Goal: Task Accomplishment & Management: Complete application form

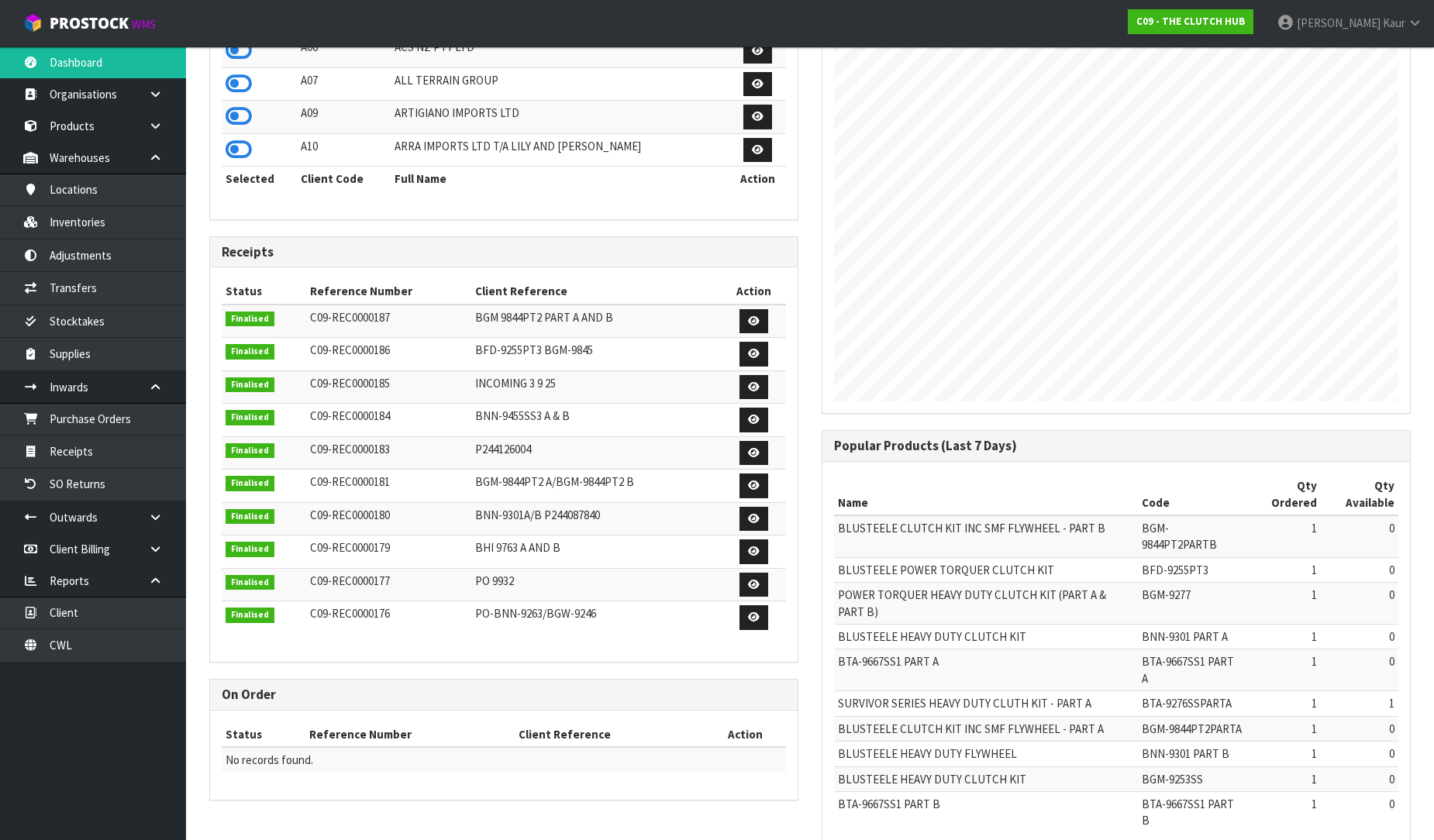
scroll to position [43, 0]
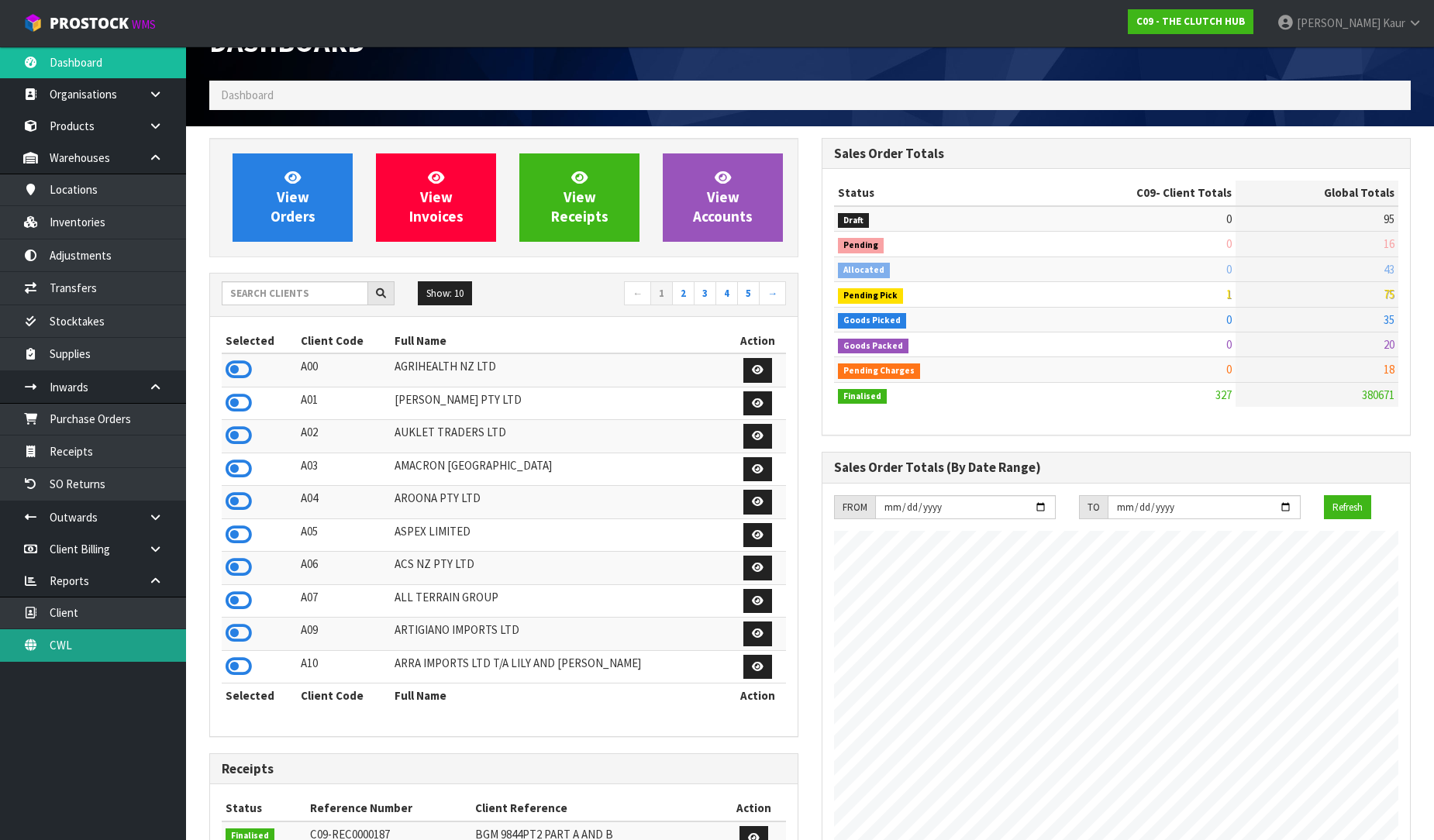
click at [79, 637] on link "CWL" at bounding box center [93, 644] width 186 height 32
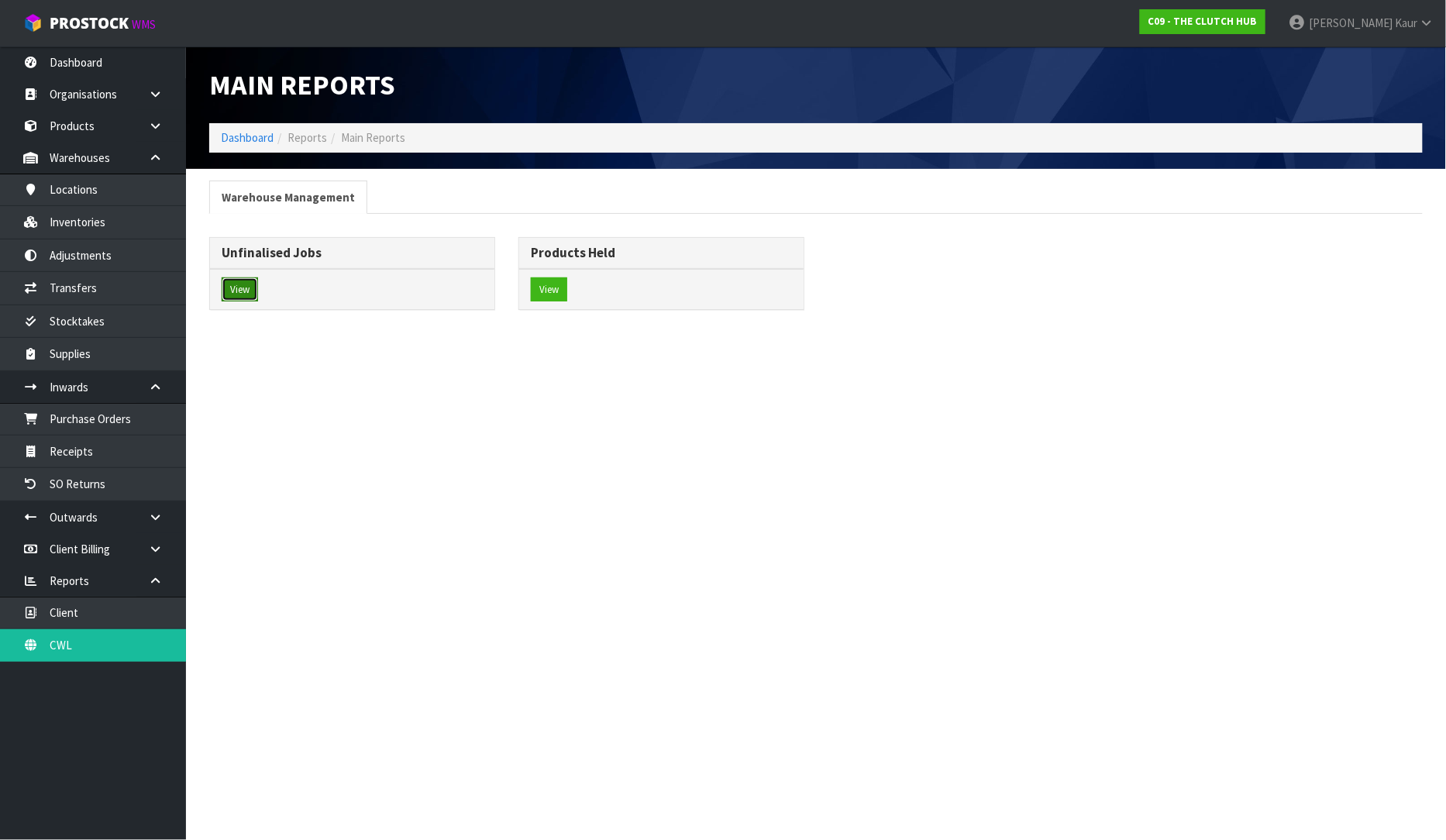
click at [241, 280] on button "View" at bounding box center [239, 290] width 37 height 25
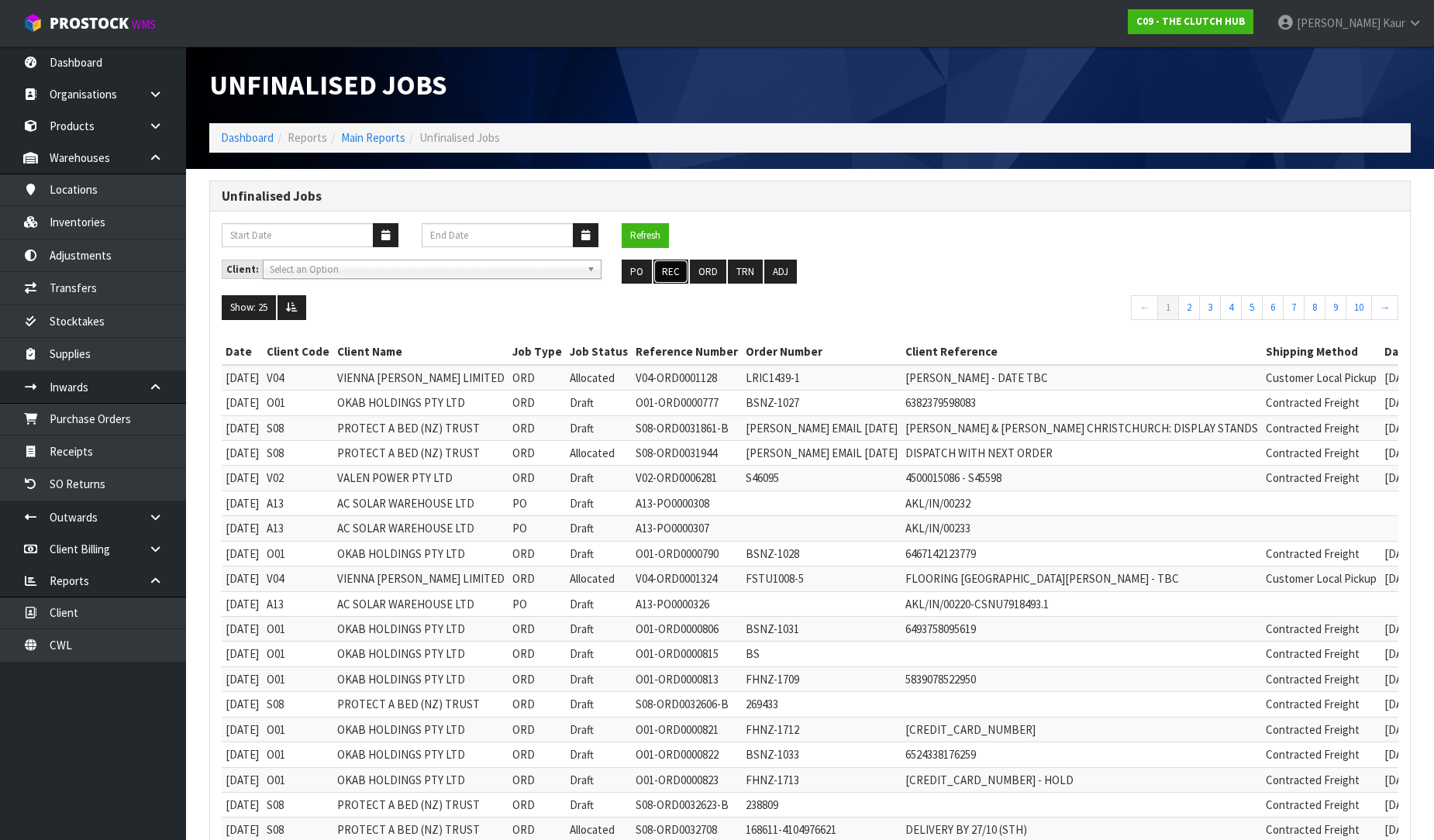
click at [672, 273] on button "REC" at bounding box center [671, 272] width 35 height 25
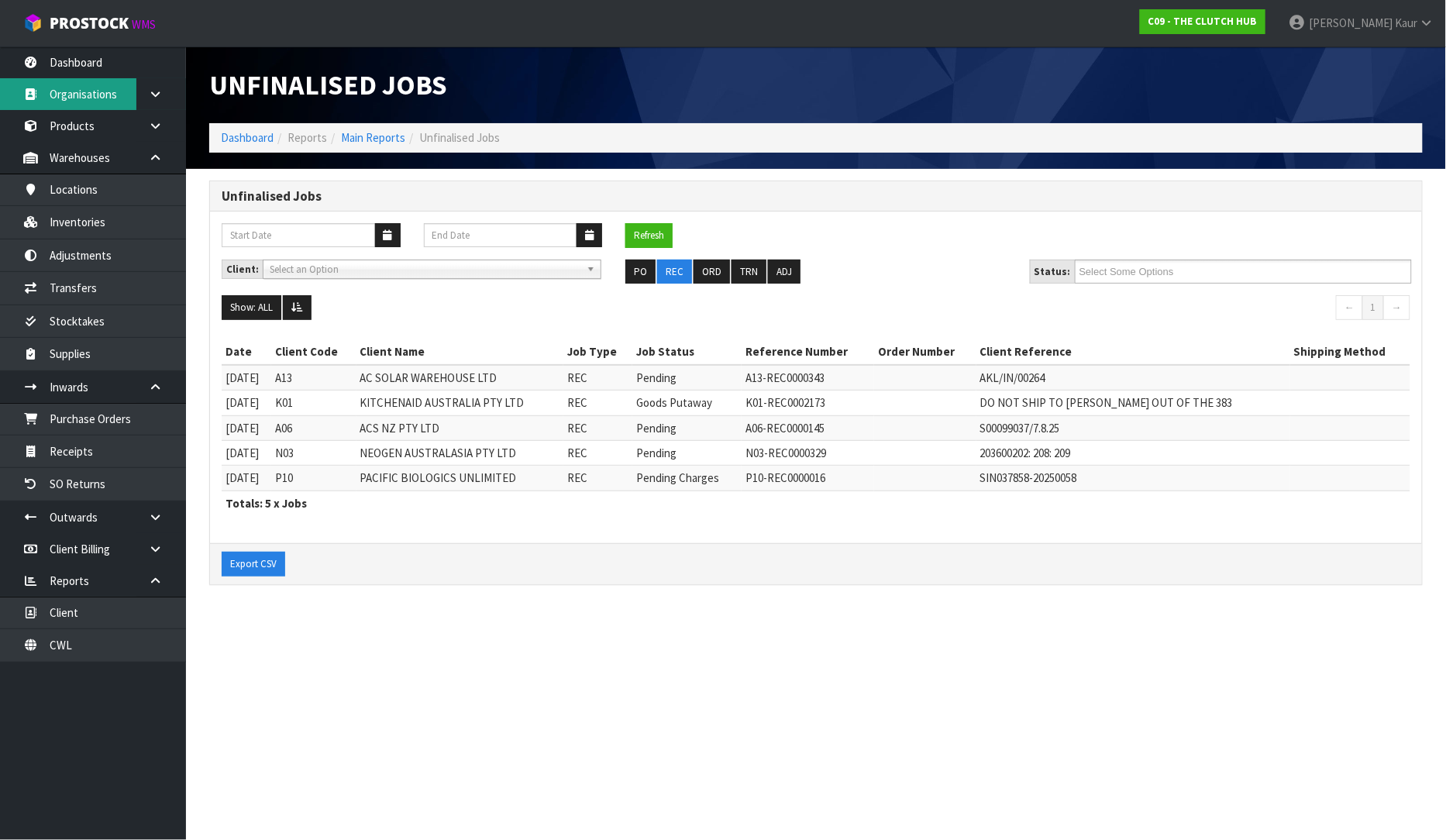
click at [118, 78] on link "Organisations" at bounding box center [93, 94] width 186 height 32
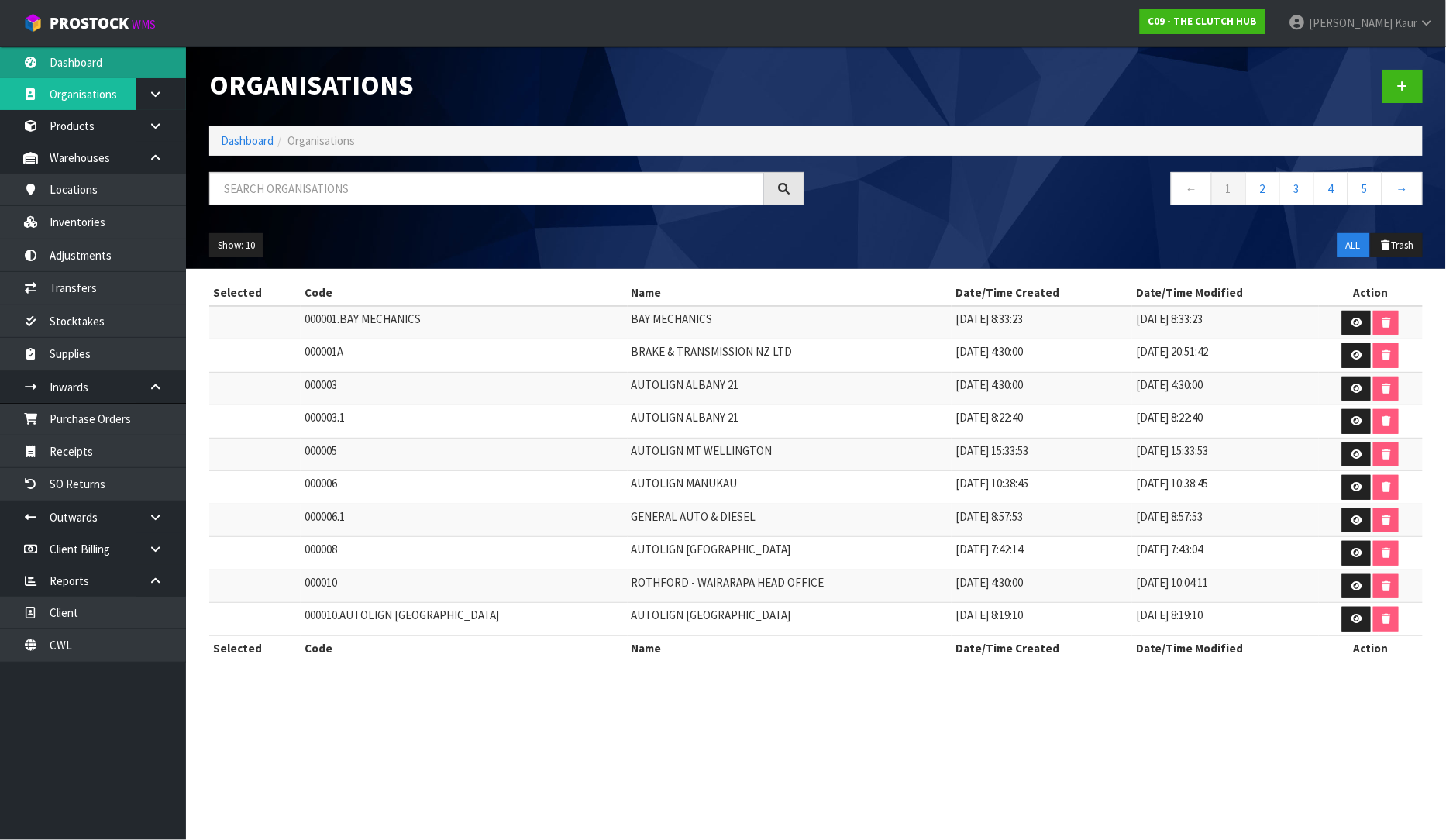
click at [121, 65] on link "Dashboard" at bounding box center [93, 62] width 186 height 32
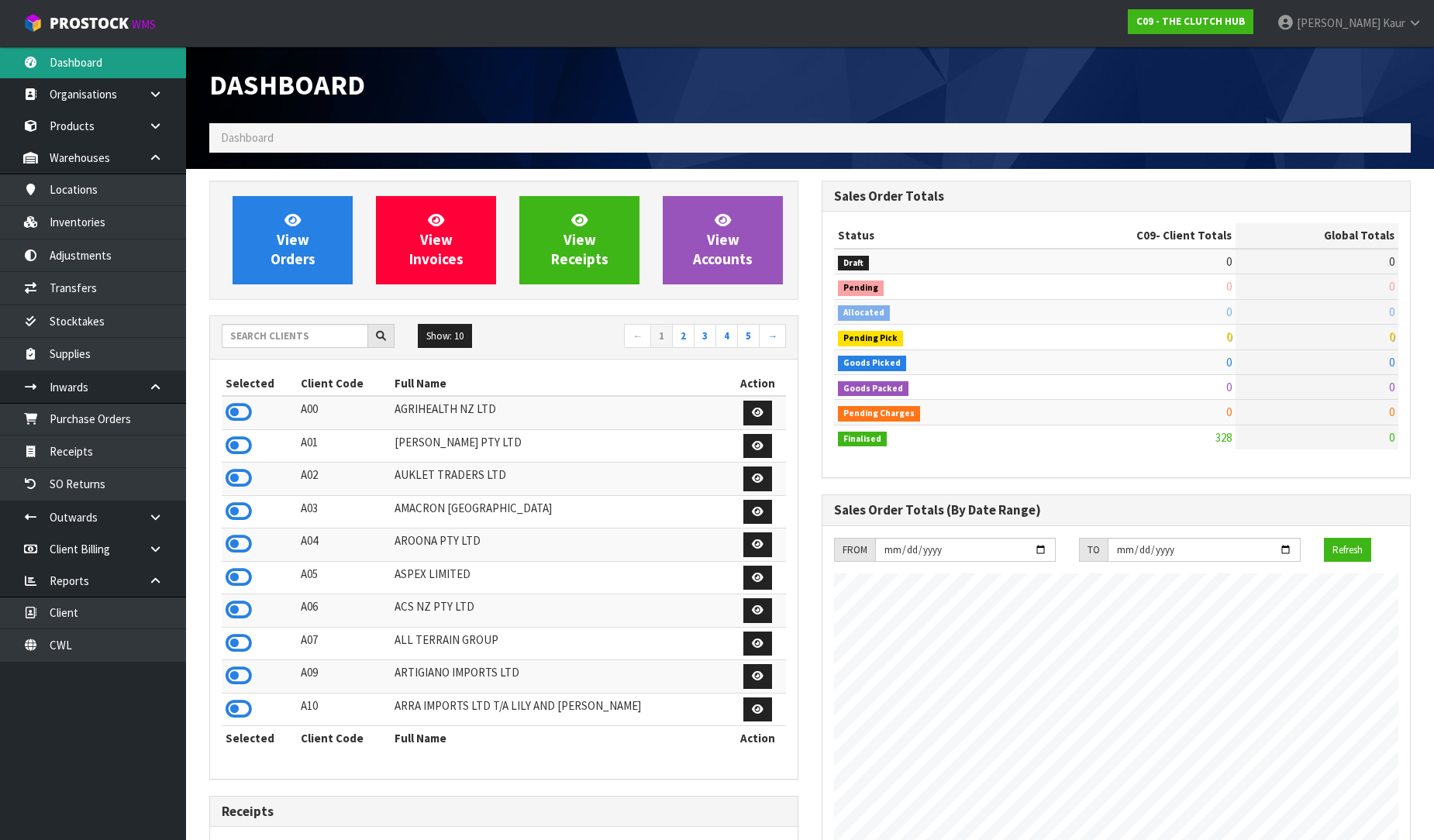
scroll to position [1174, 612]
click at [265, 341] on input "text" at bounding box center [295, 336] width 147 height 24
click at [272, 341] on input "text" at bounding box center [295, 336] width 147 height 24
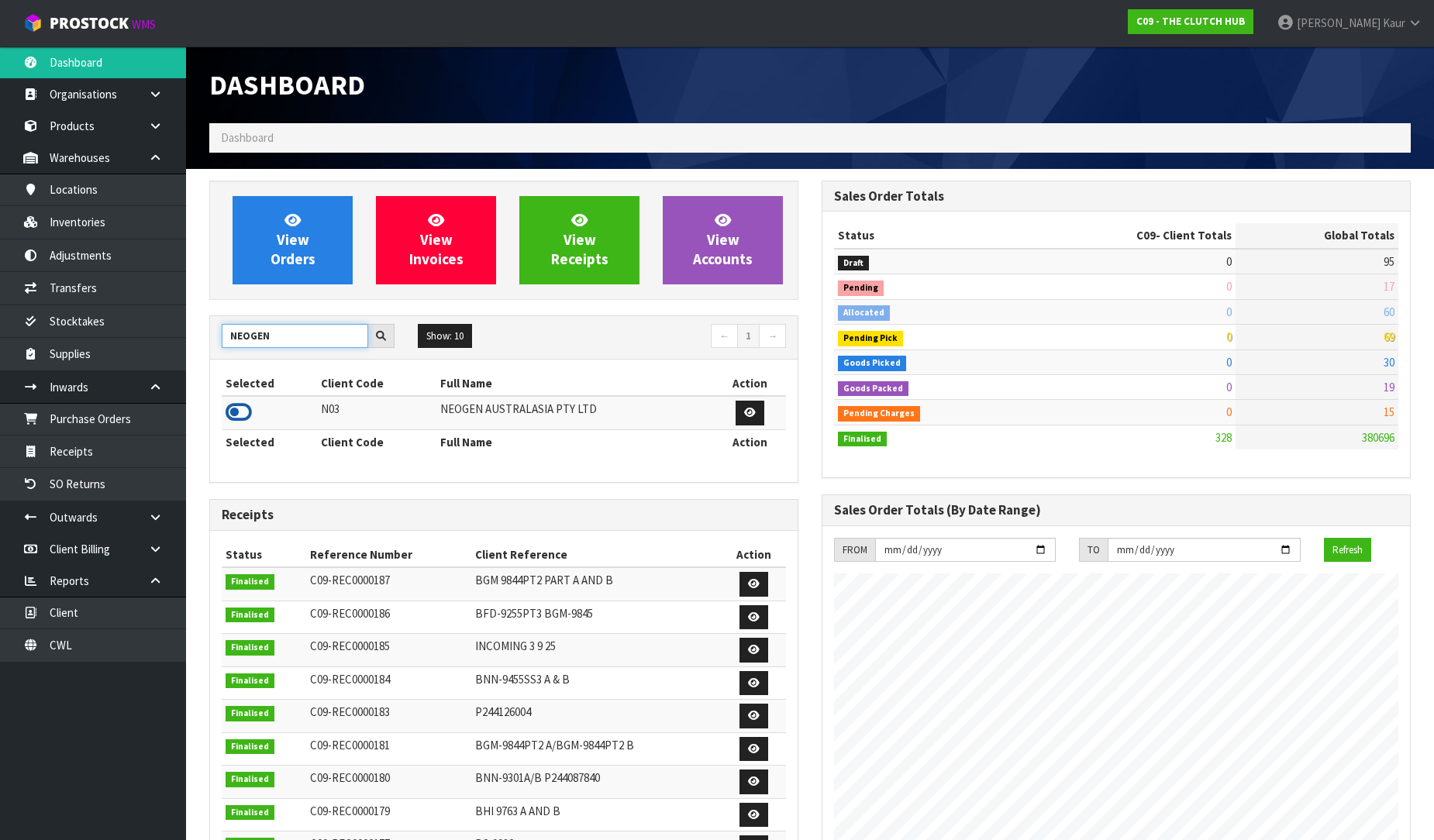
type input "NEOGEN"
click at [245, 409] on icon at bounding box center [239, 411] width 26 height 23
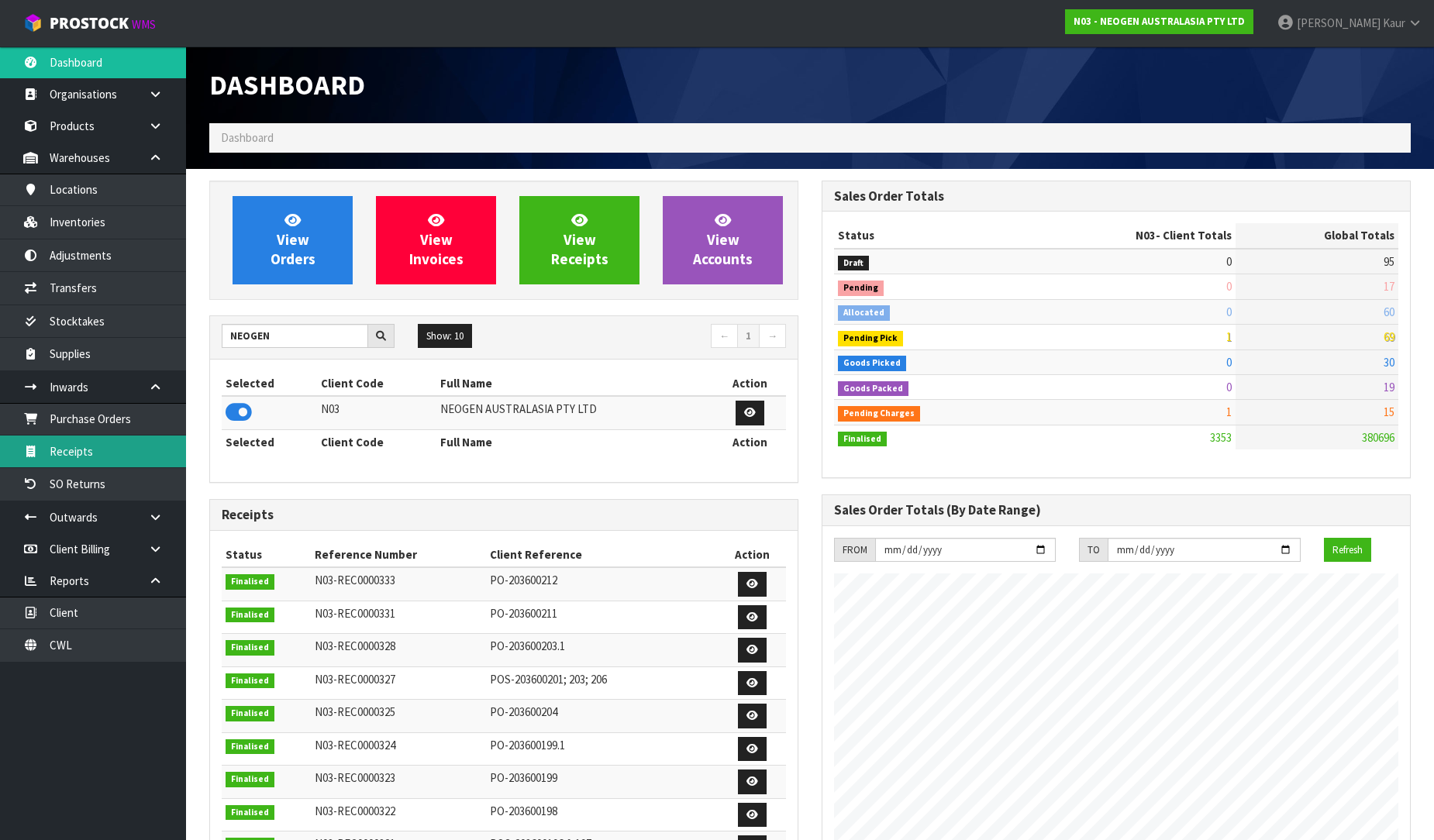
click at [83, 457] on link "Receipts" at bounding box center [93, 451] width 186 height 32
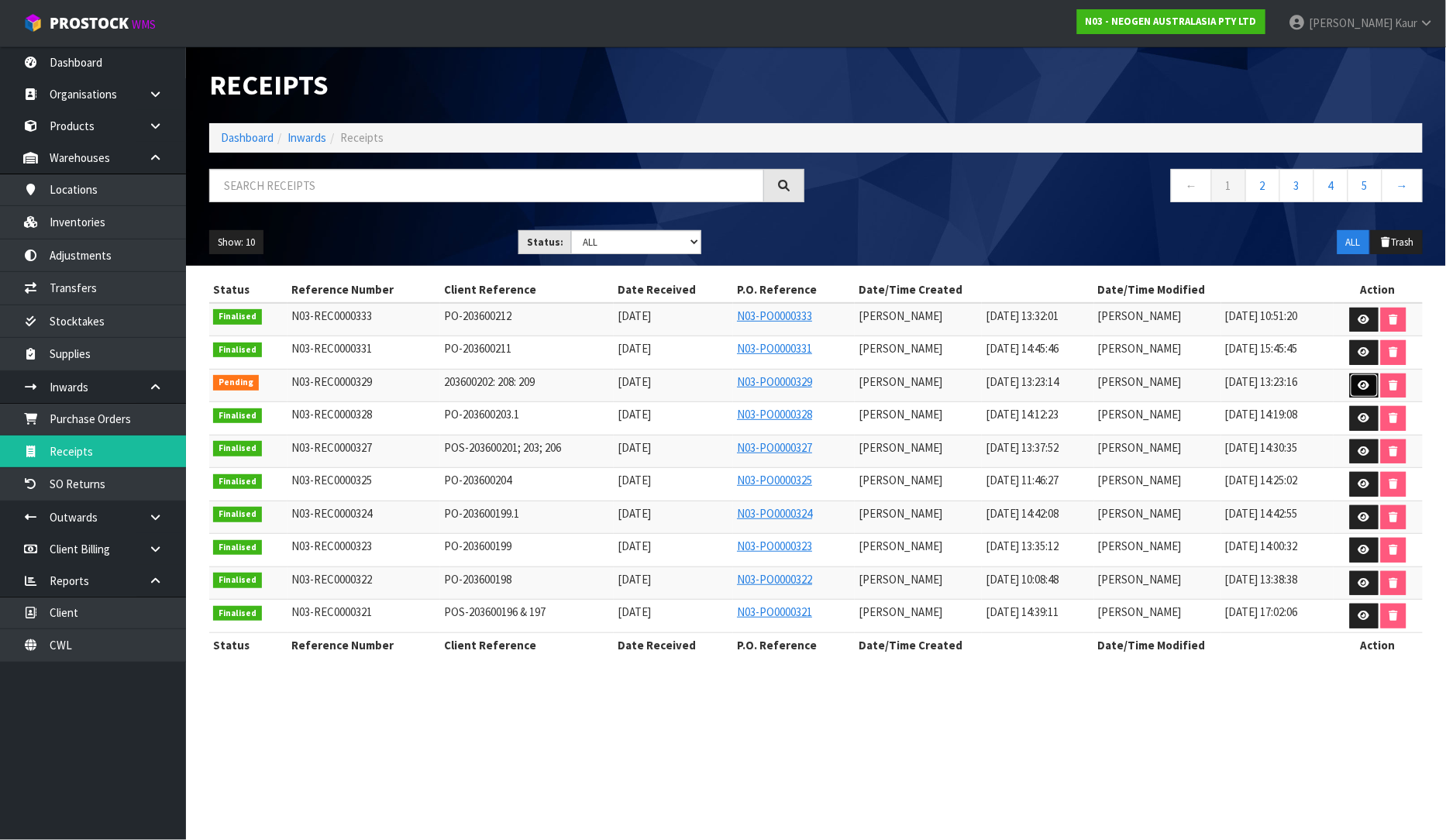
click at [1359, 390] on icon at bounding box center [1364, 386] width 12 height 10
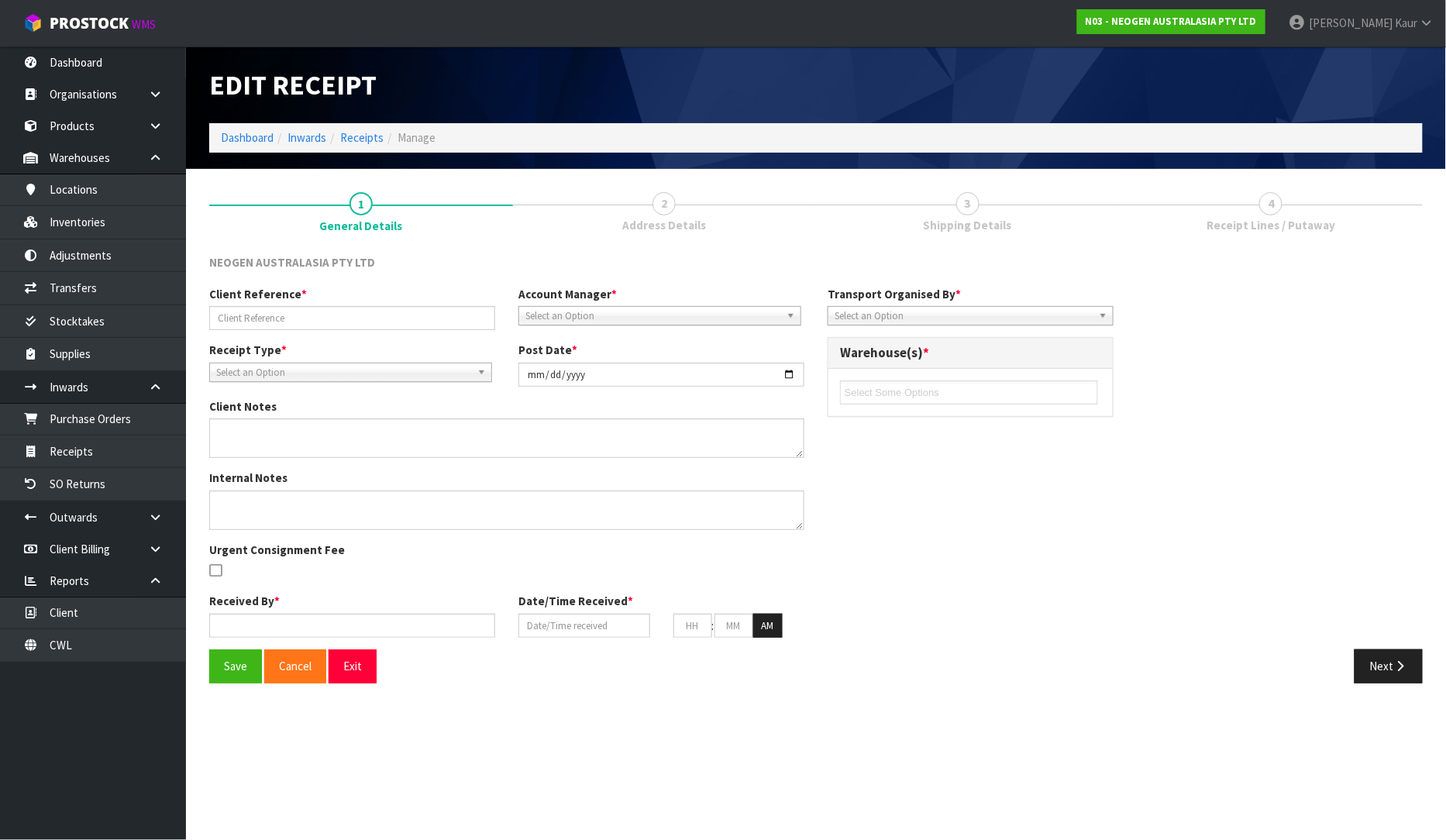
type input "203600202: 208: 209"
type input "[DATE]"
type textarea "BELOW CODES PUT ON HELD QA UNTIL TESTING CLEARANCE 700002120,700002138,700002148"
type input "[PERSON_NAME]"
type input "[DATE]"
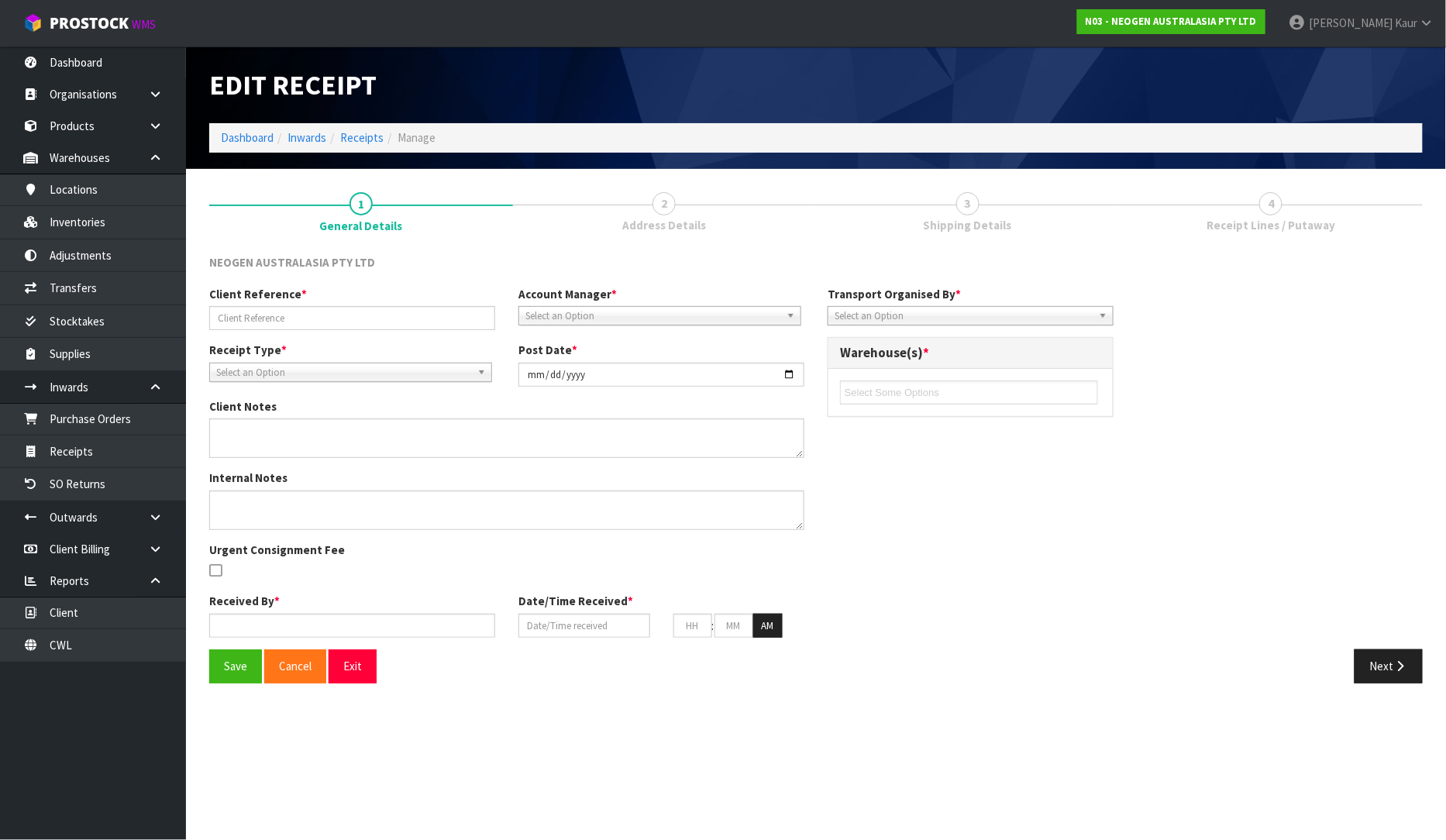
type input "01"
type input "23"
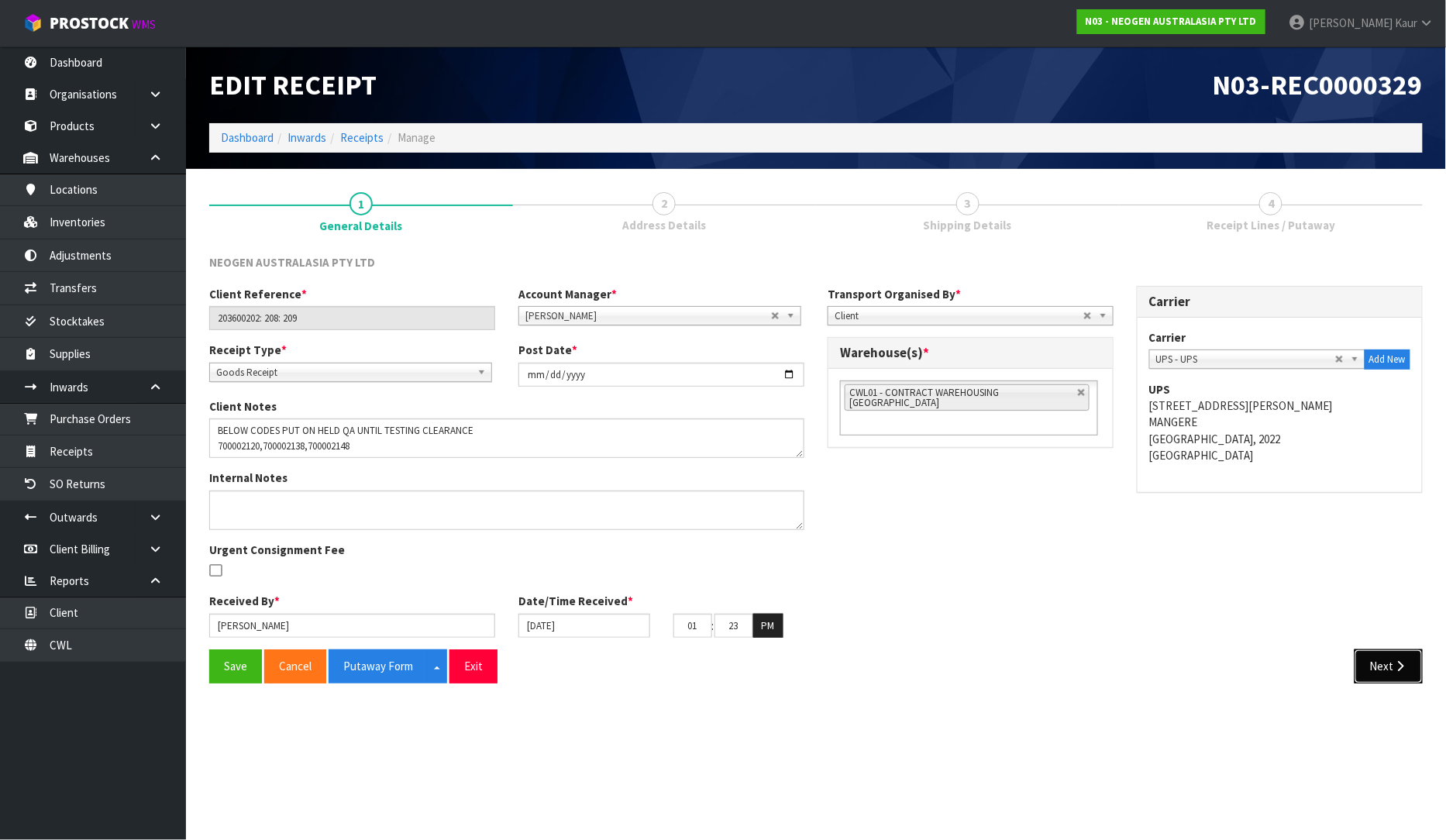
click at [1398, 664] on icon "button" at bounding box center [1400, 666] width 14 height 12
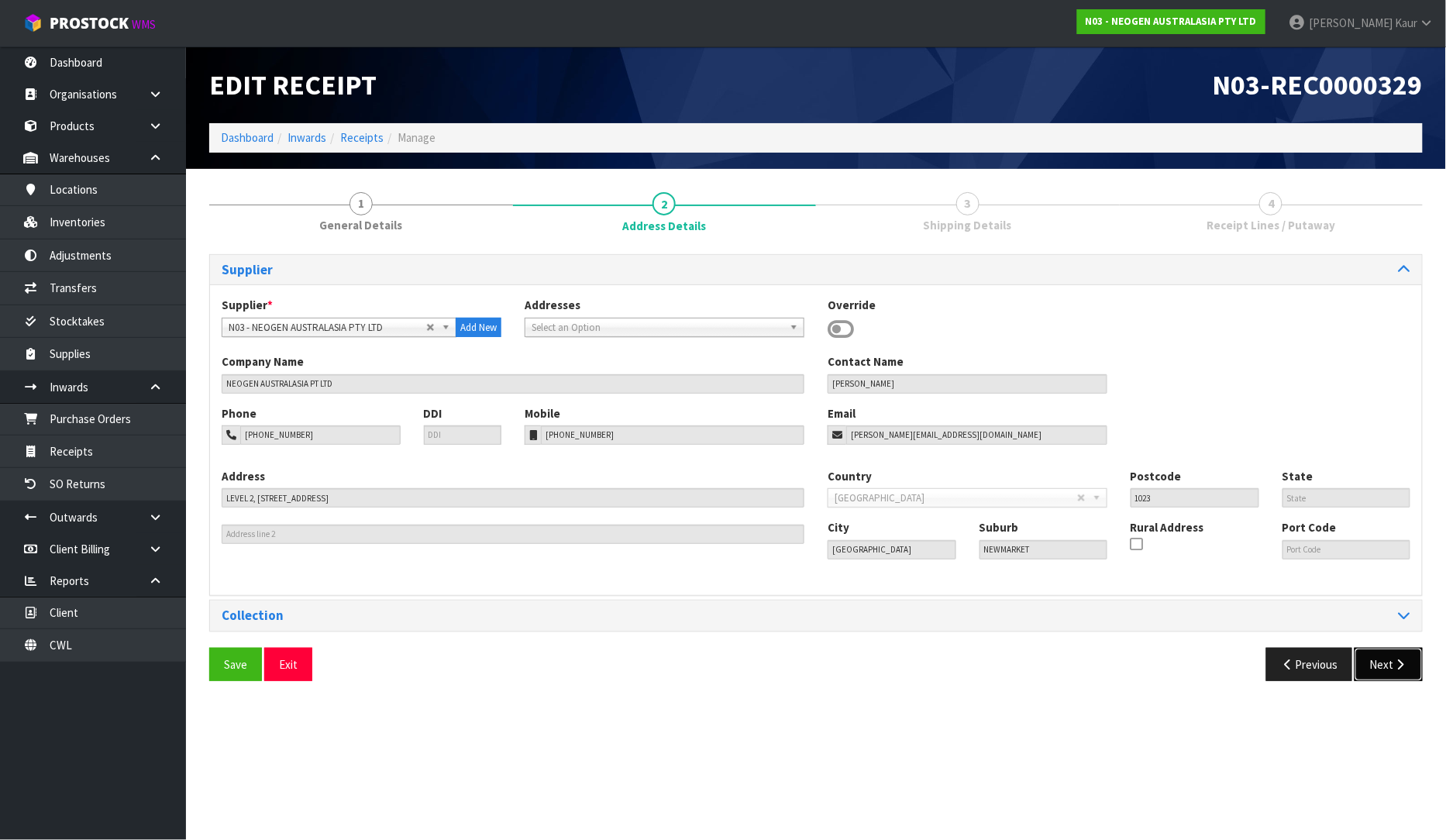
click at [1398, 664] on icon "button" at bounding box center [1400, 665] width 14 height 12
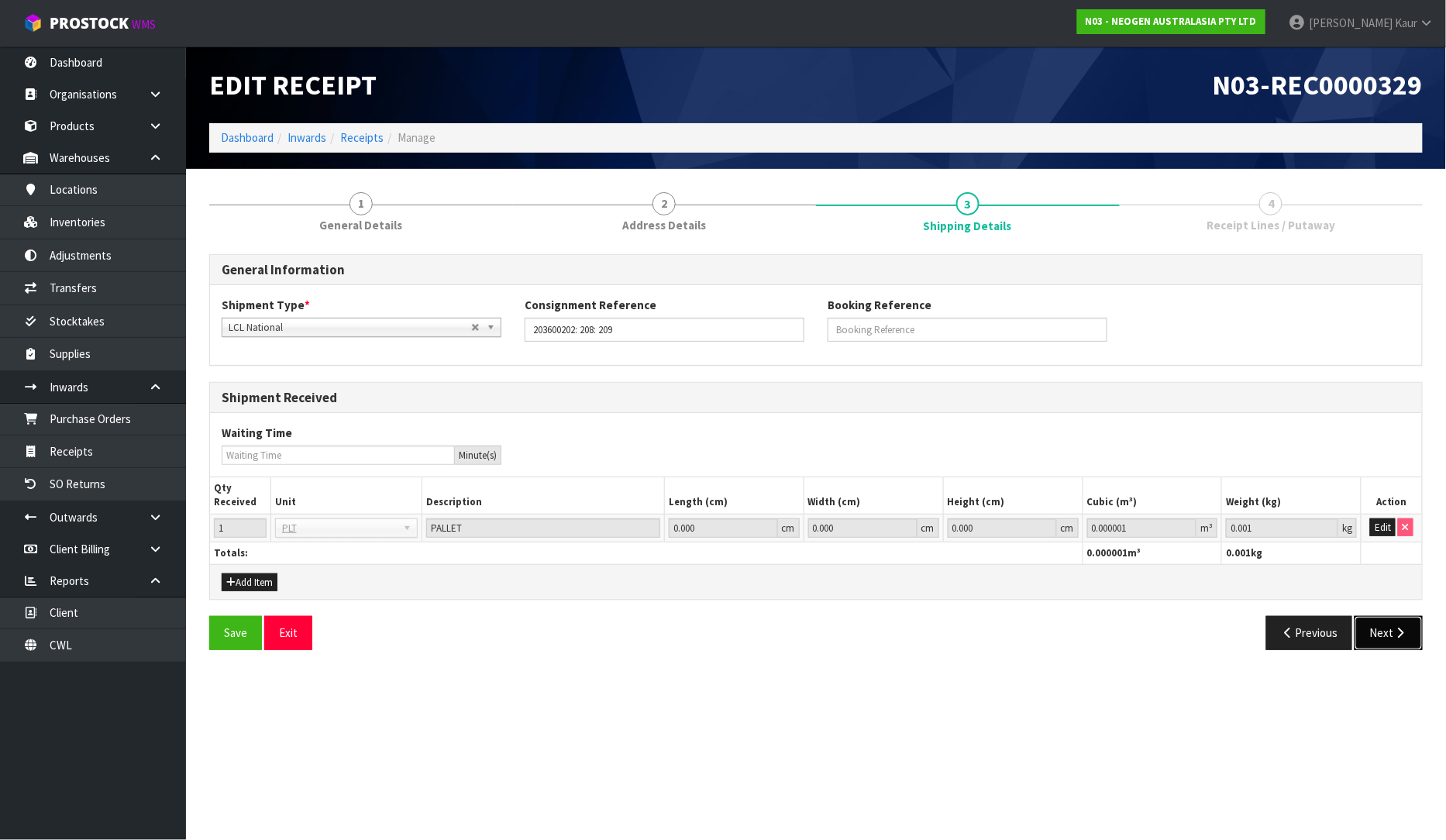
click at [1382, 630] on button "Next" at bounding box center [1389, 632] width 68 height 33
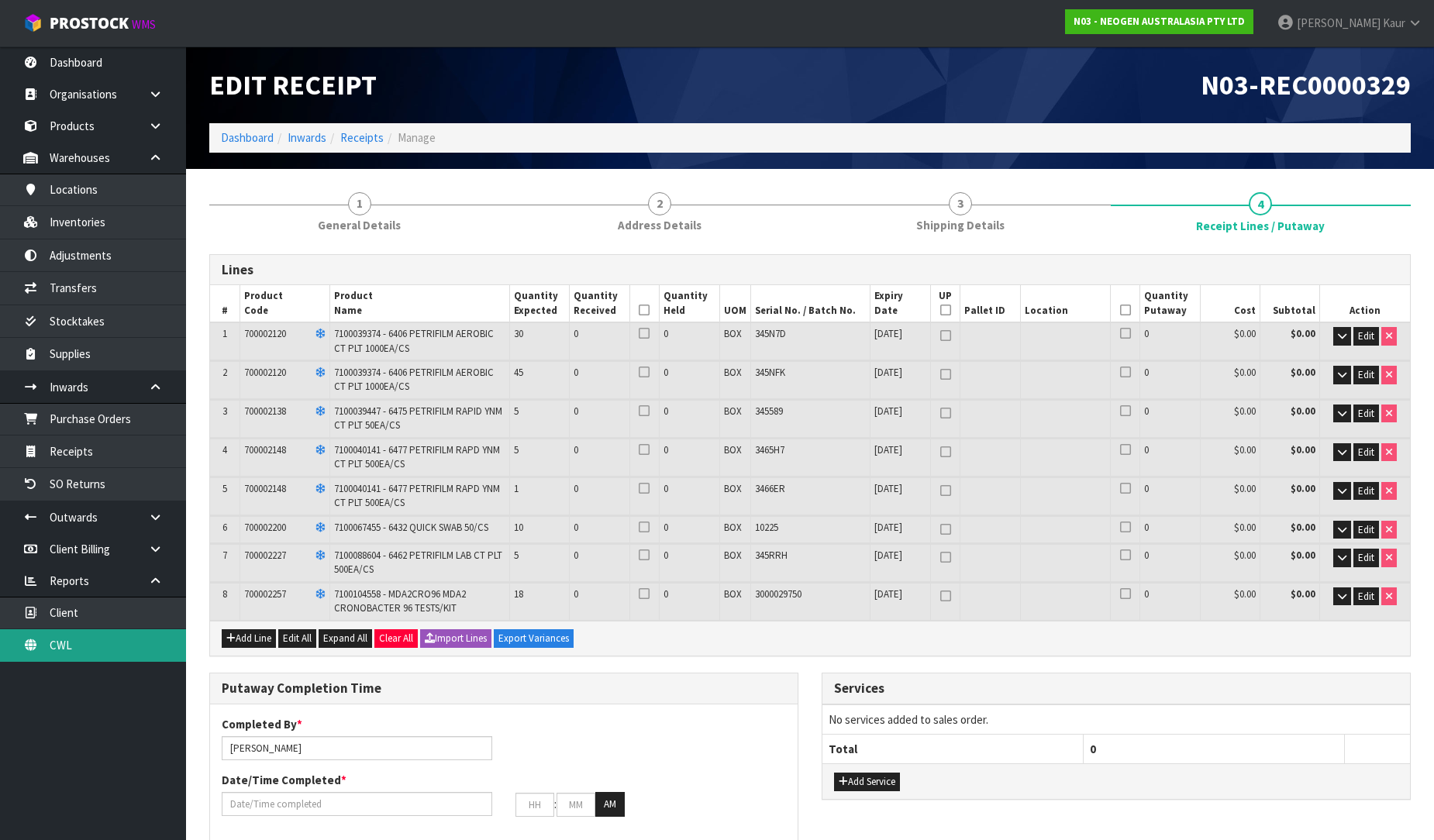
click at [95, 639] on link "CWL" at bounding box center [93, 644] width 186 height 32
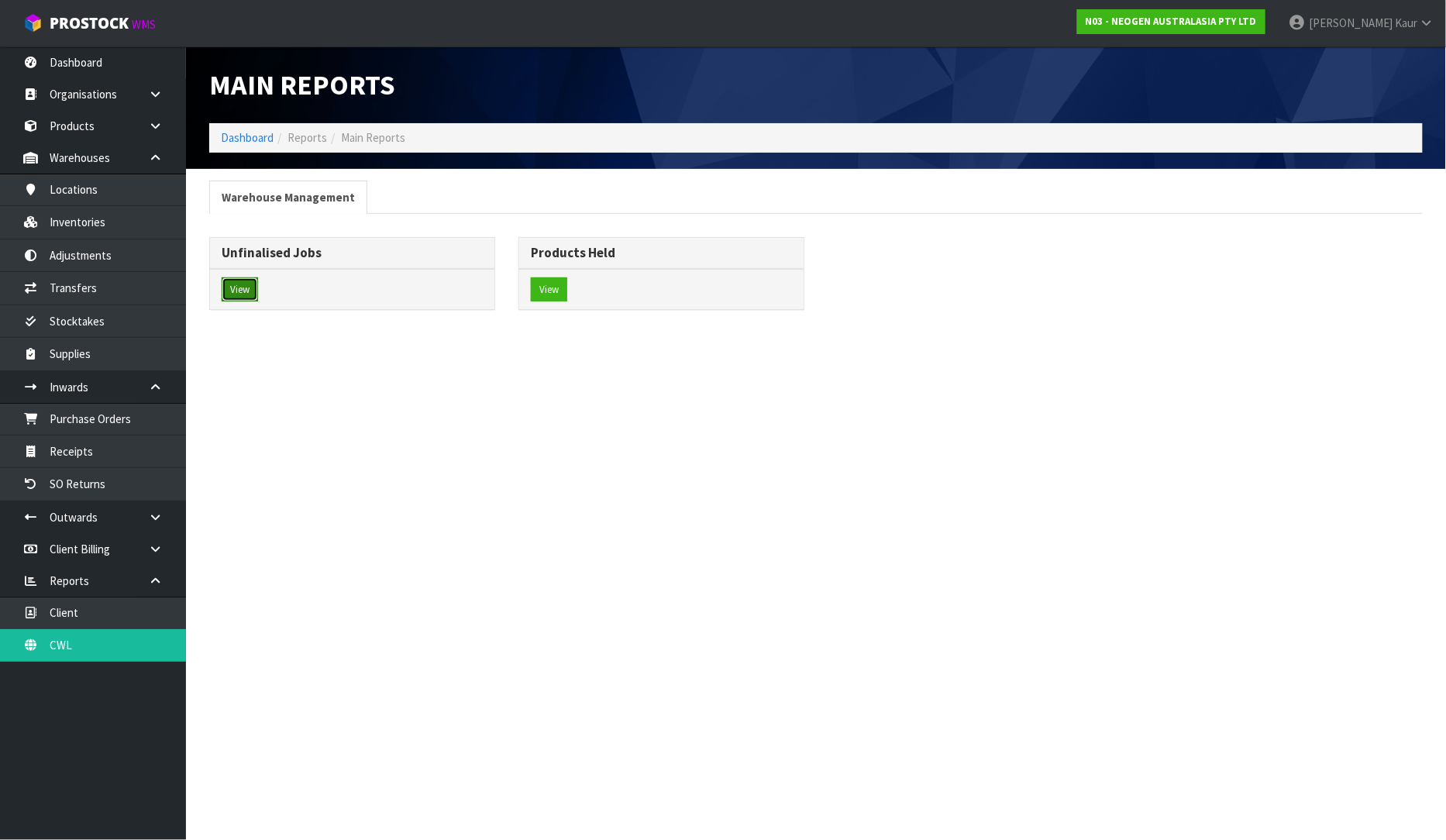
click at [240, 291] on button "View" at bounding box center [239, 290] width 37 height 25
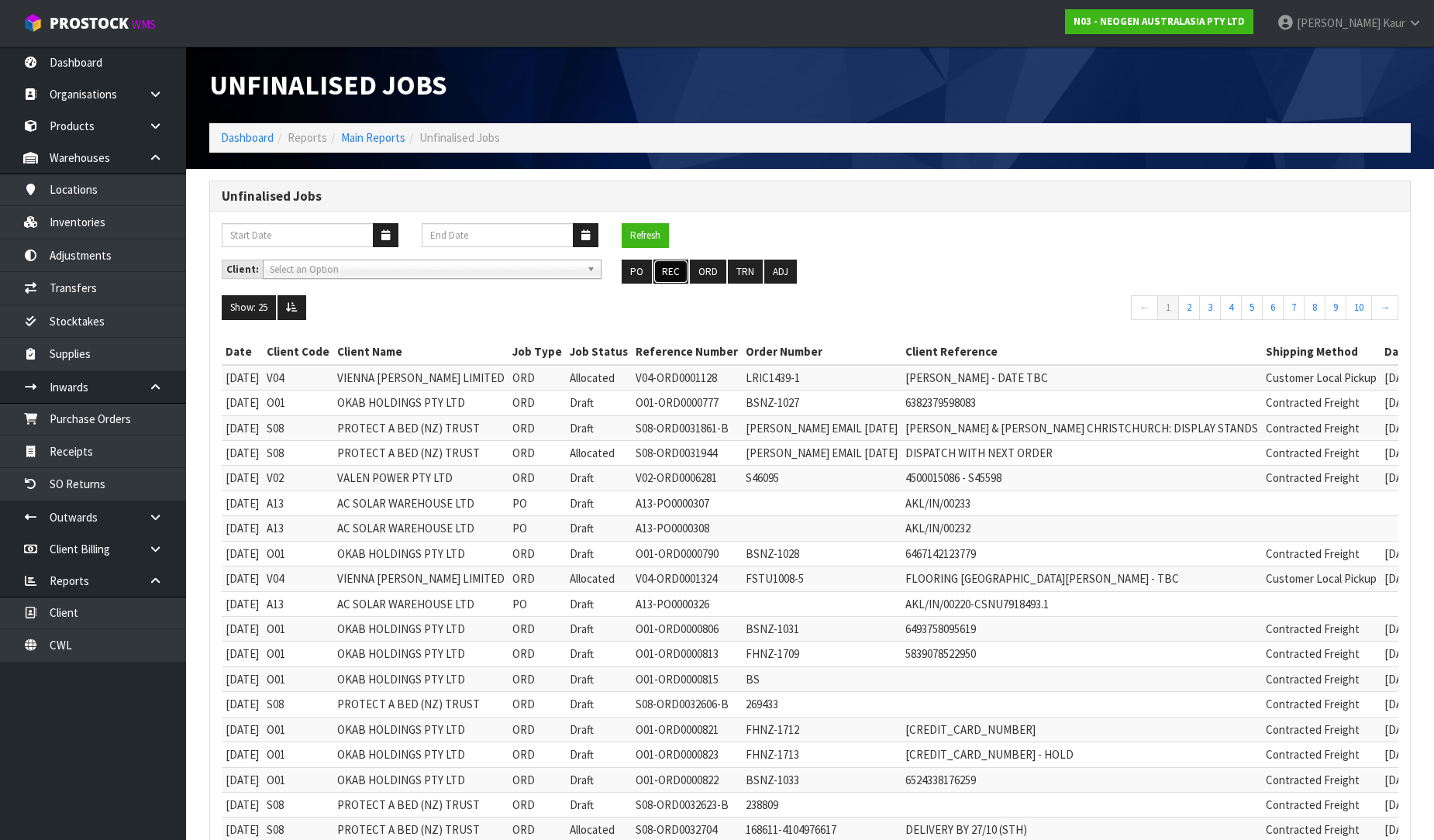
click at [685, 267] on button "REC" at bounding box center [671, 272] width 35 height 25
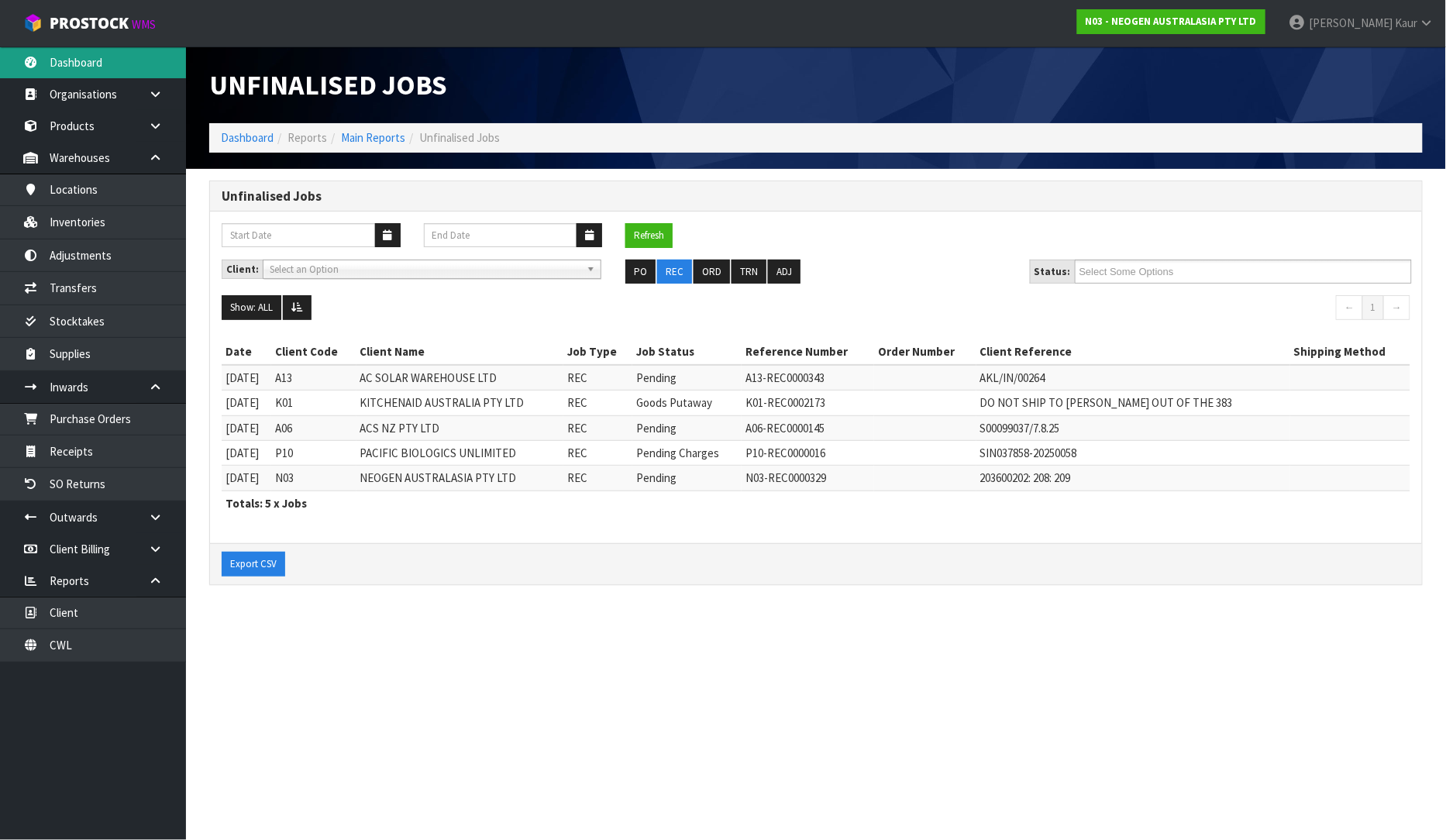
click at [123, 56] on link "Dashboard" at bounding box center [93, 62] width 186 height 32
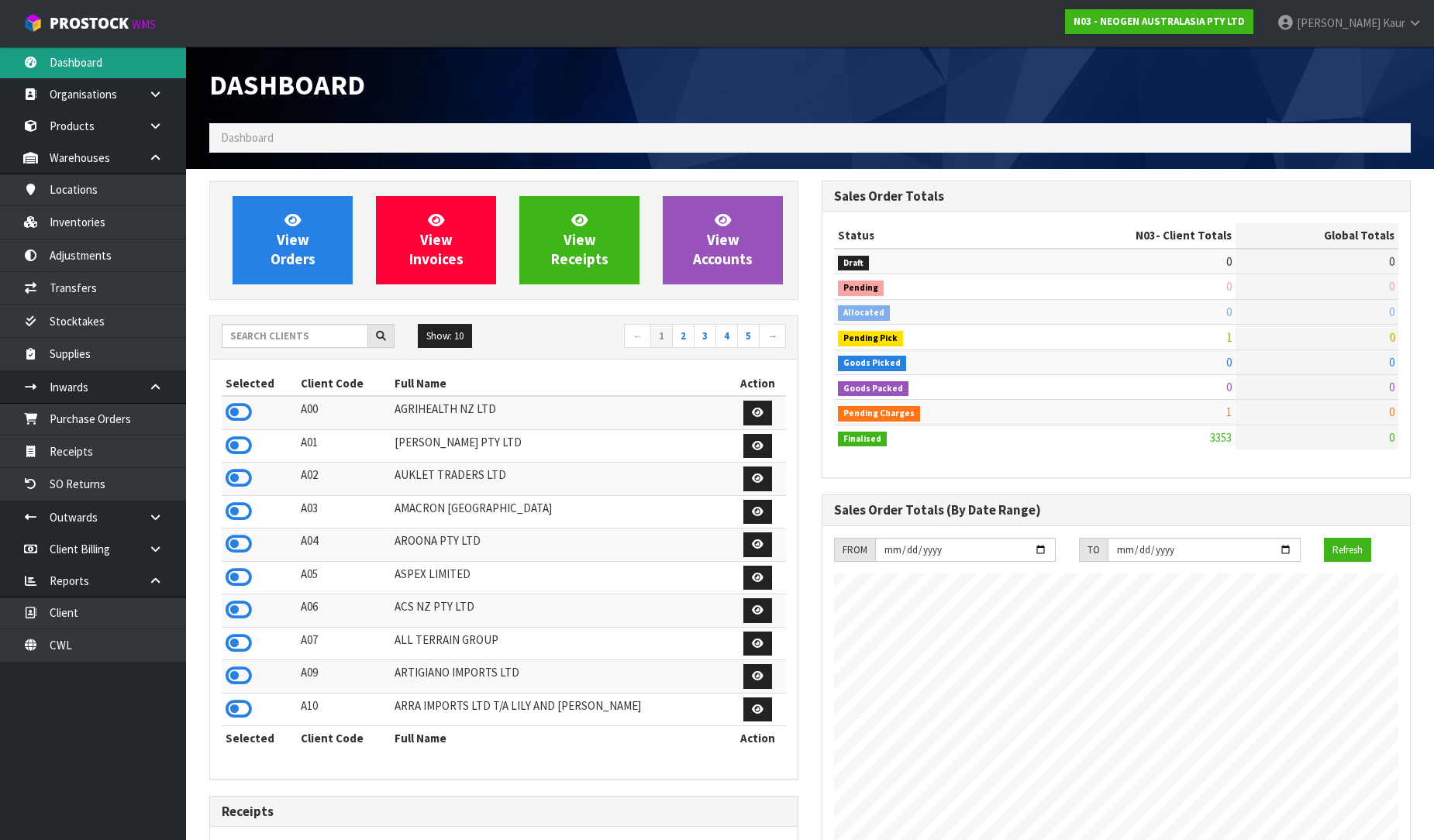
scroll to position [1174, 612]
click at [256, 330] on input "text" at bounding box center [295, 336] width 147 height 24
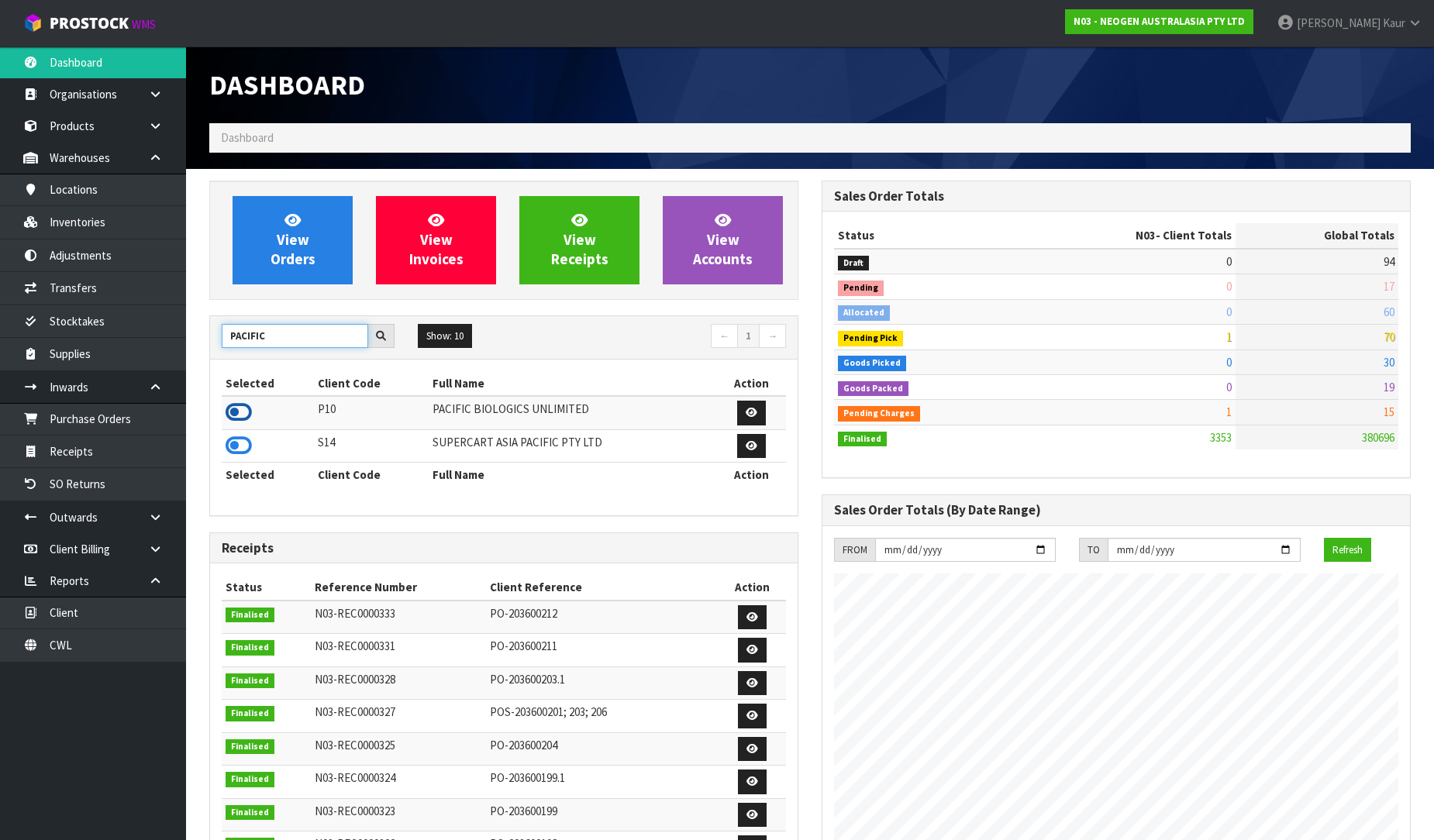
type input "PACIFIC"
click at [243, 411] on icon at bounding box center [239, 411] width 26 height 23
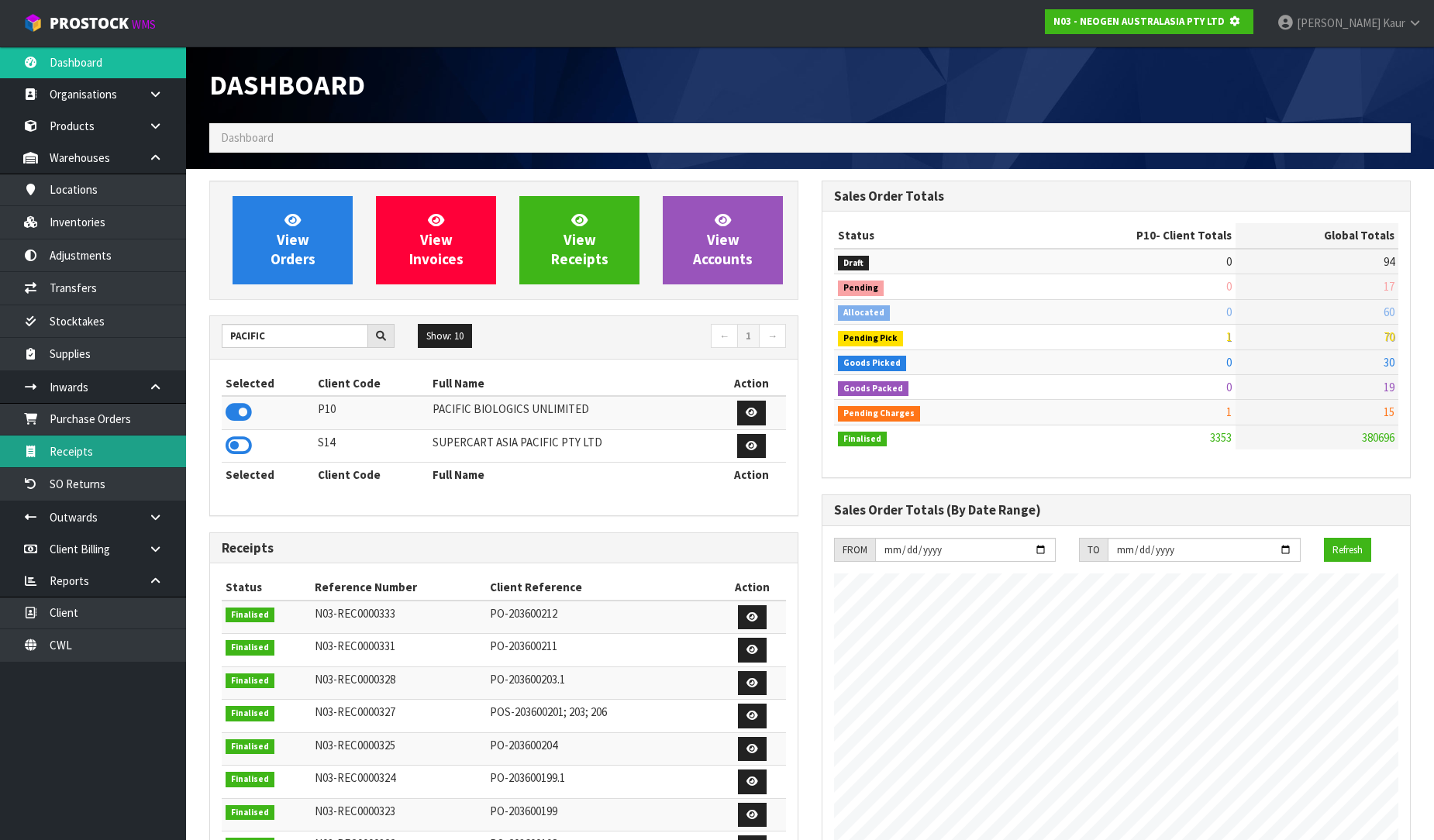
scroll to position [773833, 774298]
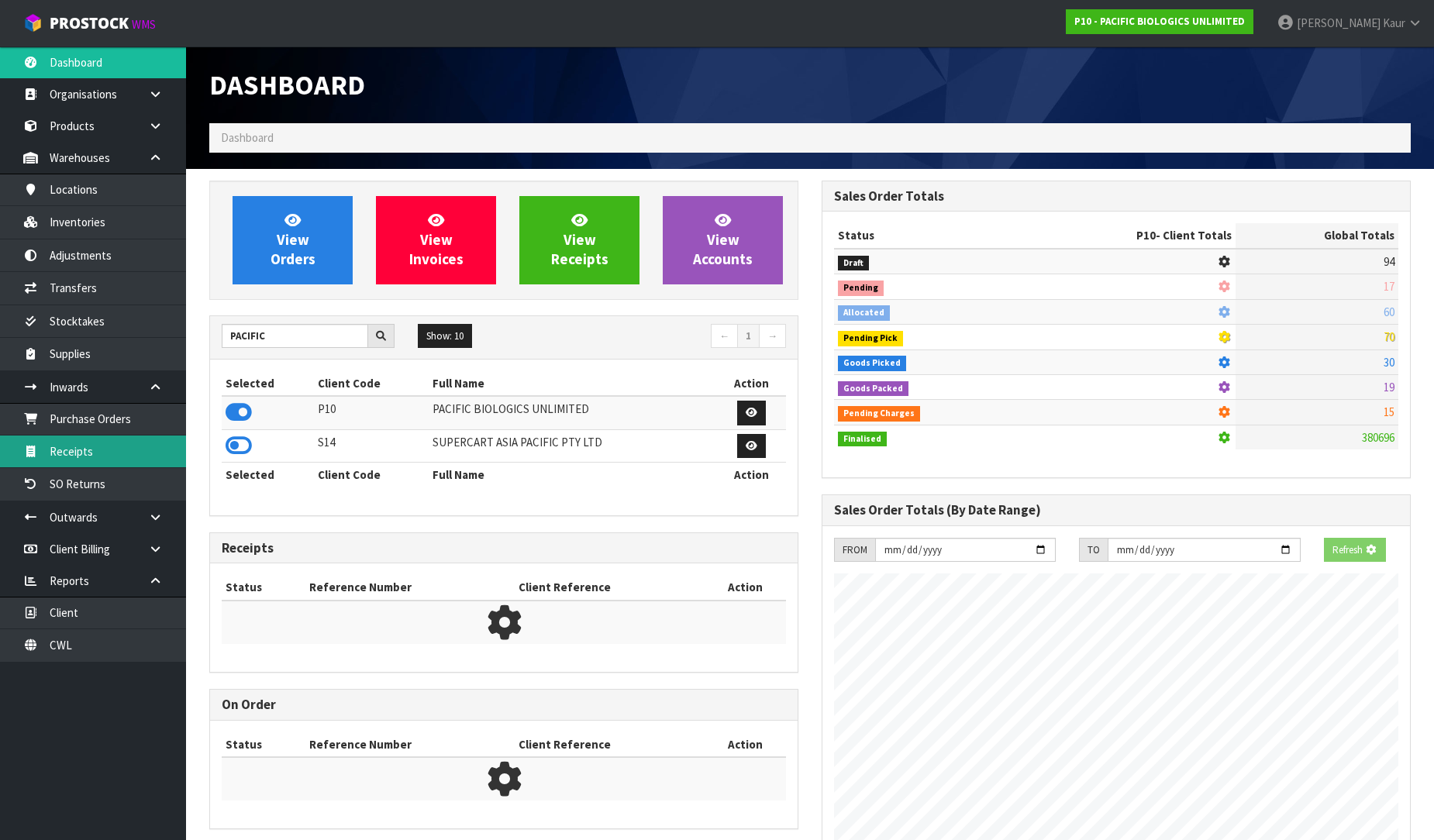
click at [149, 439] on link "Receipts" at bounding box center [93, 451] width 186 height 32
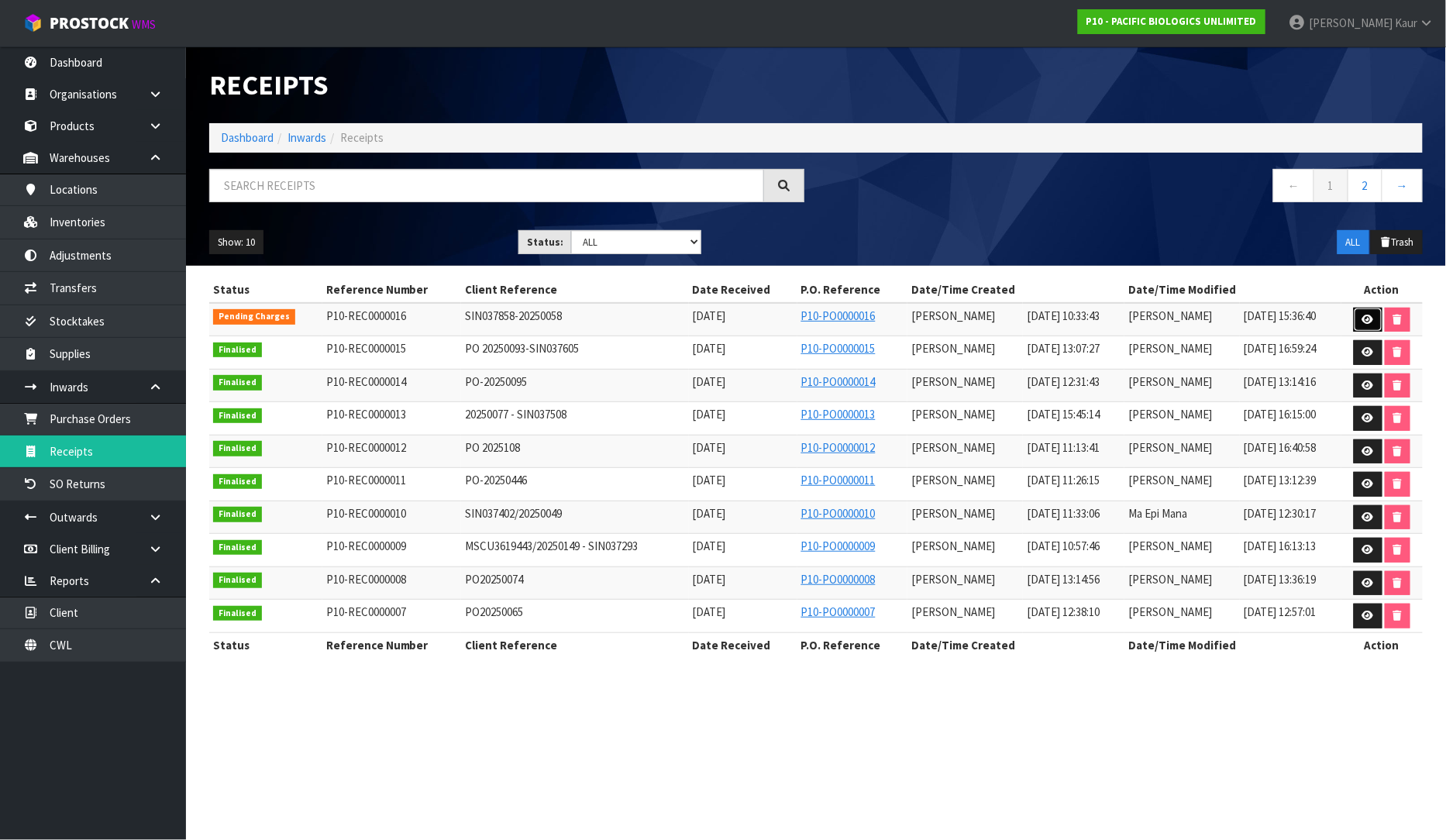
click at [1370, 314] on icon at bounding box center [1368, 319] width 12 height 10
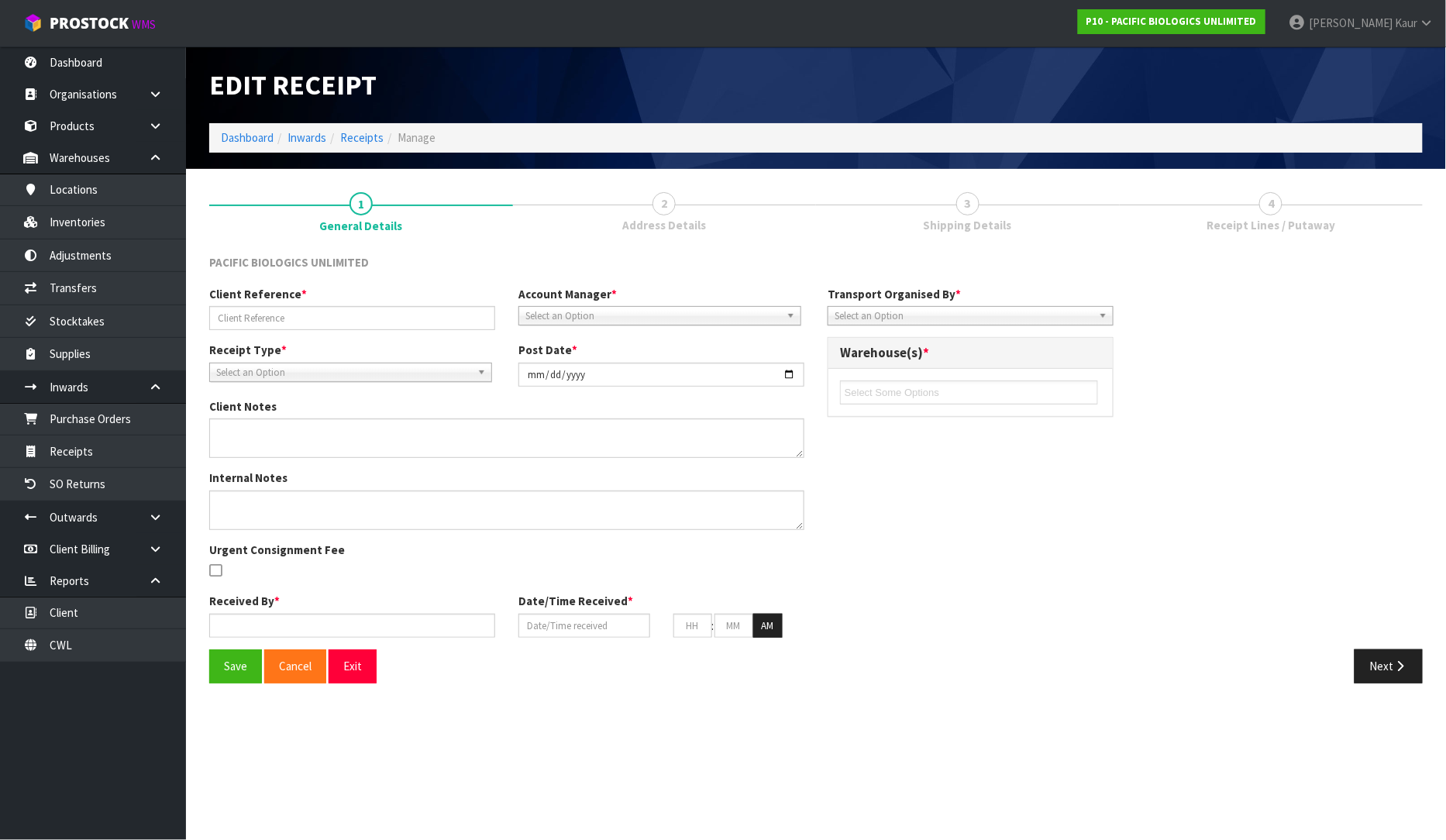
type input "SIN037858-20250058"
type input "[DATE]"
type textarea "1 X DATA LOGGER A AGR 24-7 CATTLE G - NO VARIANCE IN QUANTITY, ONLY VARIANCE WI…"
type textarea "1 X DATA LOGGER SECOND CHECK BY MA. A AGR 24-7 CATTLE G - NO VARIANCE IN QUANTI…"
type input "[PERSON_NAME]"
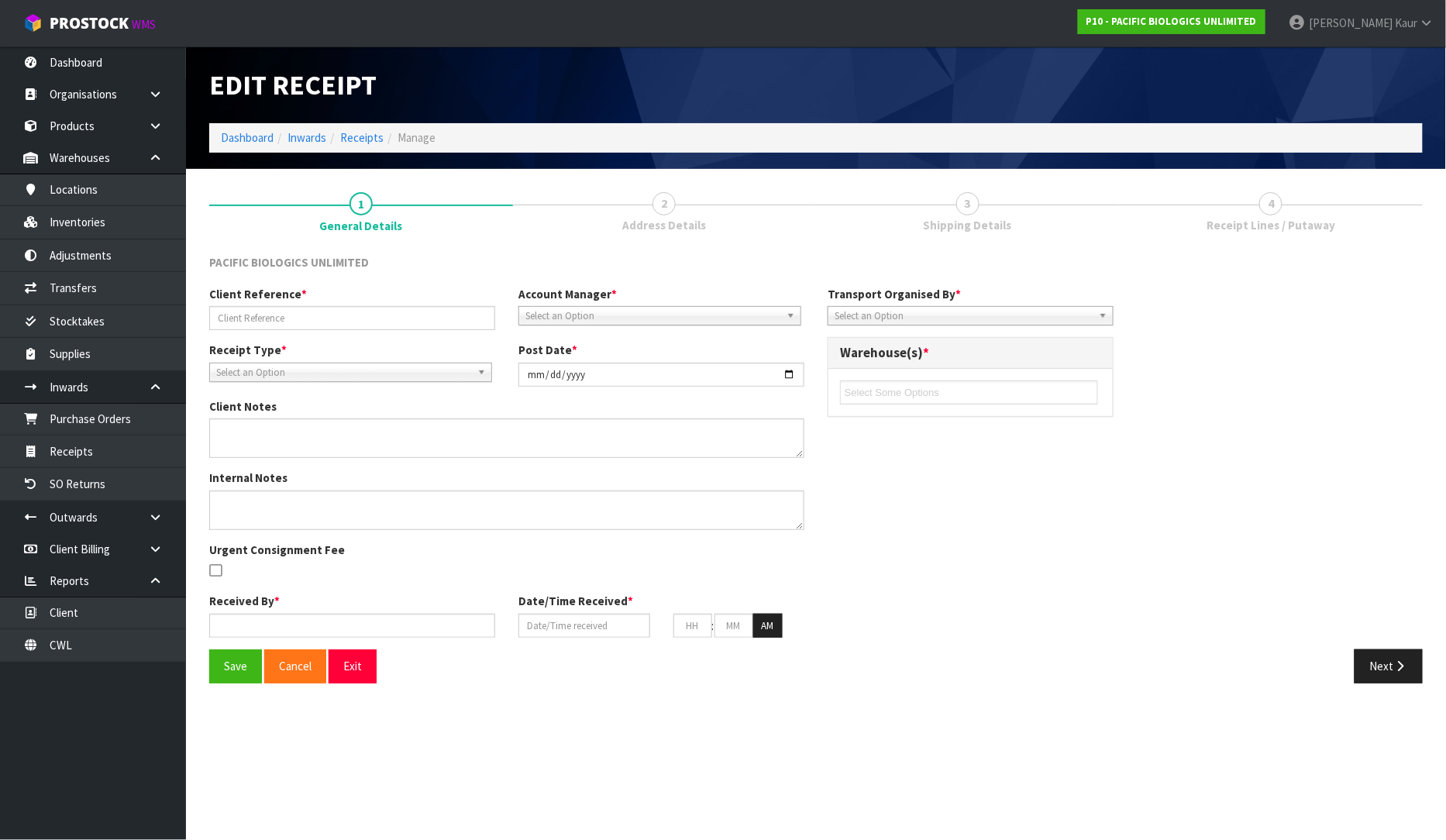
type input "[DATE]"
type input "10"
type input "33"
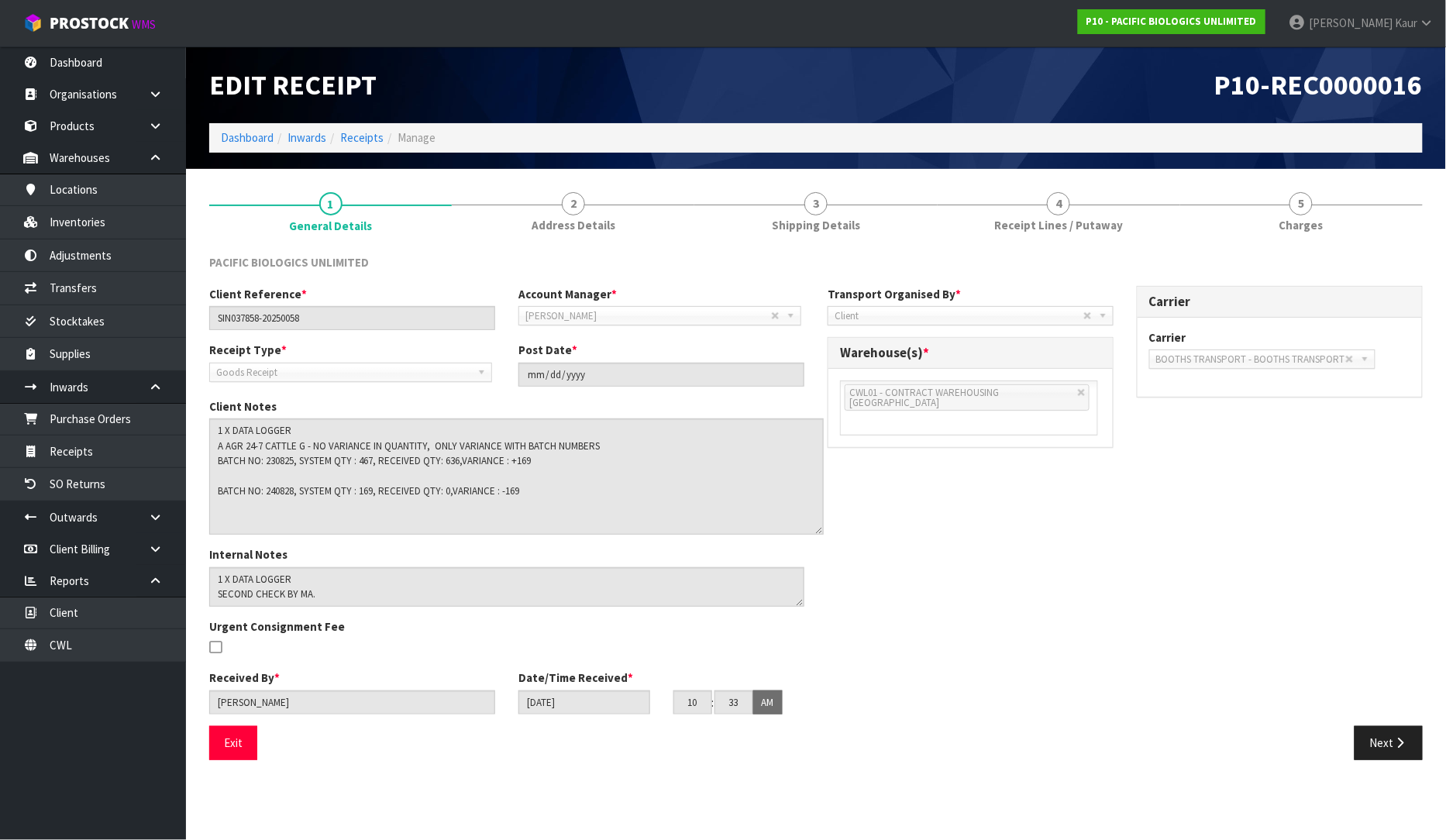
drag, startPoint x: 800, startPoint y: 453, endPoint x: 819, endPoint y: 532, distance: 81.3
click at [819, 532] on textarea at bounding box center [516, 476] width 614 height 116
click at [1399, 739] on icon "button" at bounding box center [1400, 745] width 14 height 12
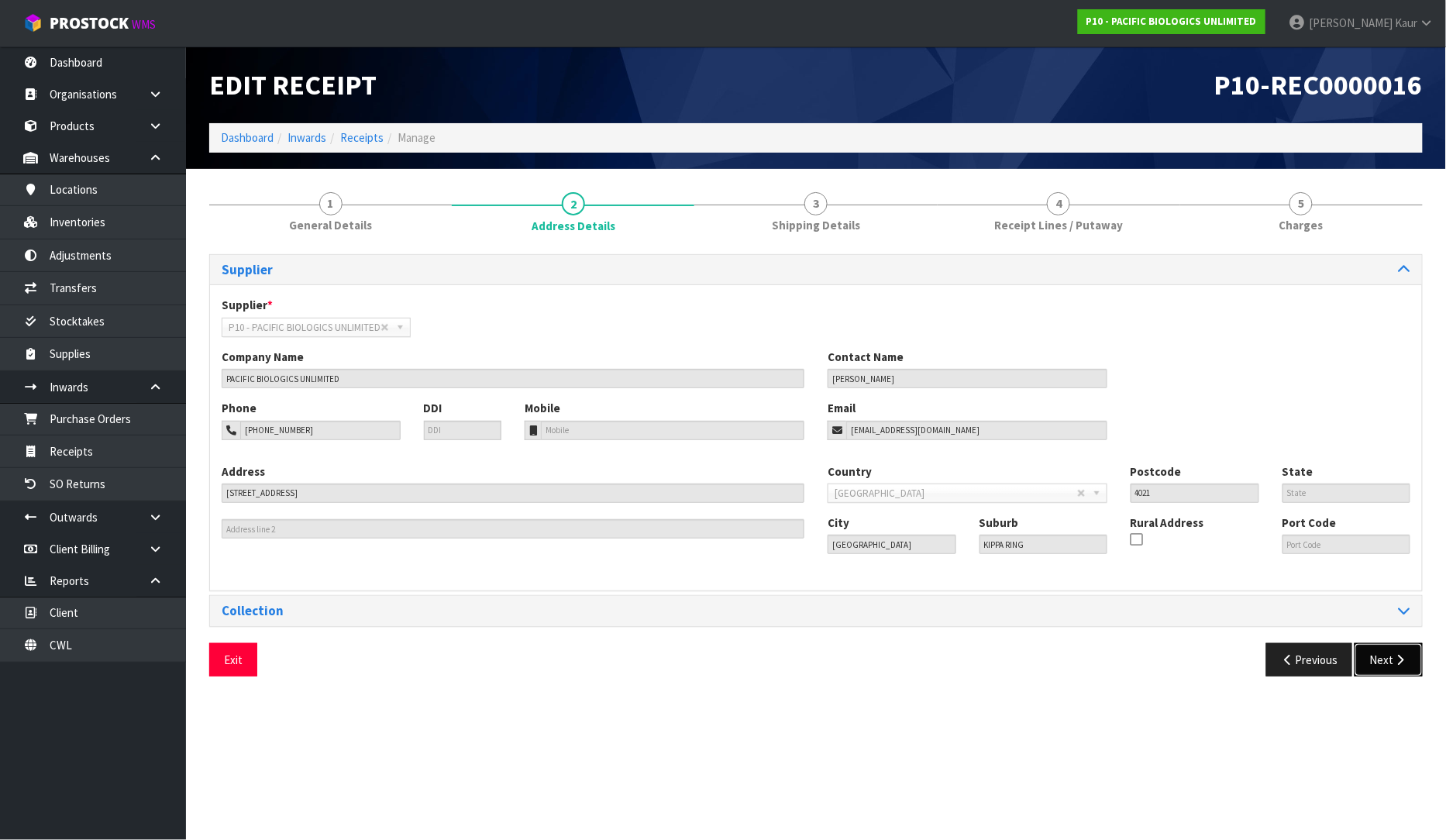
click at [1370, 668] on button "Next" at bounding box center [1389, 659] width 68 height 33
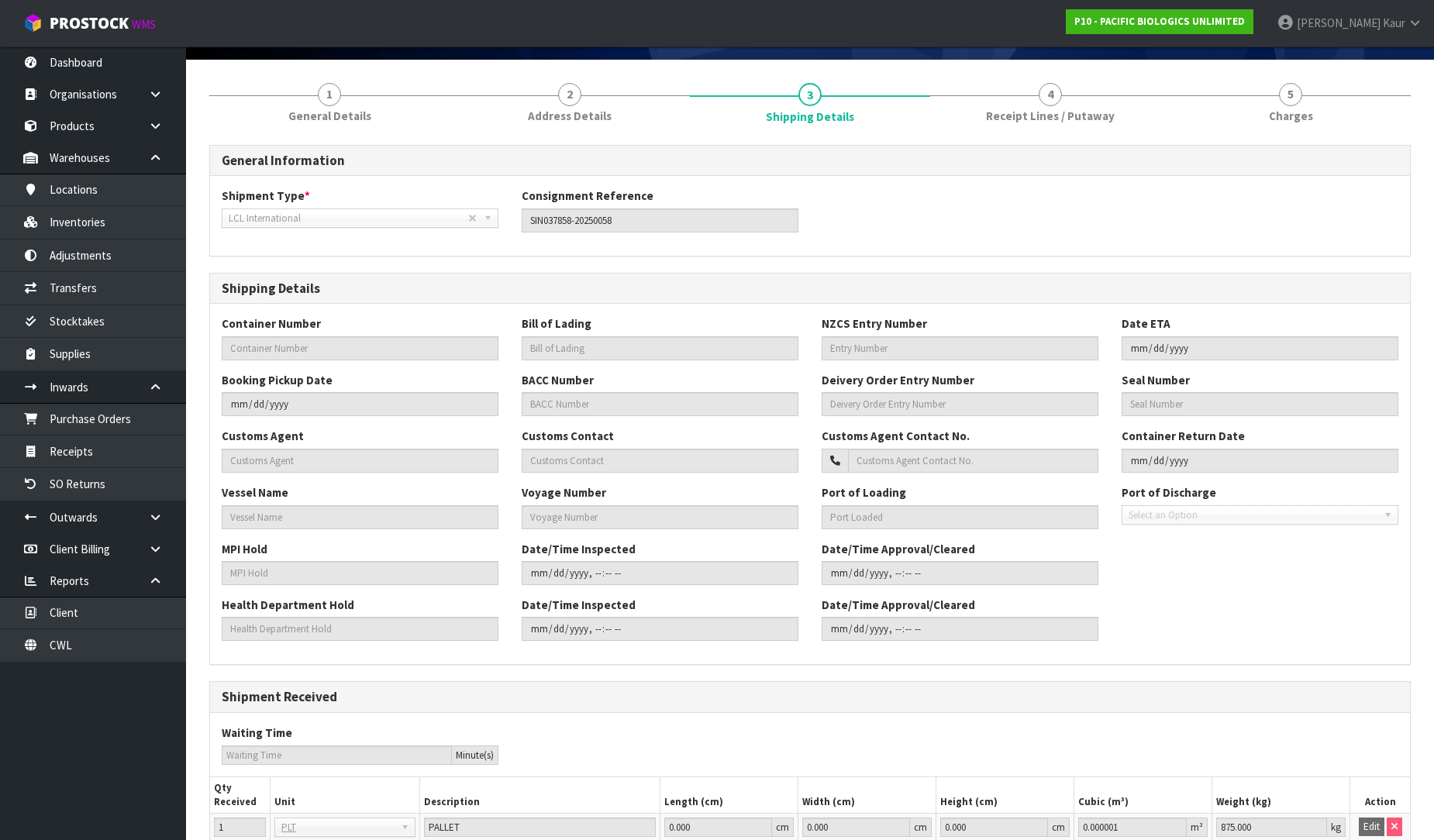
scroll to position [242, 0]
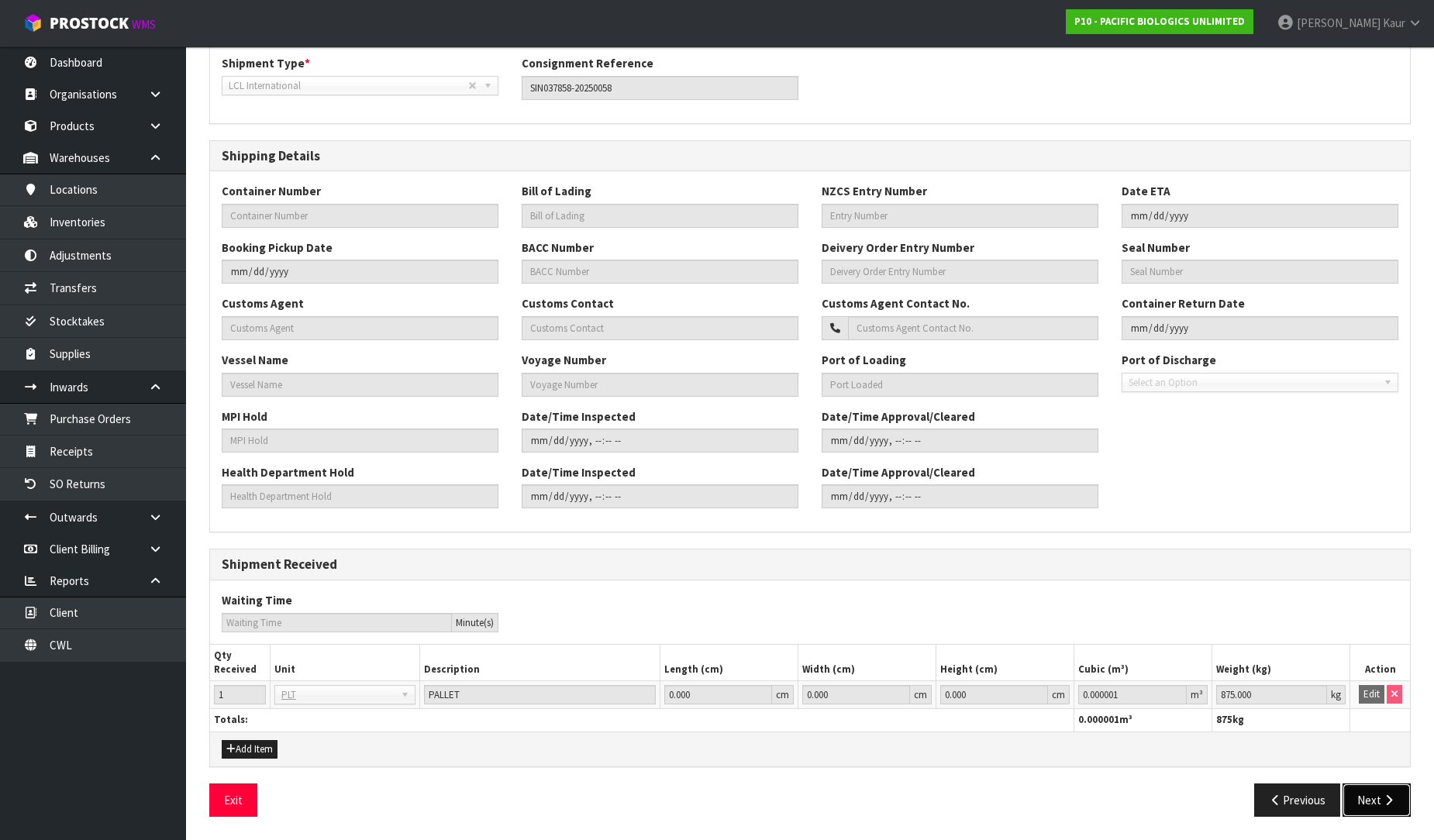
click at [1398, 800] on button "Next" at bounding box center [1376, 799] width 68 height 33
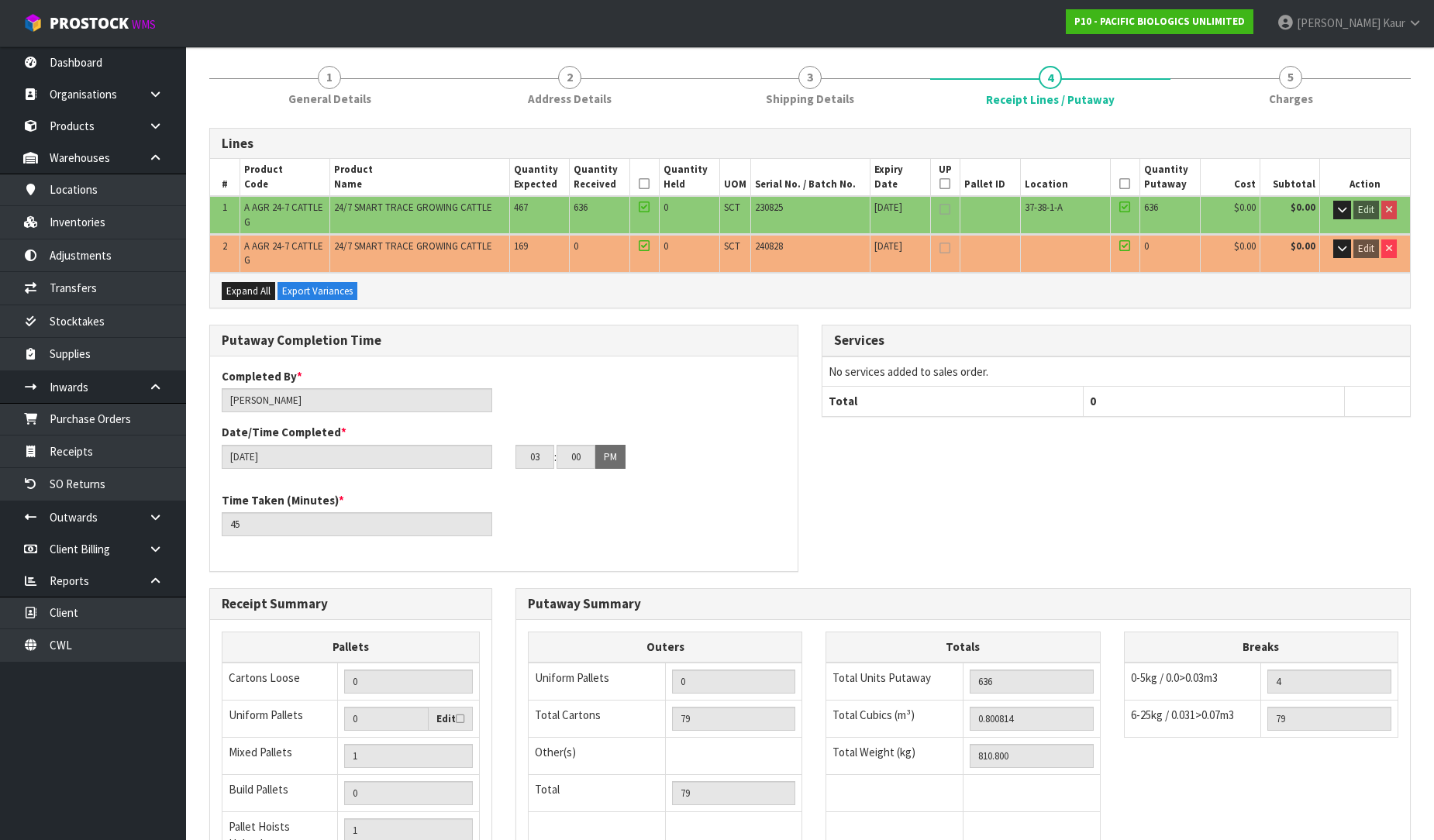
scroll to position [308, 0]
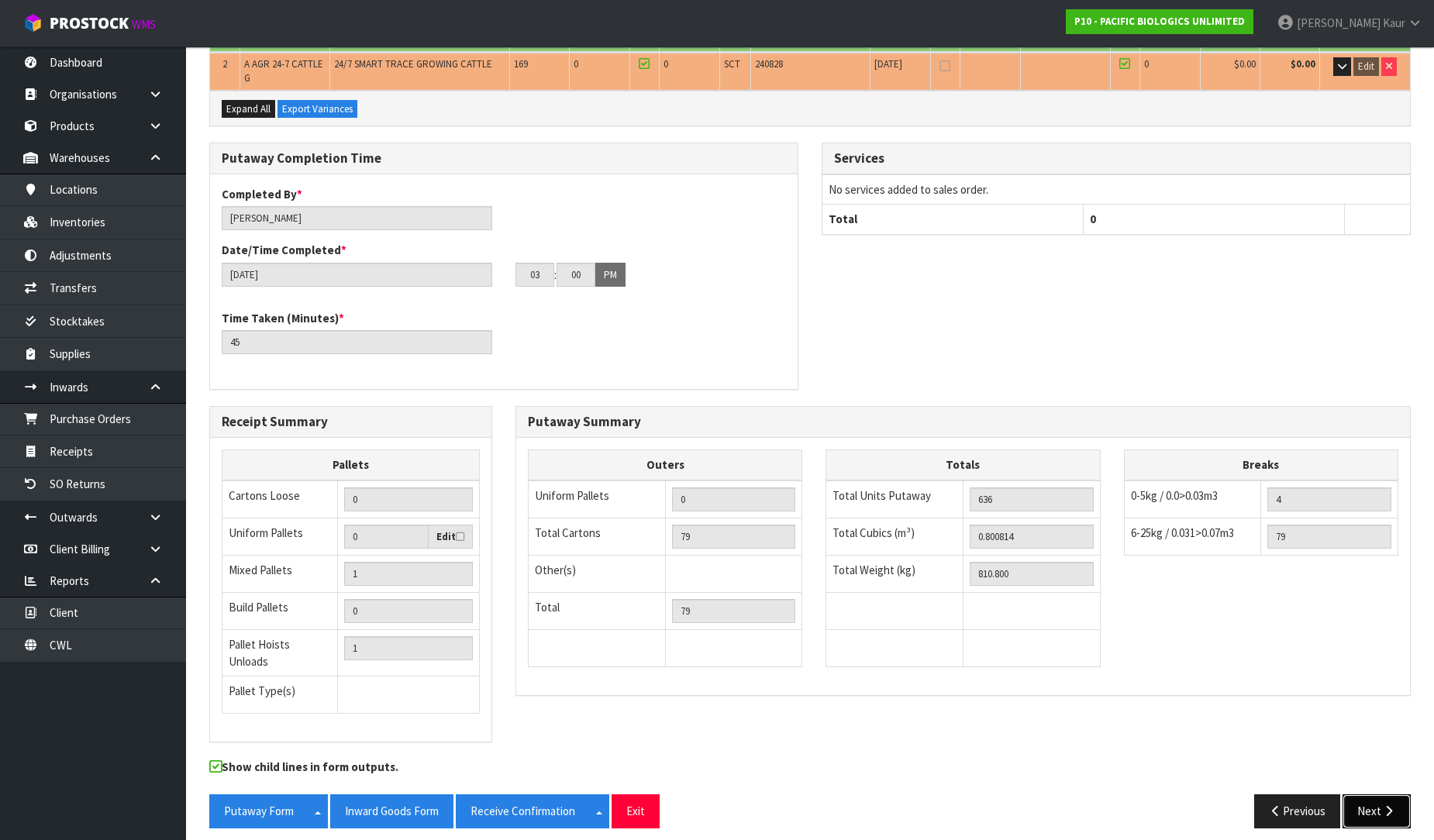
click at [1366, 797] on button "Next" at bounding box center [1376, 810] width 68 height 33
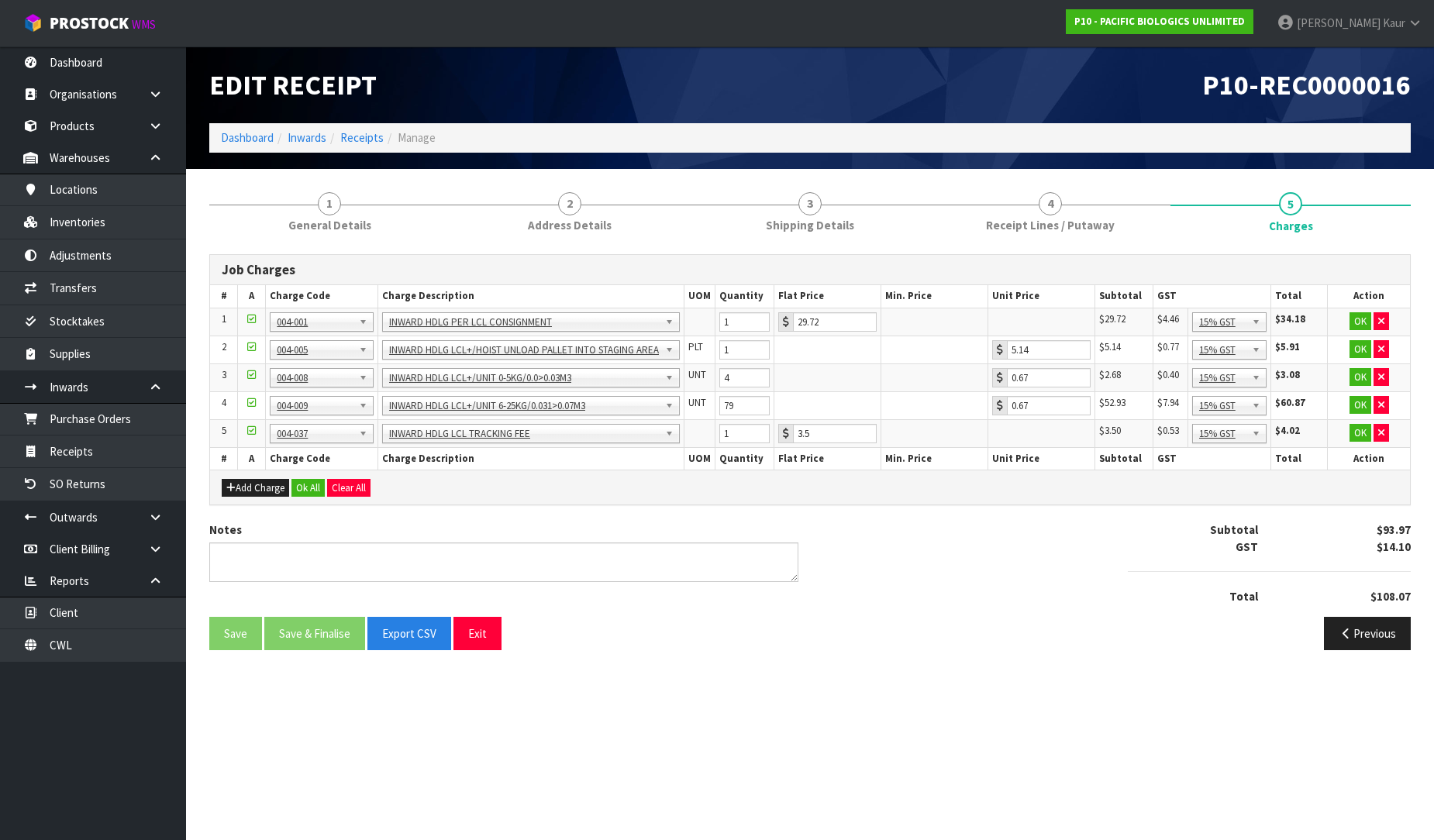
scroll to position [0, 0]
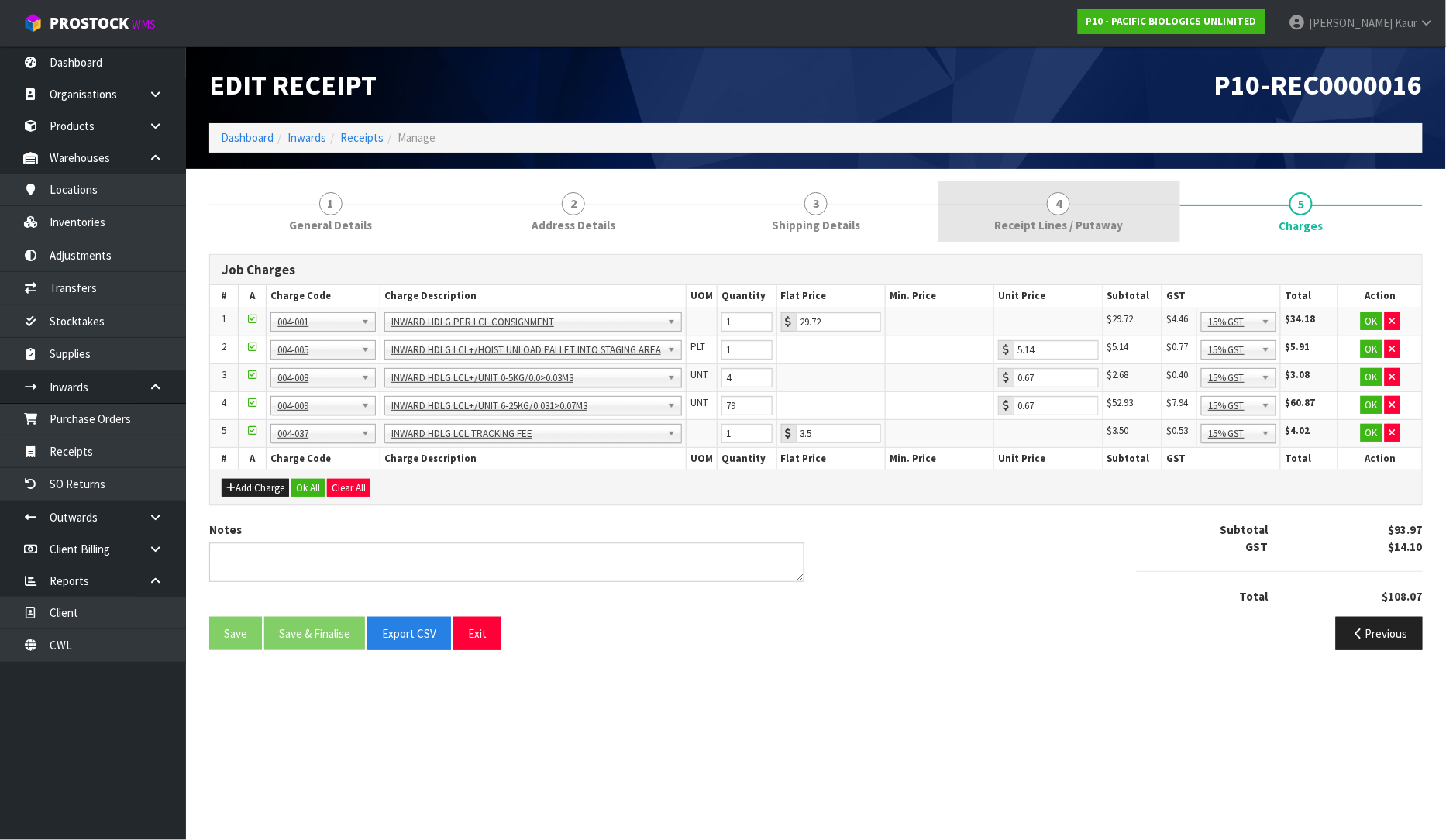
click at [1109, 234] on link "4 Receipt Lines / Putaway" at bounding box center [1058, 211] width 243 height 61
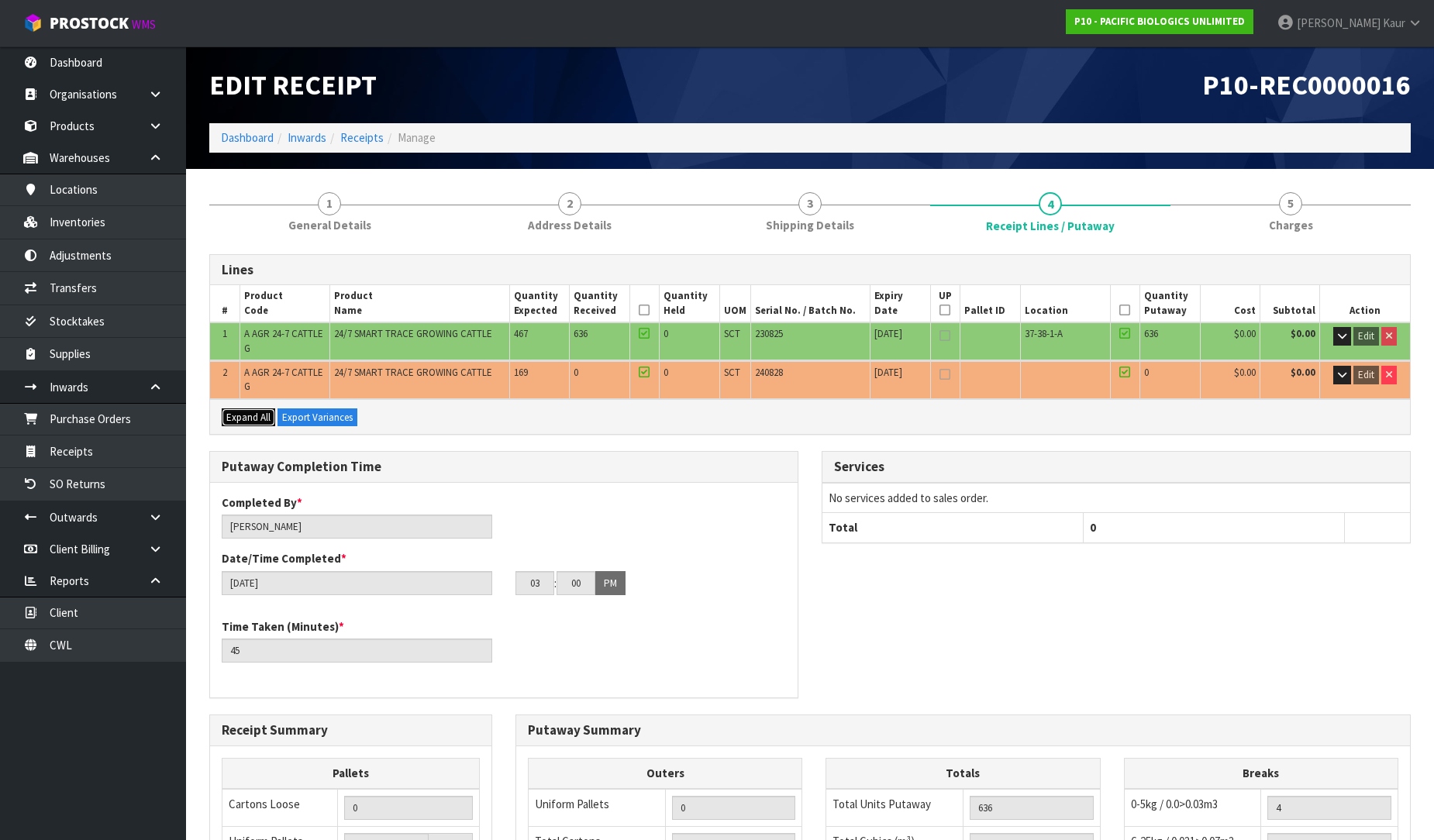
click at [248, 415] on span "Expand All" at bounding box center [249, 417] width 44 height 13
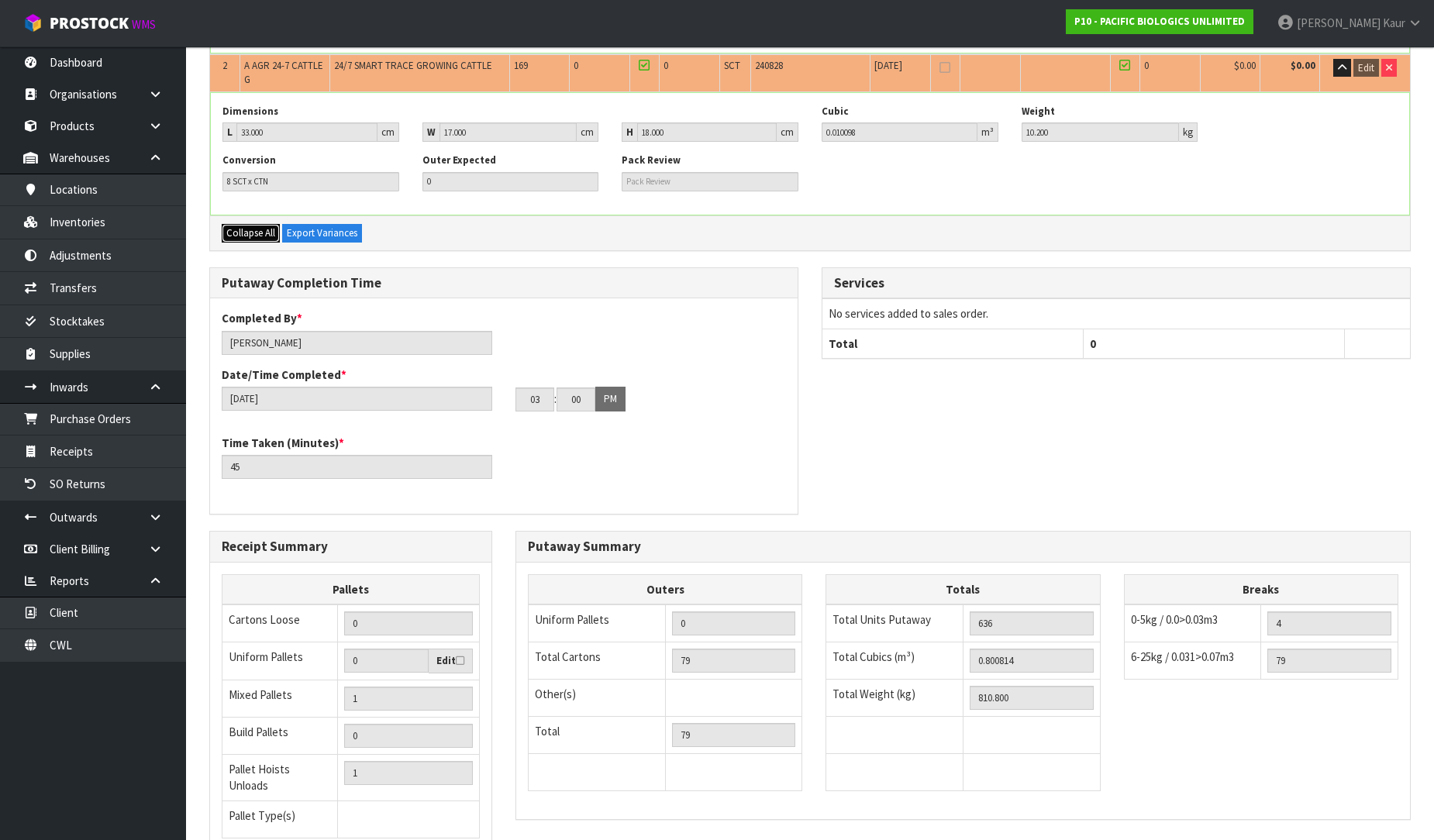
scroll to position [555, 0]
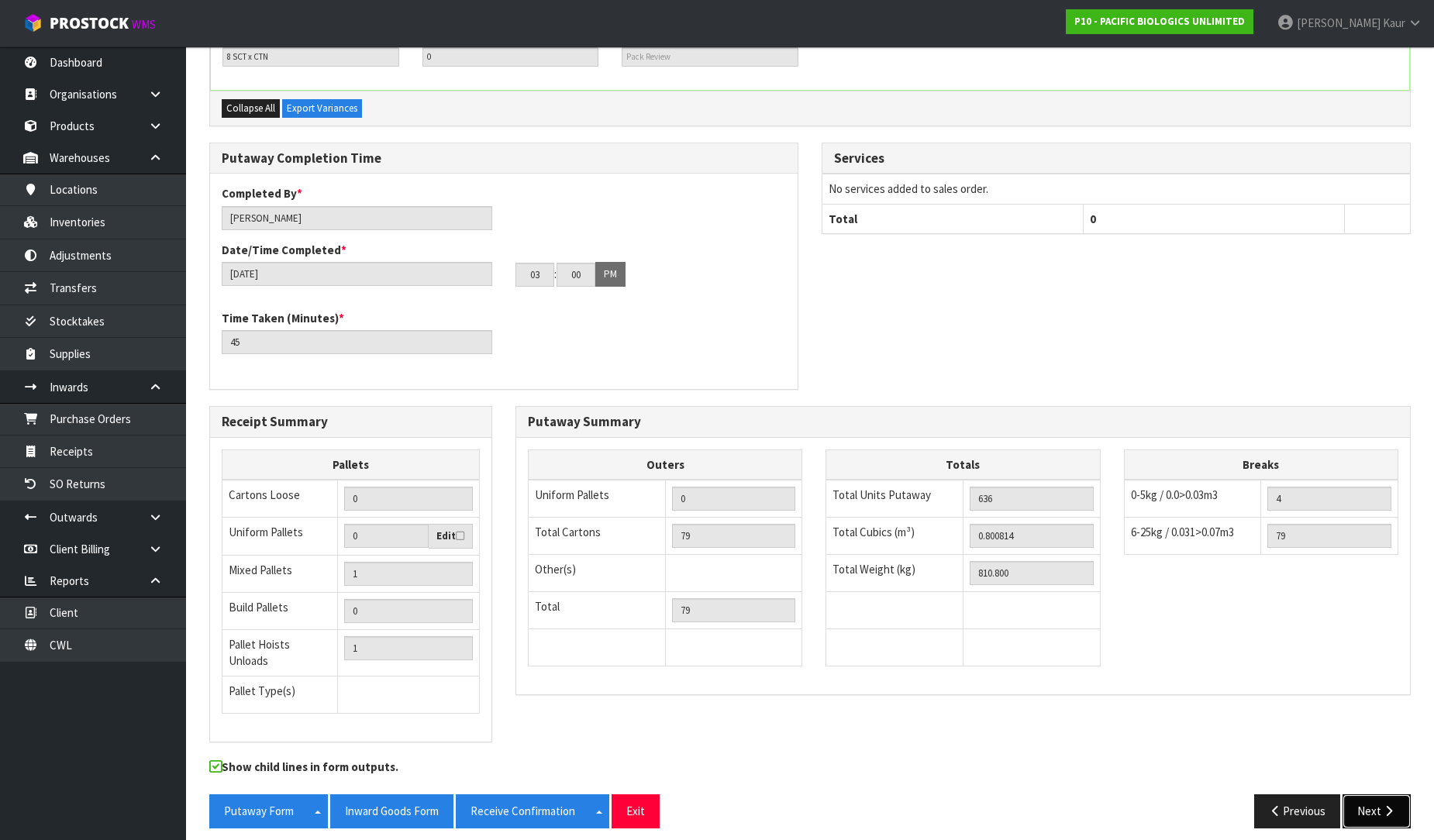
click at [1362, 794] on button "Next" at bounding box center [1376, 810] width 68 height 33
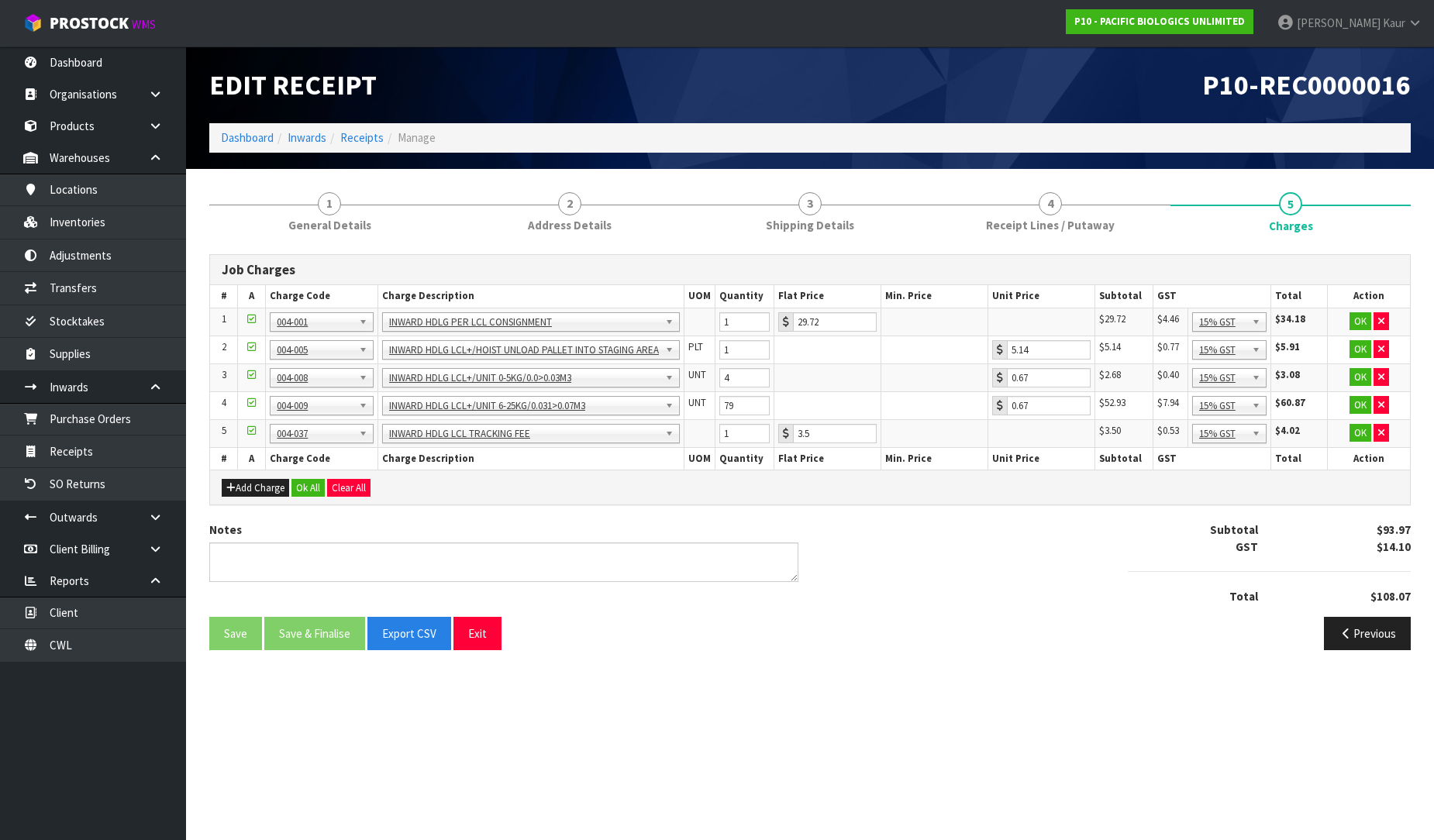
scroll to position [0, 0]
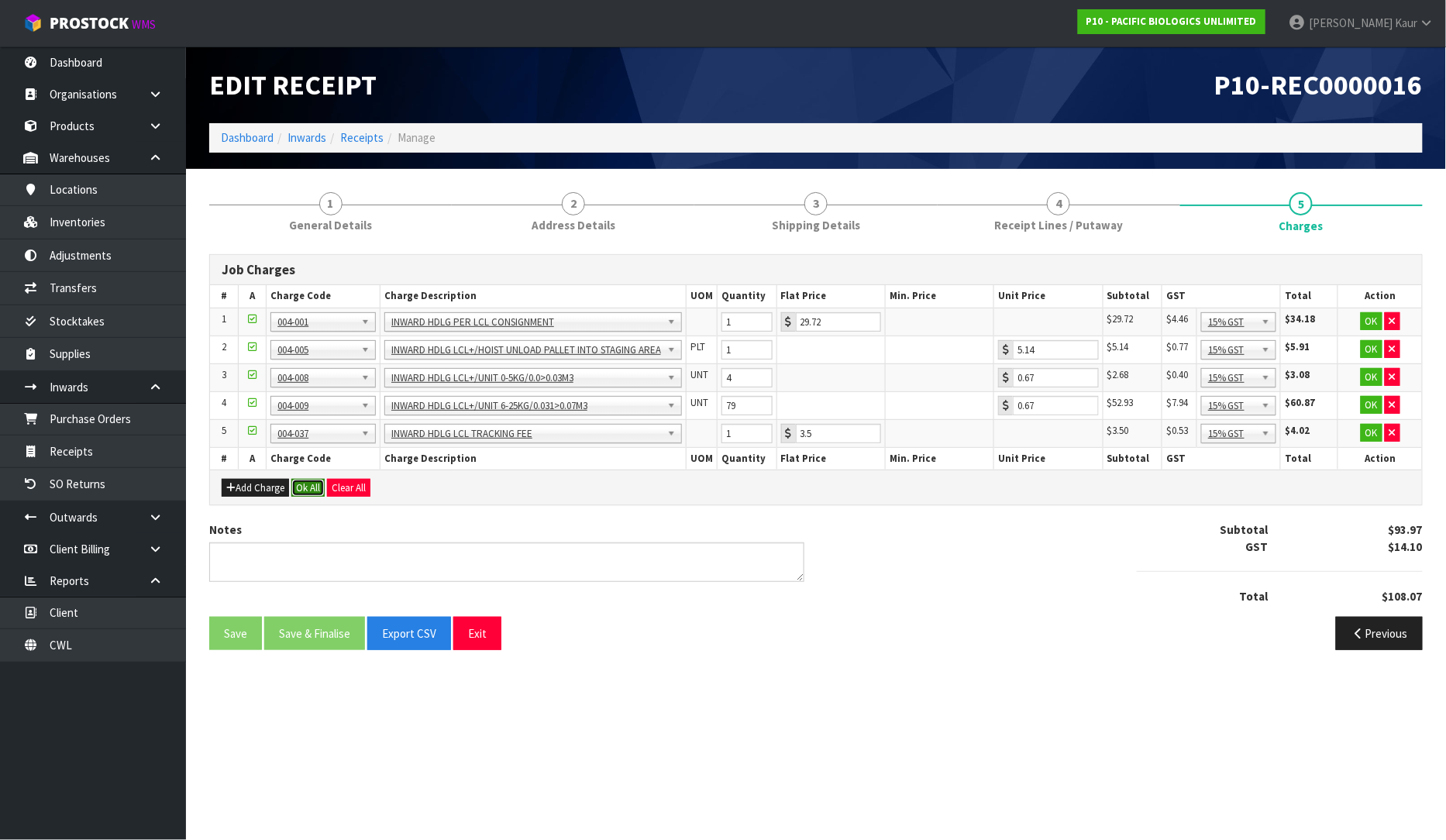
click at [303, 486] on button "Ok All" at bounding box center [308, 488] width 33 height 19
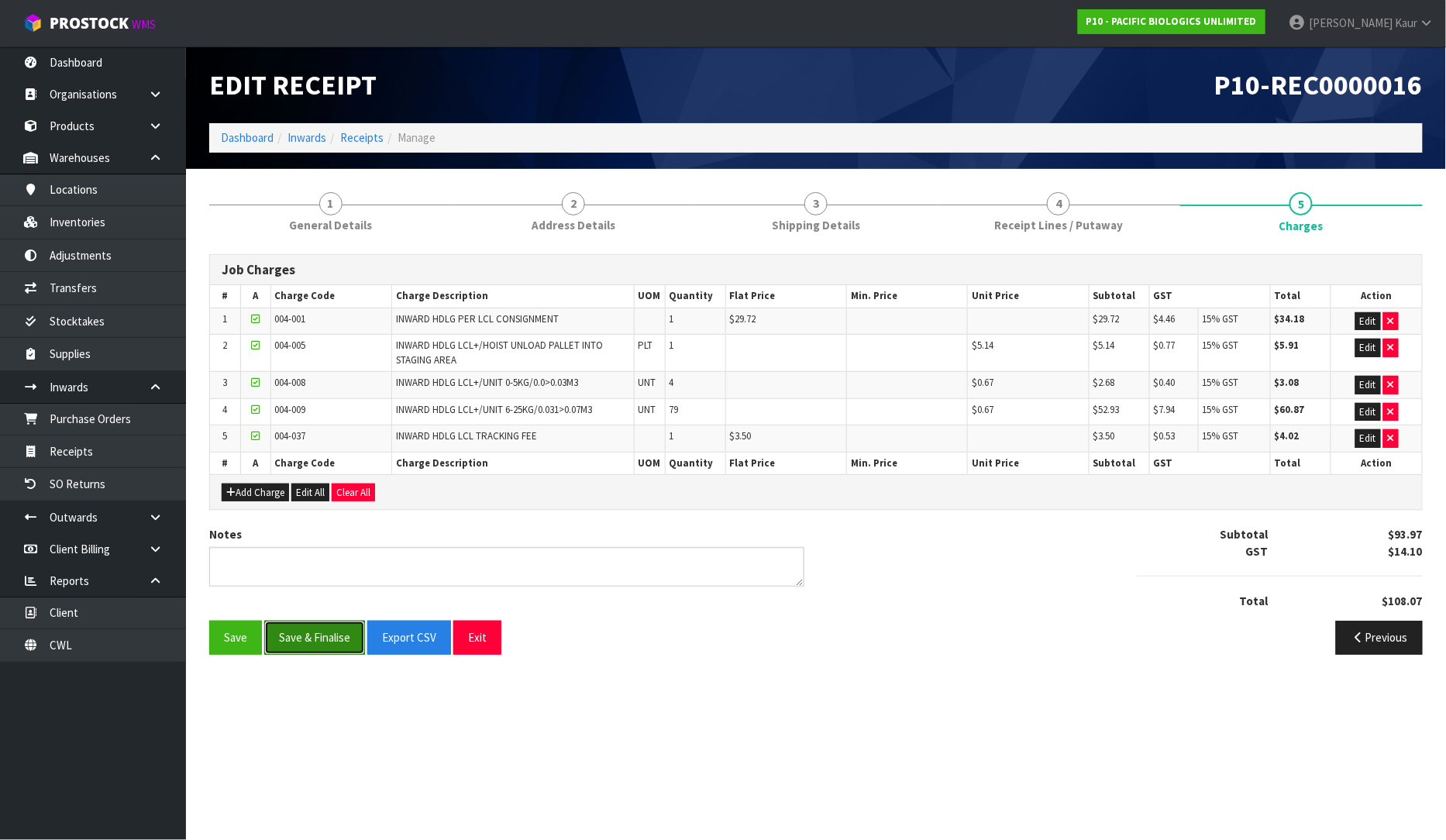
click at [295, 637] on button "Save & Finalise" at bounding box center [314, 636] width 101 height 33
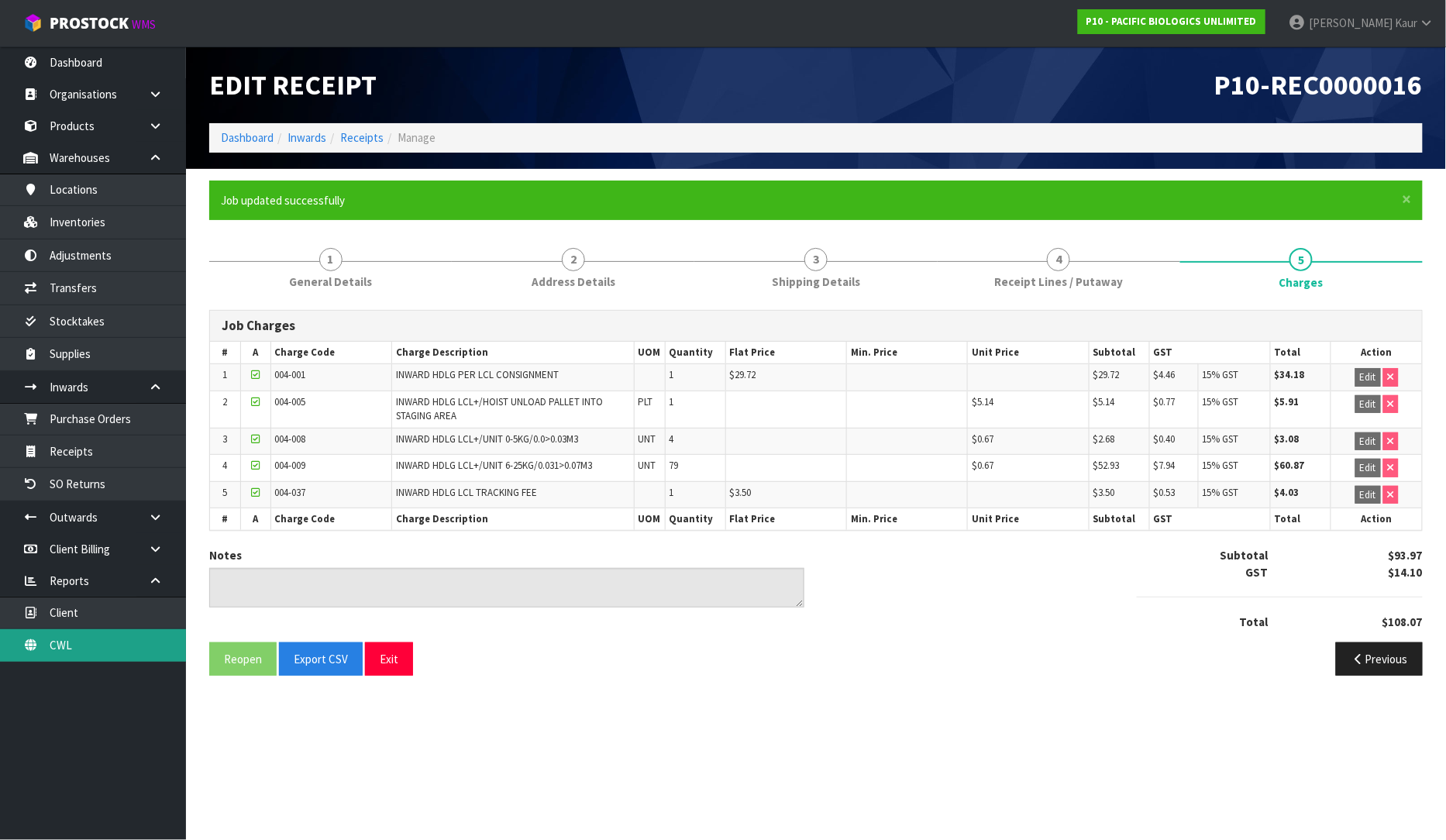
click at [51, 653] on link "CWL" at bounding box center [93, 644] width 186 height 32
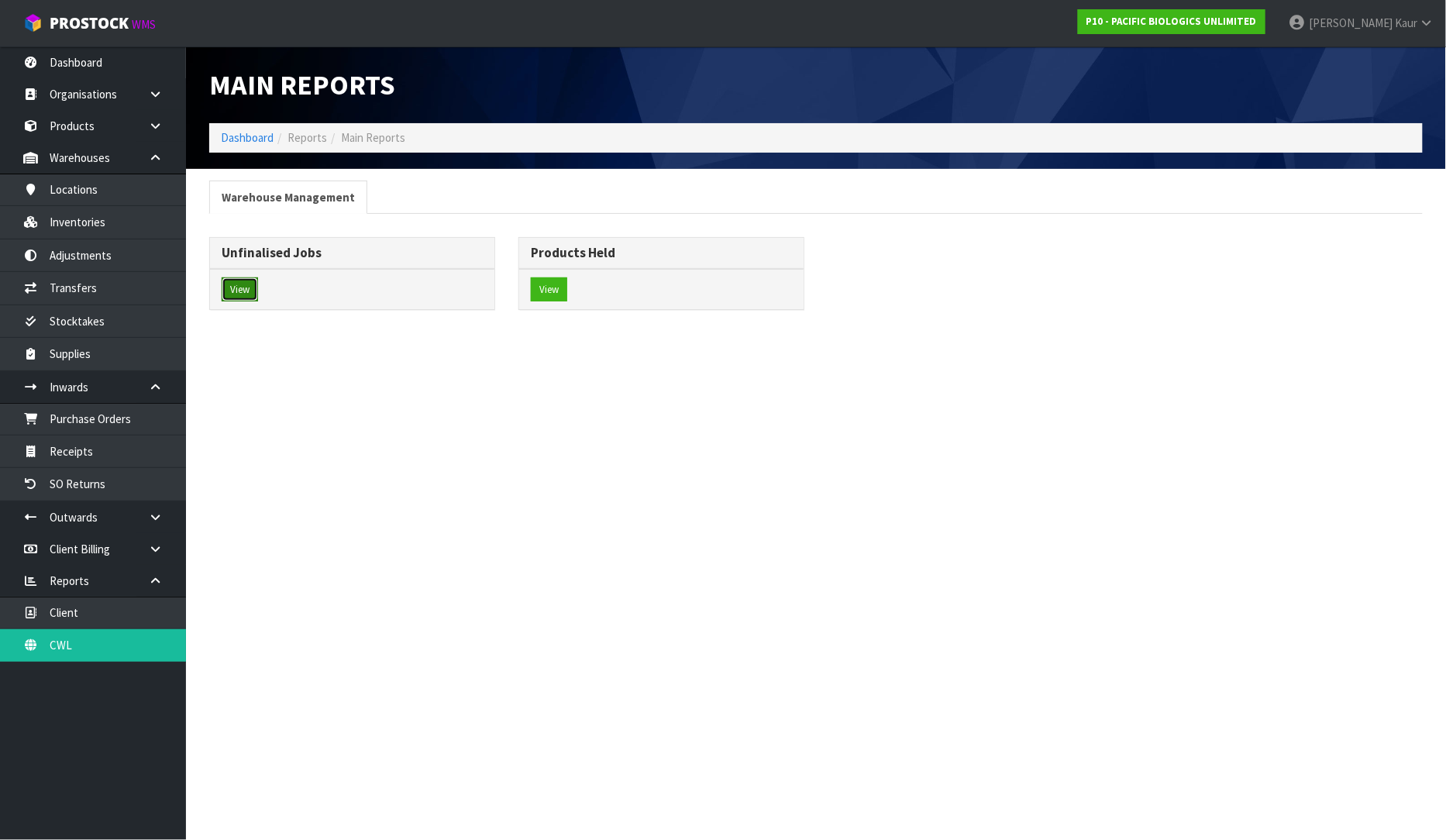
click at [226, 291] on button "View" at bounding box center [239, 290] width 37 height 25
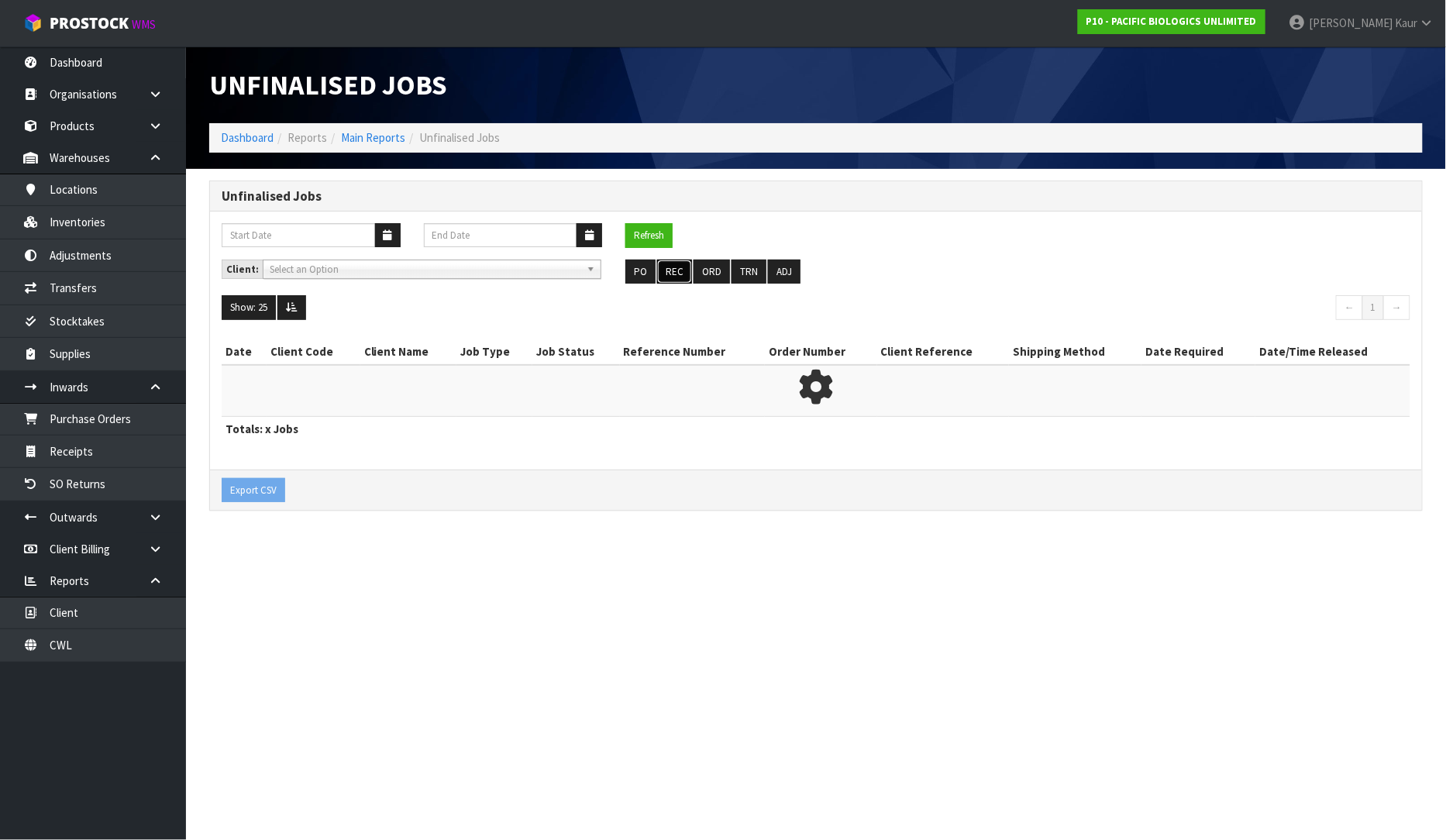
click at [677, 261] on button "REC" at bounding box center [674, 272] width 35 height 25
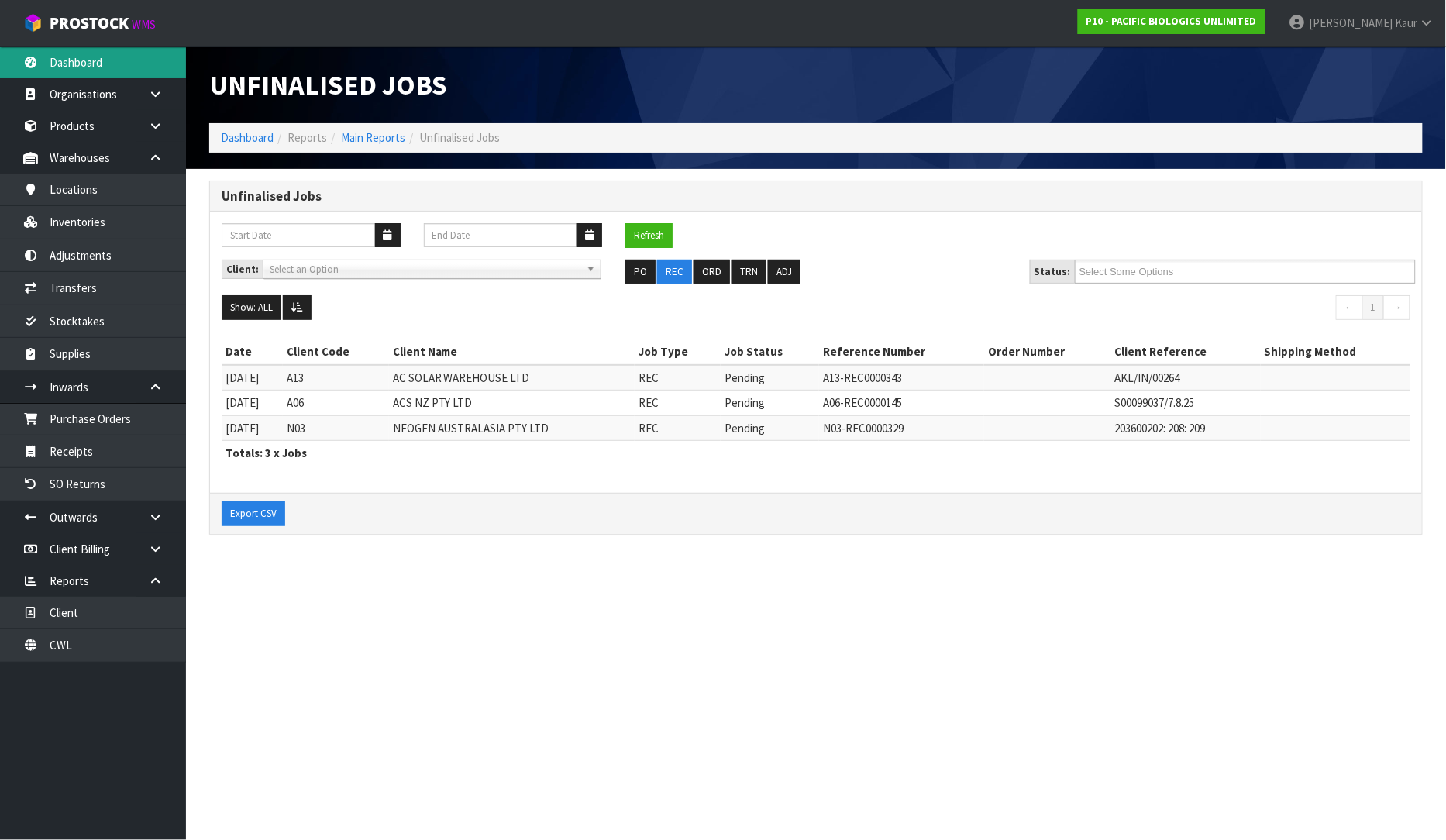
click at [101, 72] on link "Dashboard" at bounding box center [93, 62] width 186 height 32
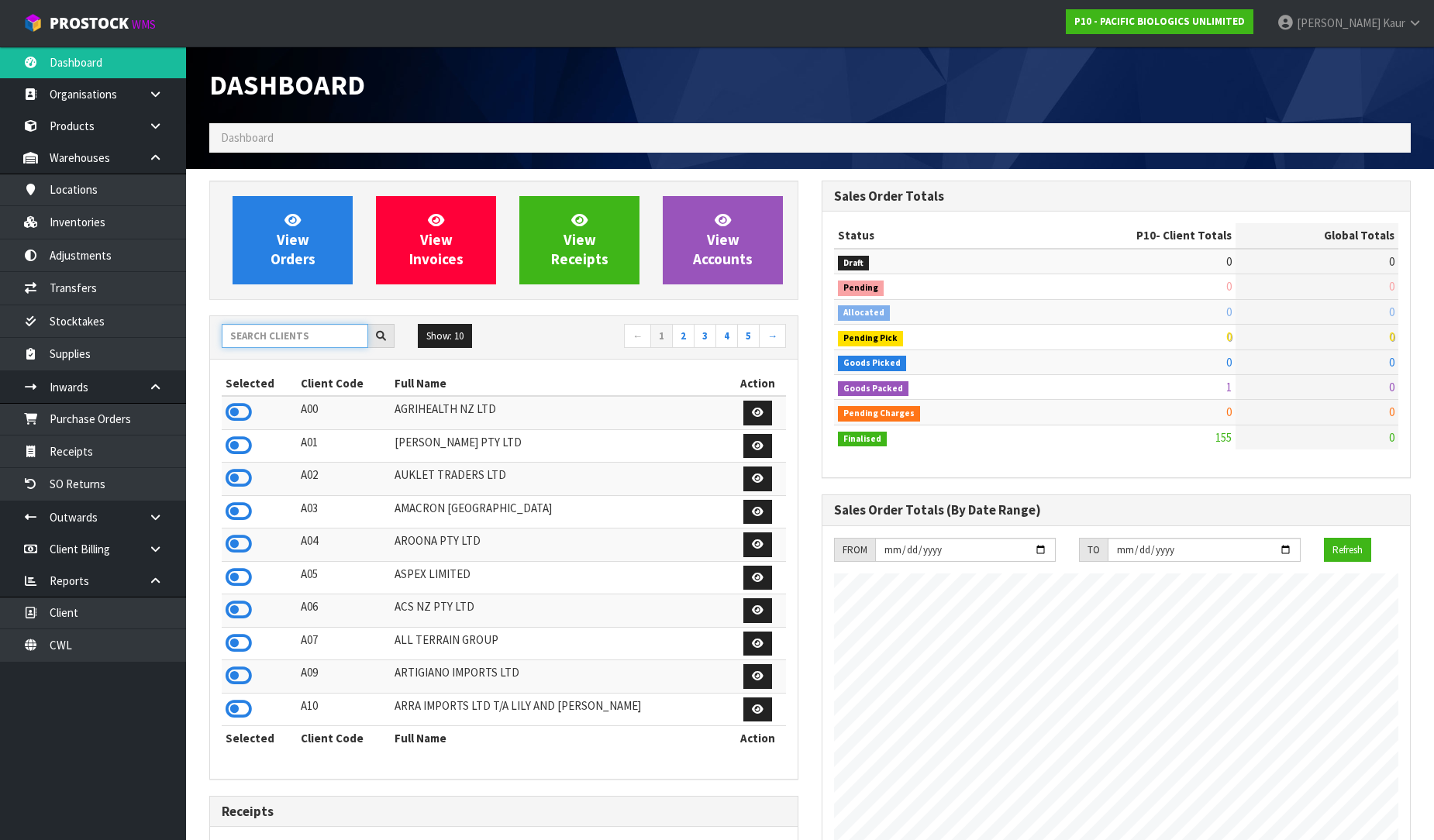
scroll to position [1125, 612]
click at [274, 346] on input "text" at bounding box center [295, 336] width 147 height 24
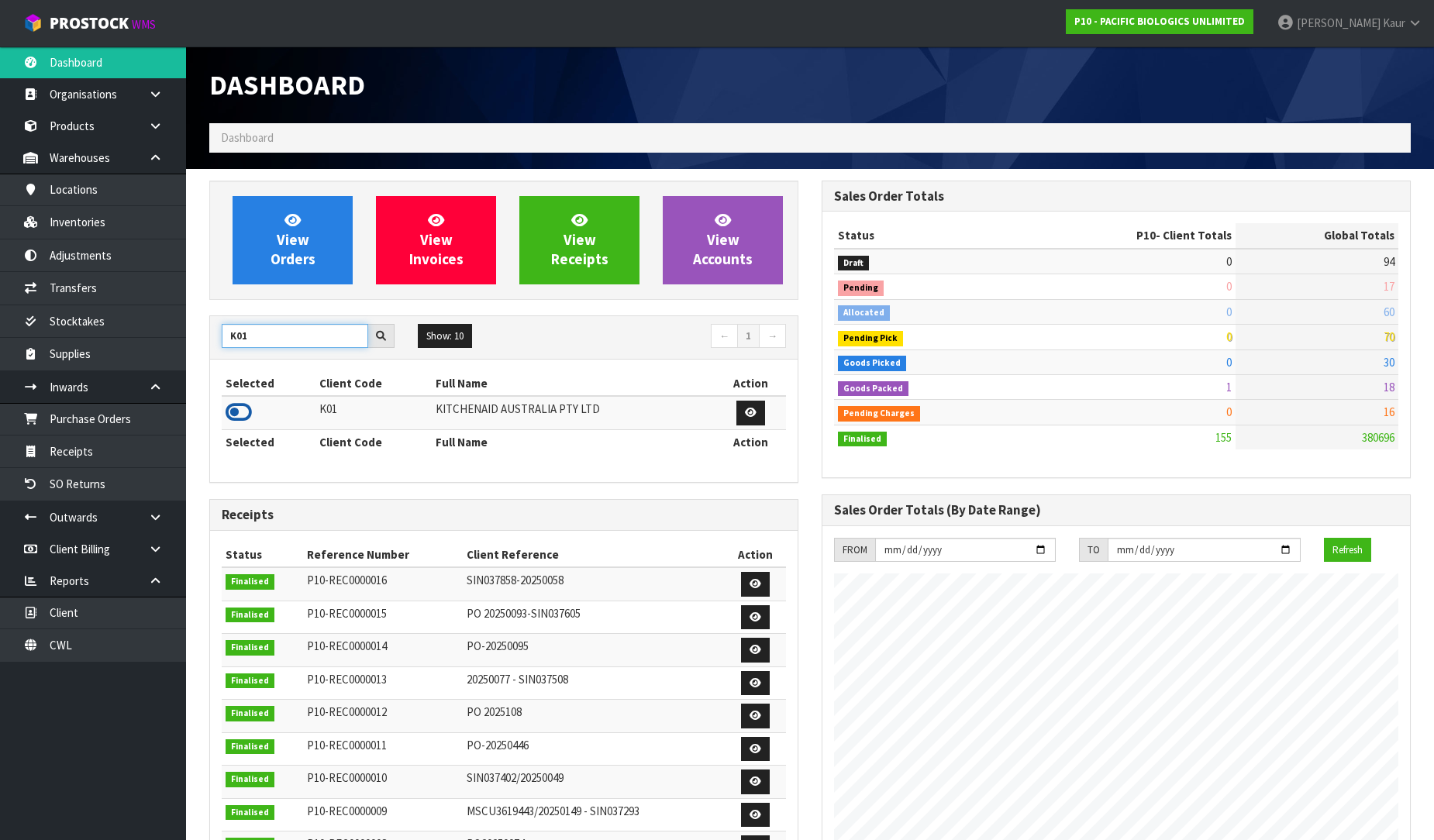
type input "K01"
click at [244, 418] on icon at bounding box center [239, 411] width 26 height 23
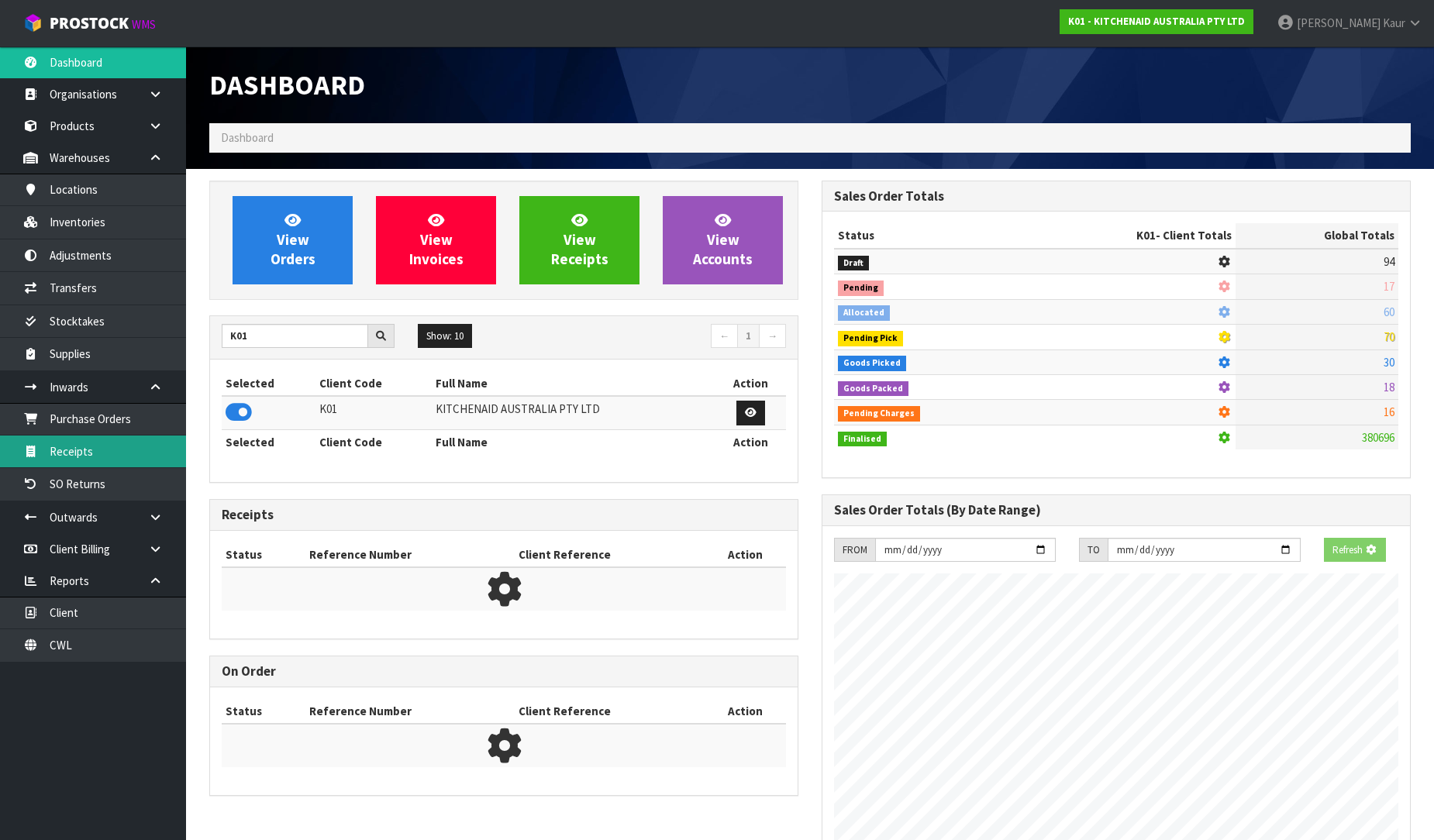
scroll to position [773833, 774298]
click at [165, 446] on link "Receipts" at bounding box center [93, 451] width 186 height 32
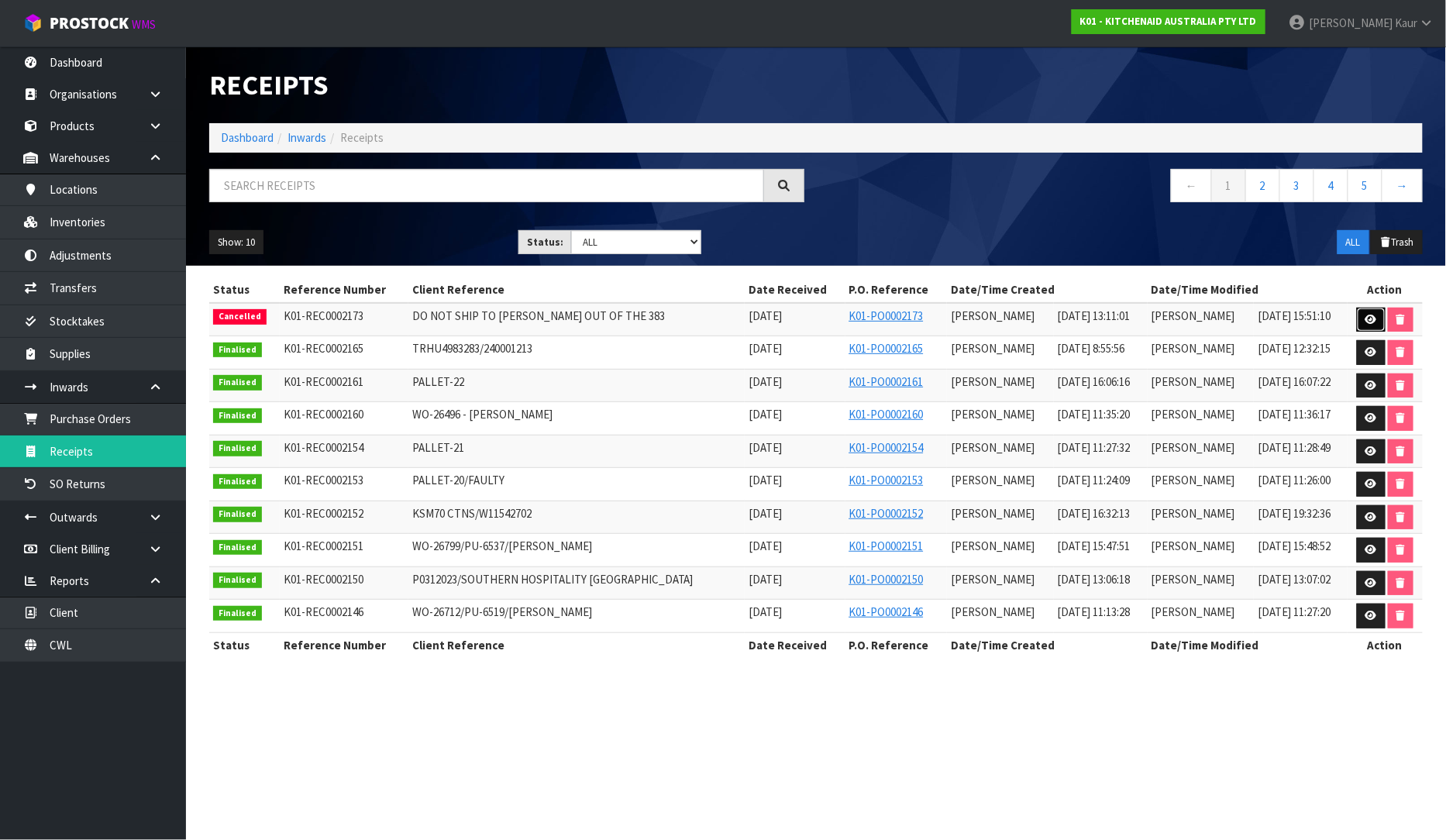
click at [1368, 320] on icon at bounding box center [1371, 319] width 12 height 10
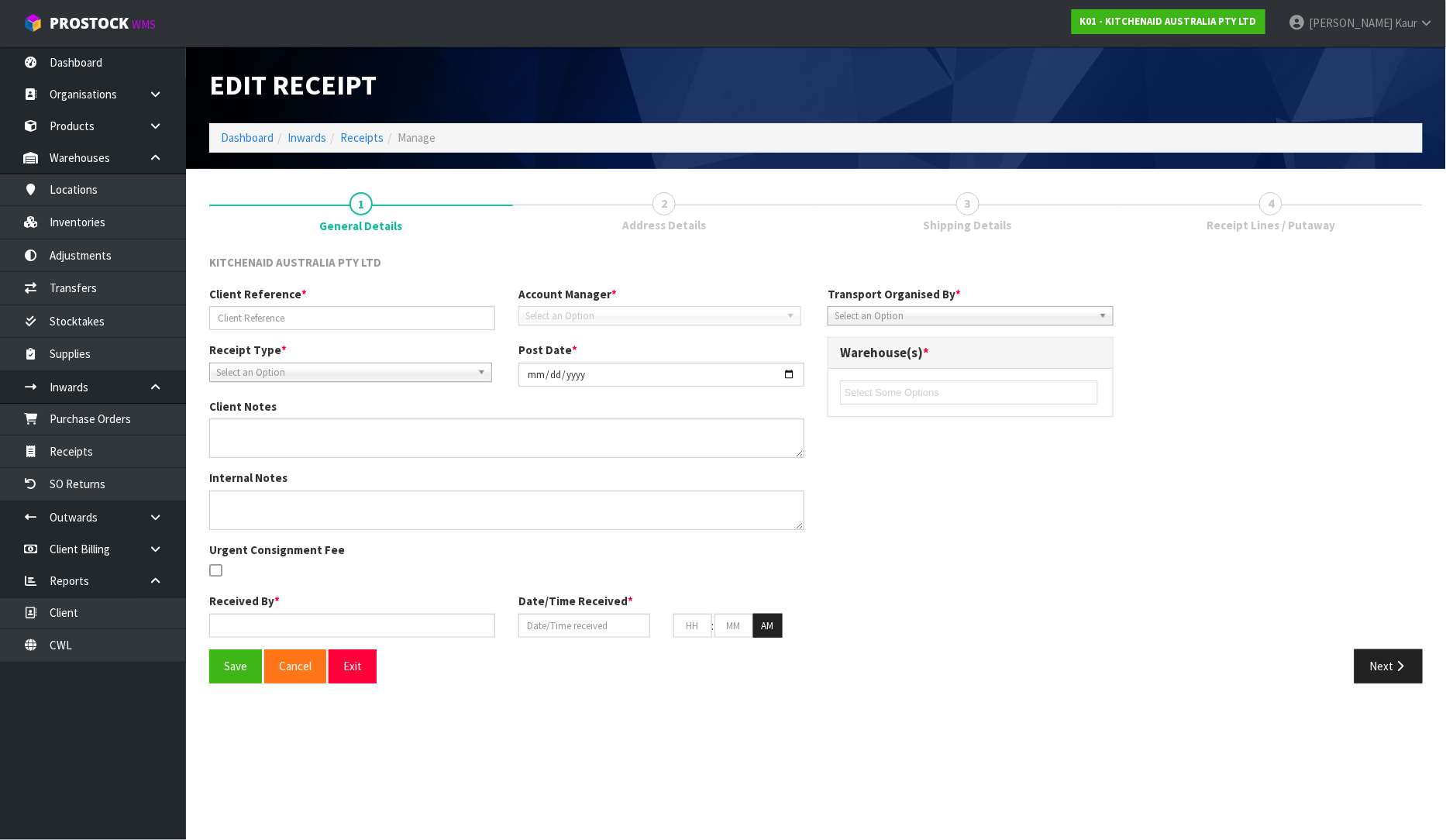
type input "DO NOT SHIP TO [PERSON_NAME] OUT OF THE 383"
type input "[DATE]"
type textarea "FOR OFFICE USE ONLY CANCELLATION REASON:"
type input "[PERSON_NAME]"
type input "[DATE]"
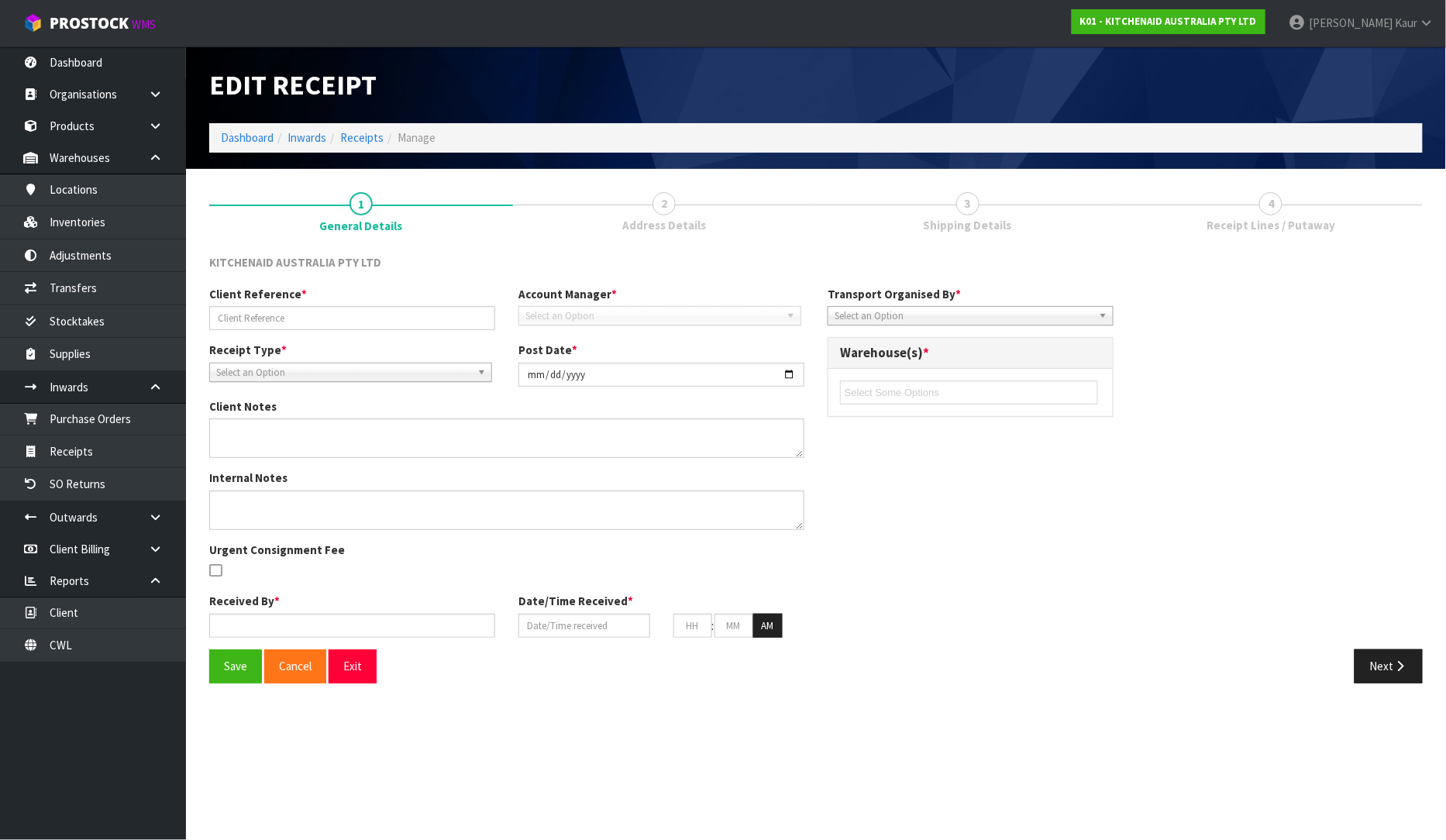
type input "01"
type input "11"
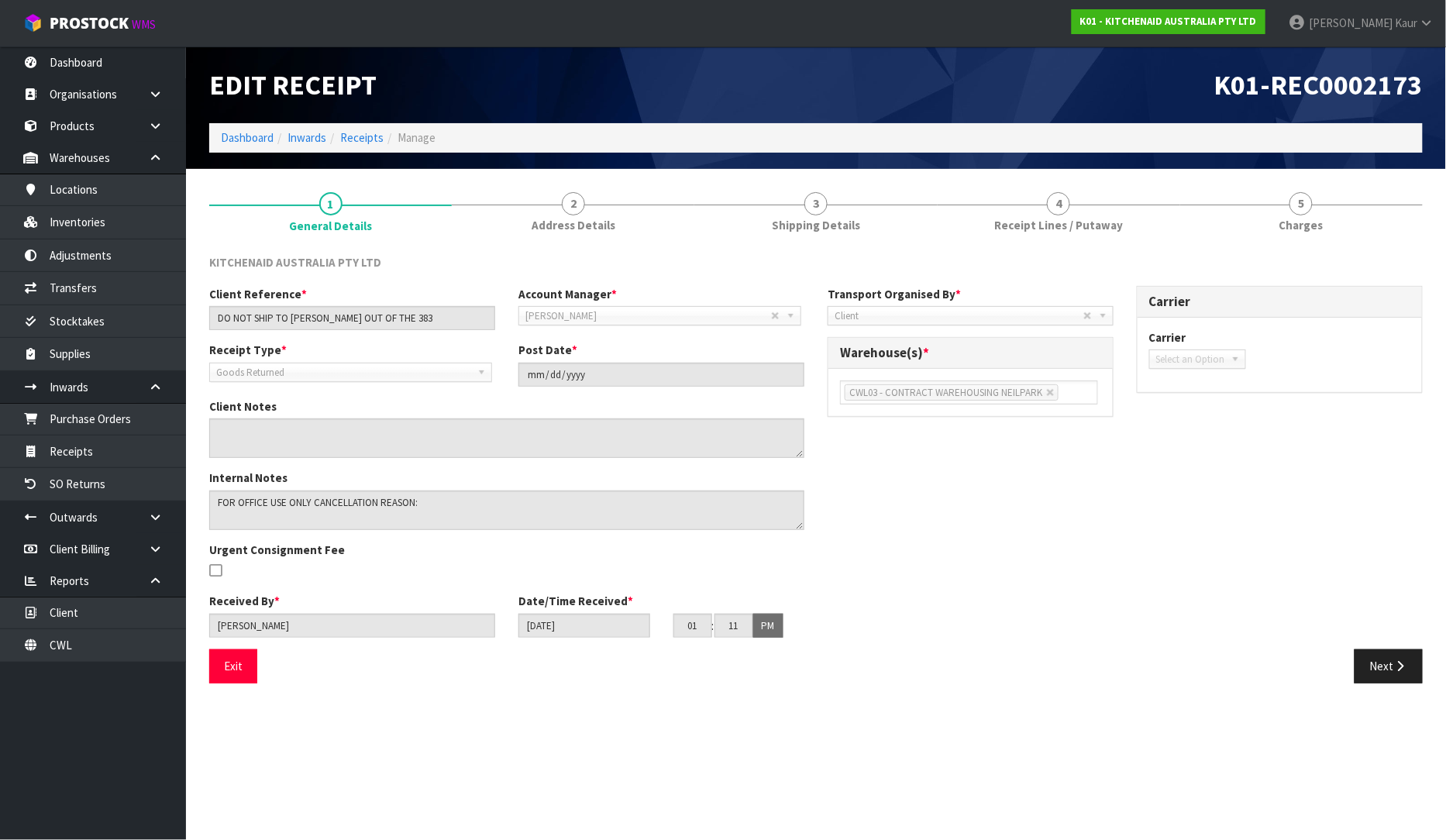
click at [1083, 243] on div "KITCHENAID AUSTRALIA PTY LTD Client Reference * DO NOT SHIP TO [PERSON_NAME] OU…" at bounding box center [816, 469] width 1213 height 452
click at [1083, 230] on span "Receipt Lines / Putaway" at bounding box center [1058, 225] width 129 height 16
click at [1104, 218] on span "Receipt Lines / Putaway" at bounding box center [1058, 225] width 129 height 16
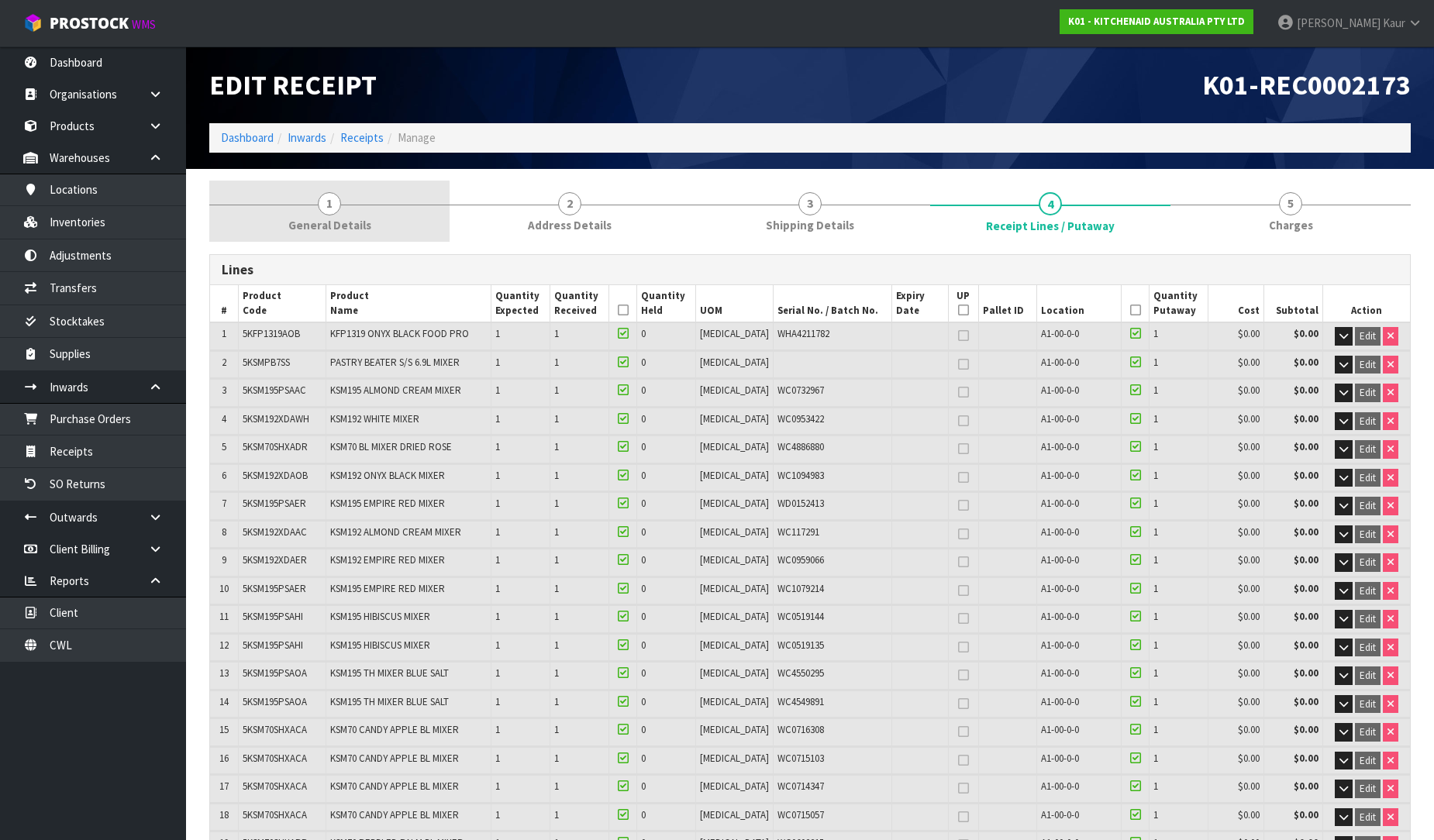
click at [321, 219] on span "General Details" at bounding box center [329, 225] width 83 height 16
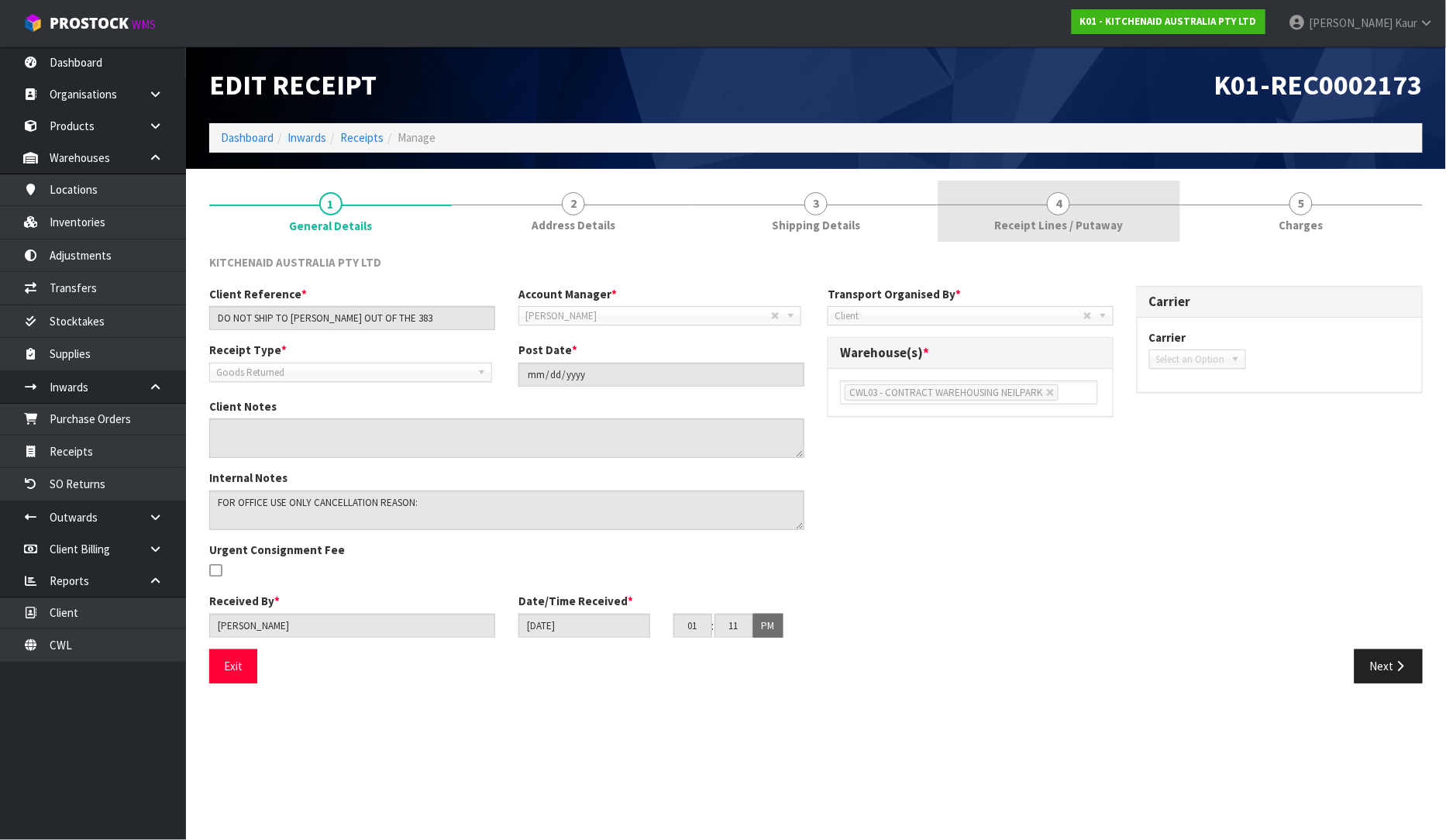
click at [1063, 215] on link "4 Receipt Lines / Putaway" at bounding box center [1058, 211] width 243 height 61
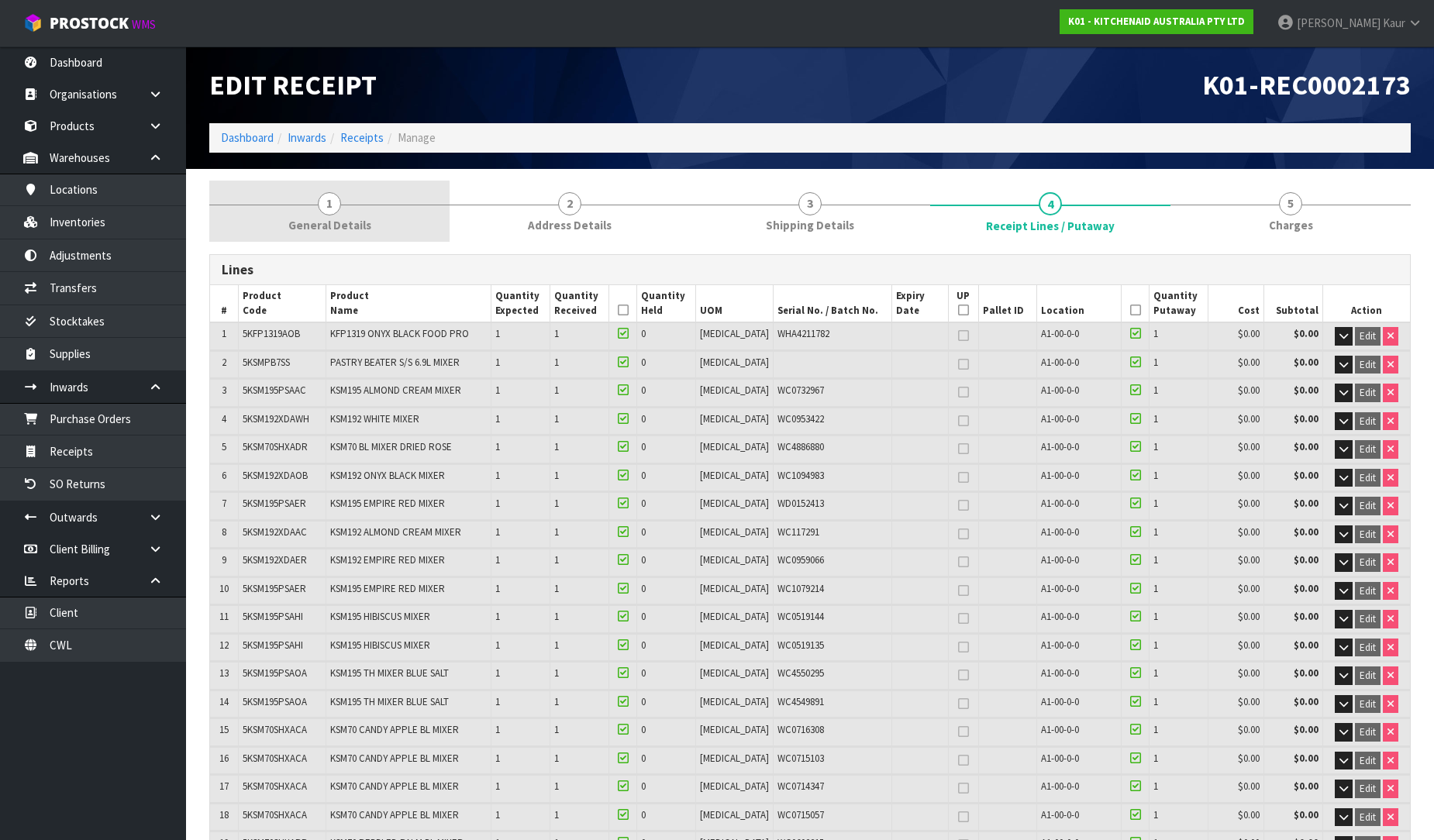
click at [347, 215] on link "1 General Details" at bounding box center [330, 211] width 240 height 61
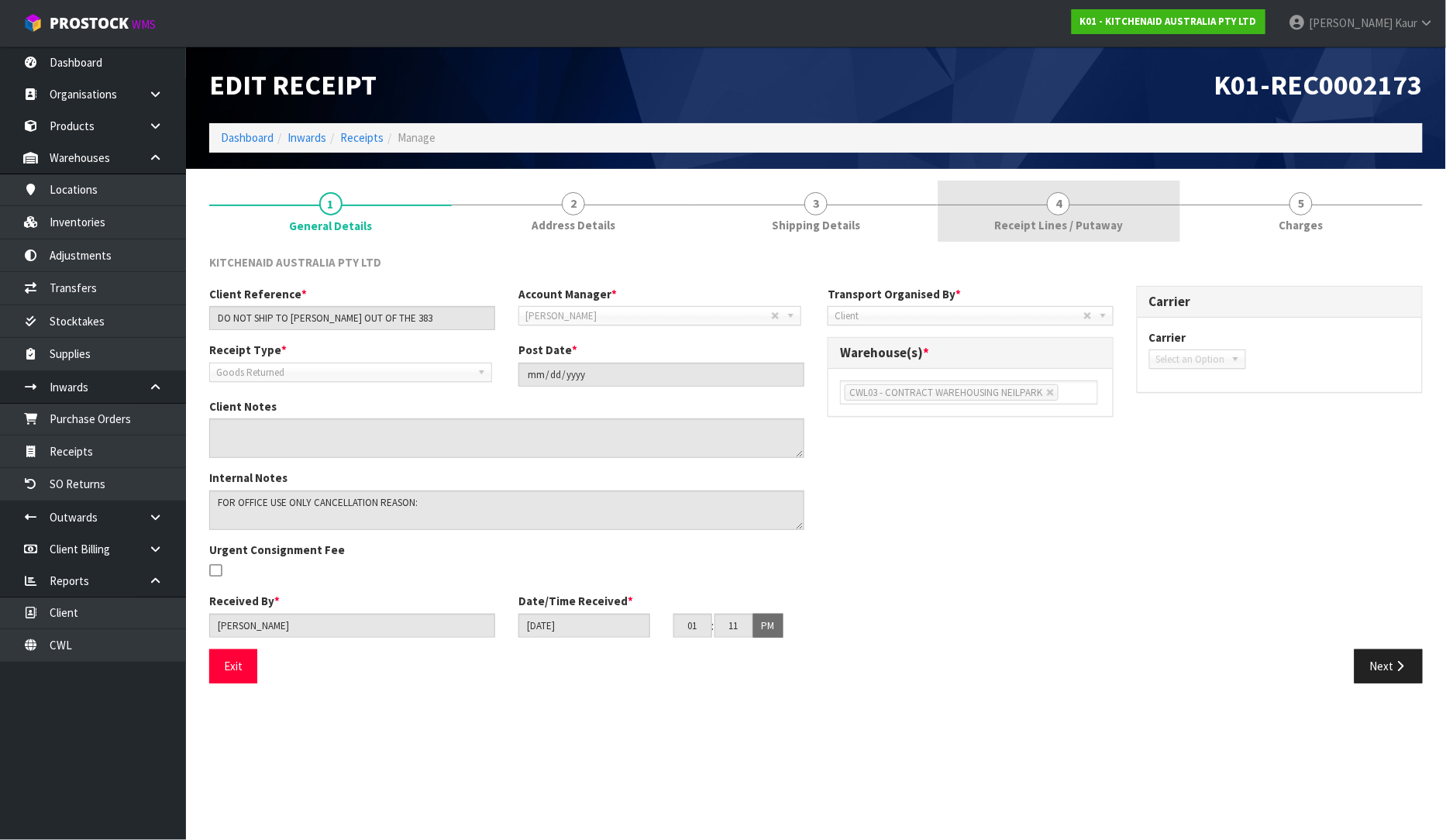
click at [1031, 212] on link "4 Receipt Lines / Putaway" at bounding box center [1058, 211] width 243 height 61
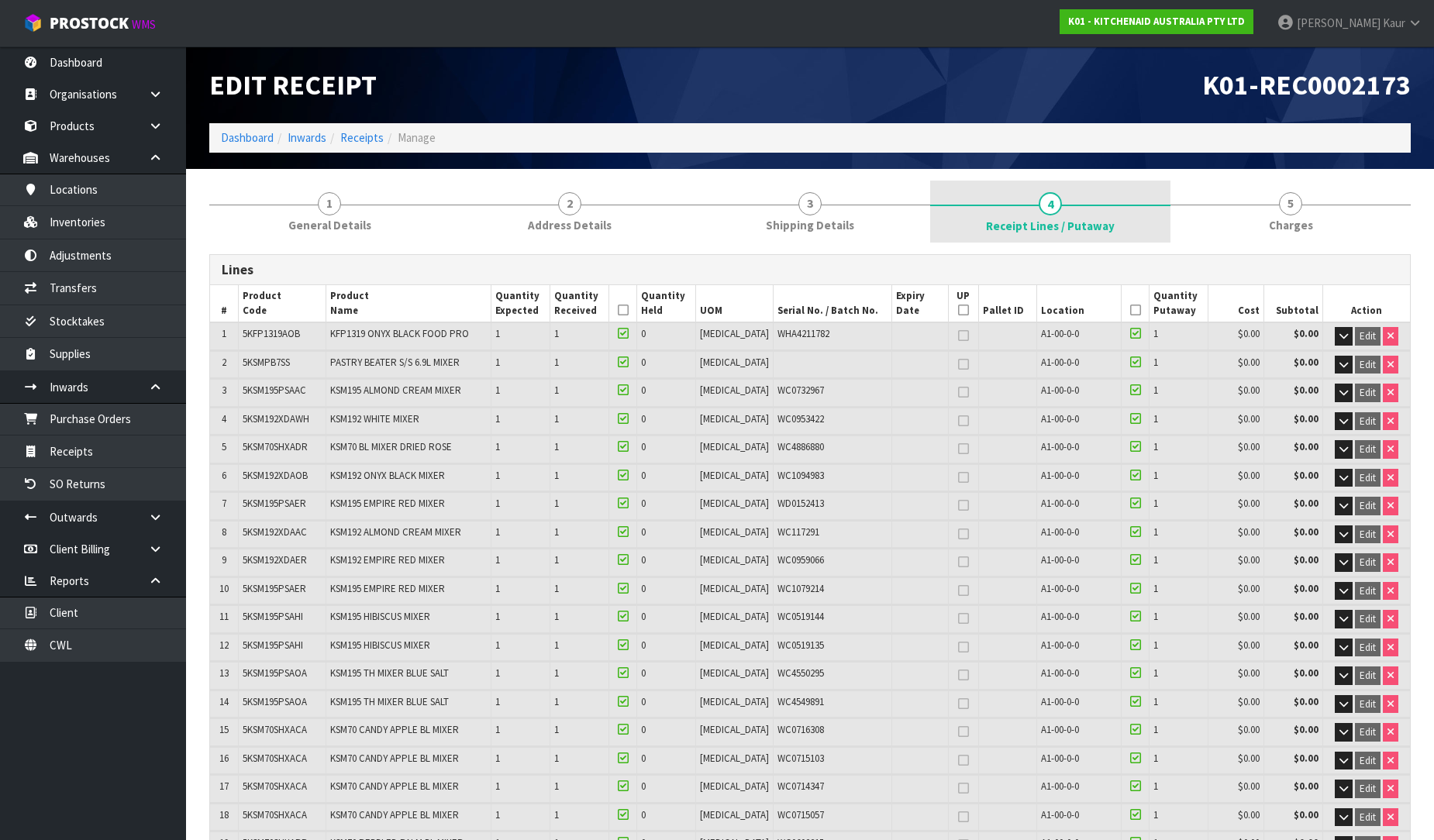
click at [1074, 218] on span "Receipt Lines / Putaway" at bounding box center [1050, 226] width 129 height 16
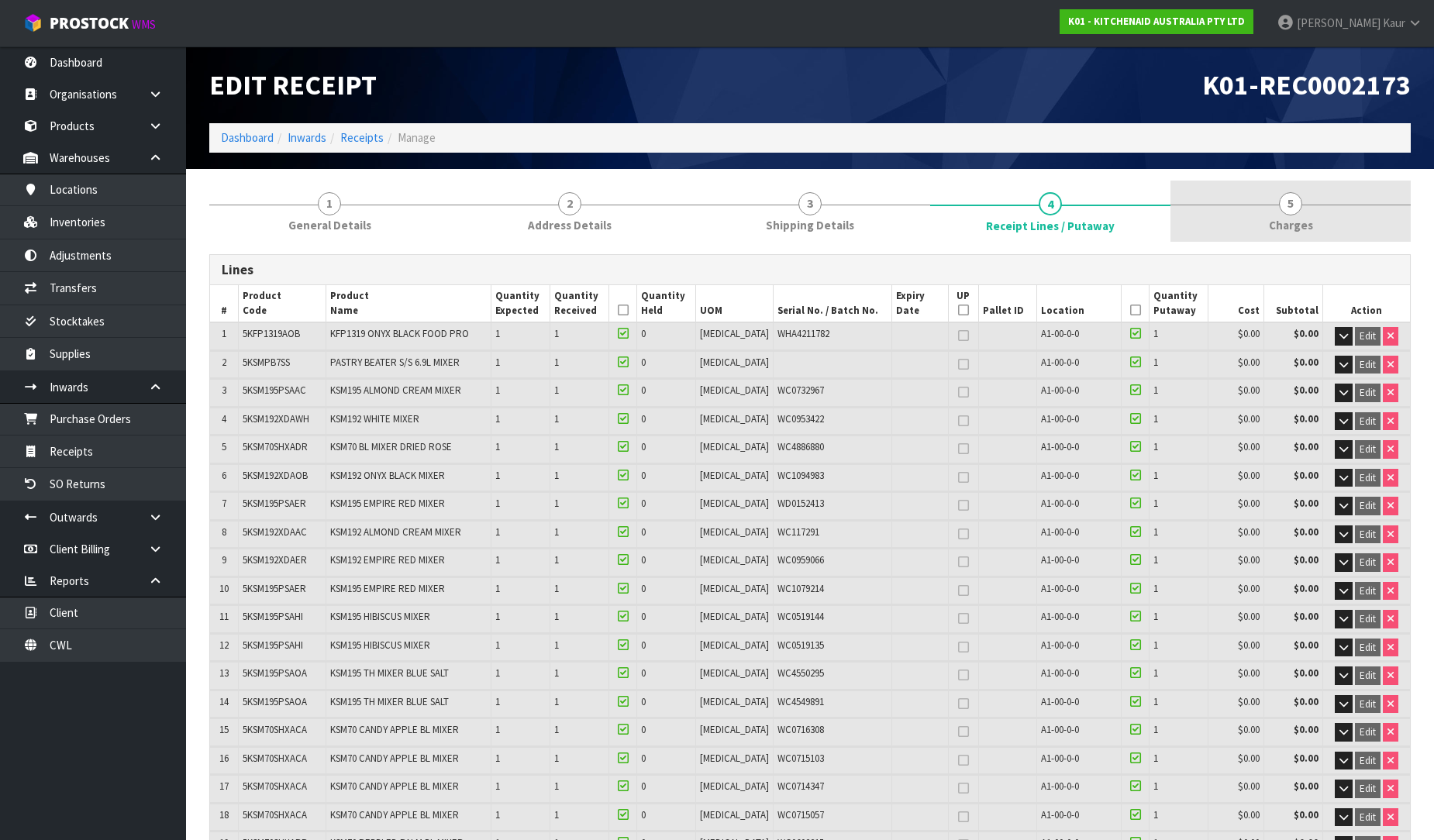
click at [1287, 227] on span "Charges" at bounding box center [1291, 225] width 44 height 16
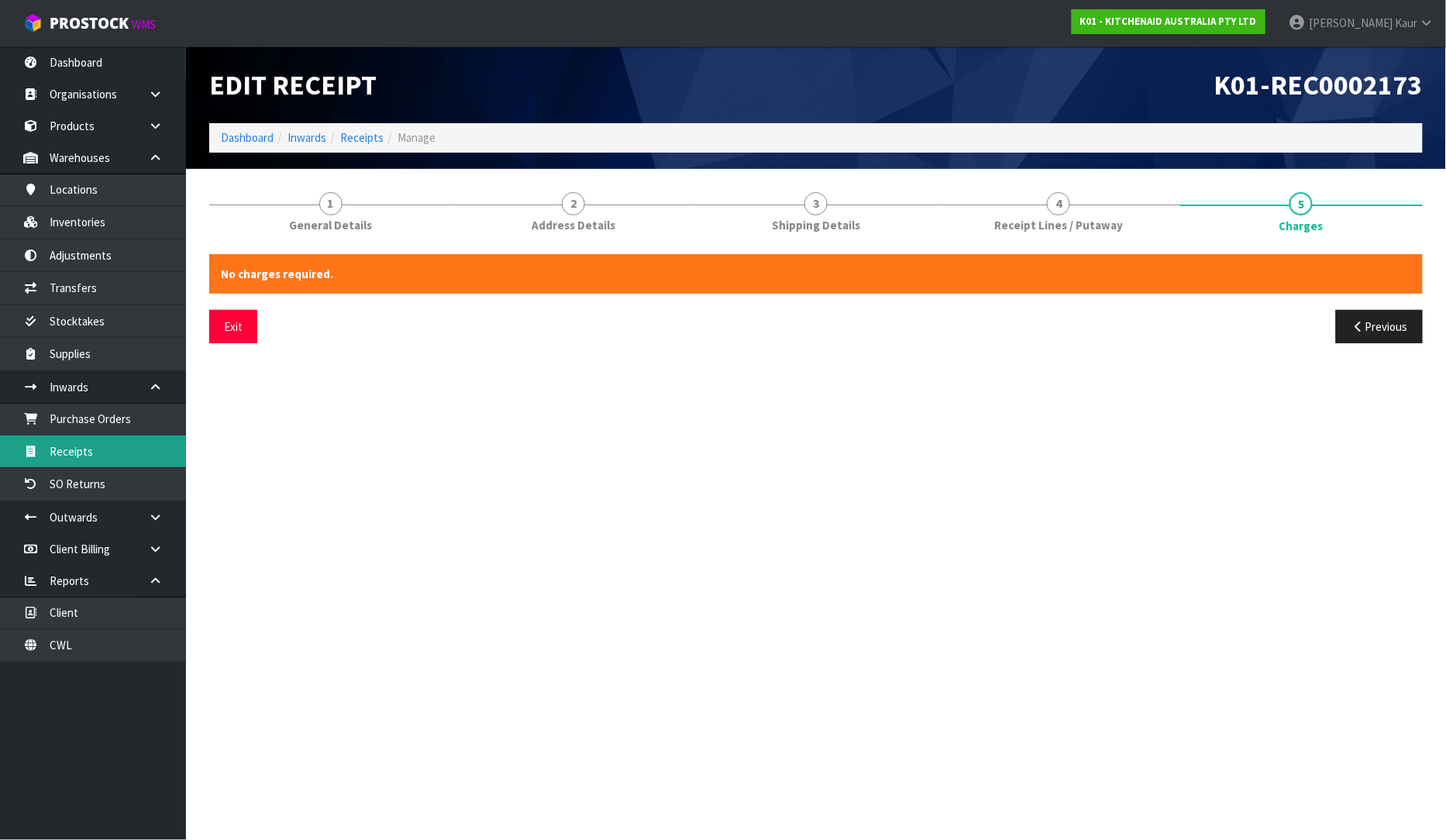
click at [99, 447] on link "Receipts" at bounding box center [93, 451] width 186 height 32
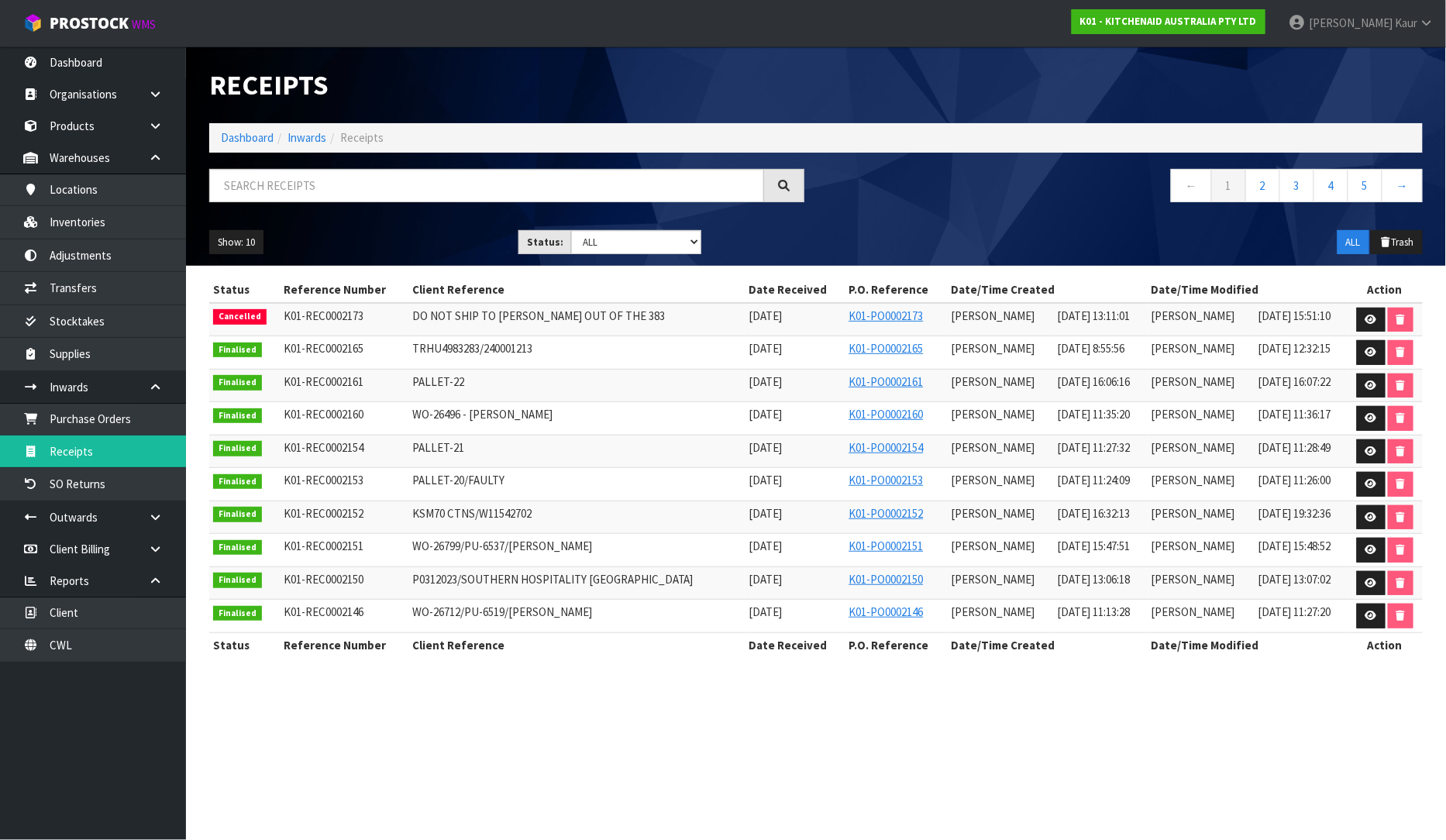
click at [614, 81] on h1 "Receipts" at bounding box center [507, 84] width 595 height 30
drag, startPoint x: 228, startPoint y: 328, endPoint x: 764, endPoint y: 327, distance: 536.0
click at [764, 327] on tr "Cancelled K01-REC0002173 DO NOT SHIP TO [PERSON_NAME] OUT OF THE 383 [DATE] K01…" at bounding box center [816, 319] width 1213 height 33
click at [757, 429] on td "[DATE]" at bounding box center [794, 418] width 100 height 33
click at [1369, 313] on link at bounding box center [1371, 319] width 29 height 25
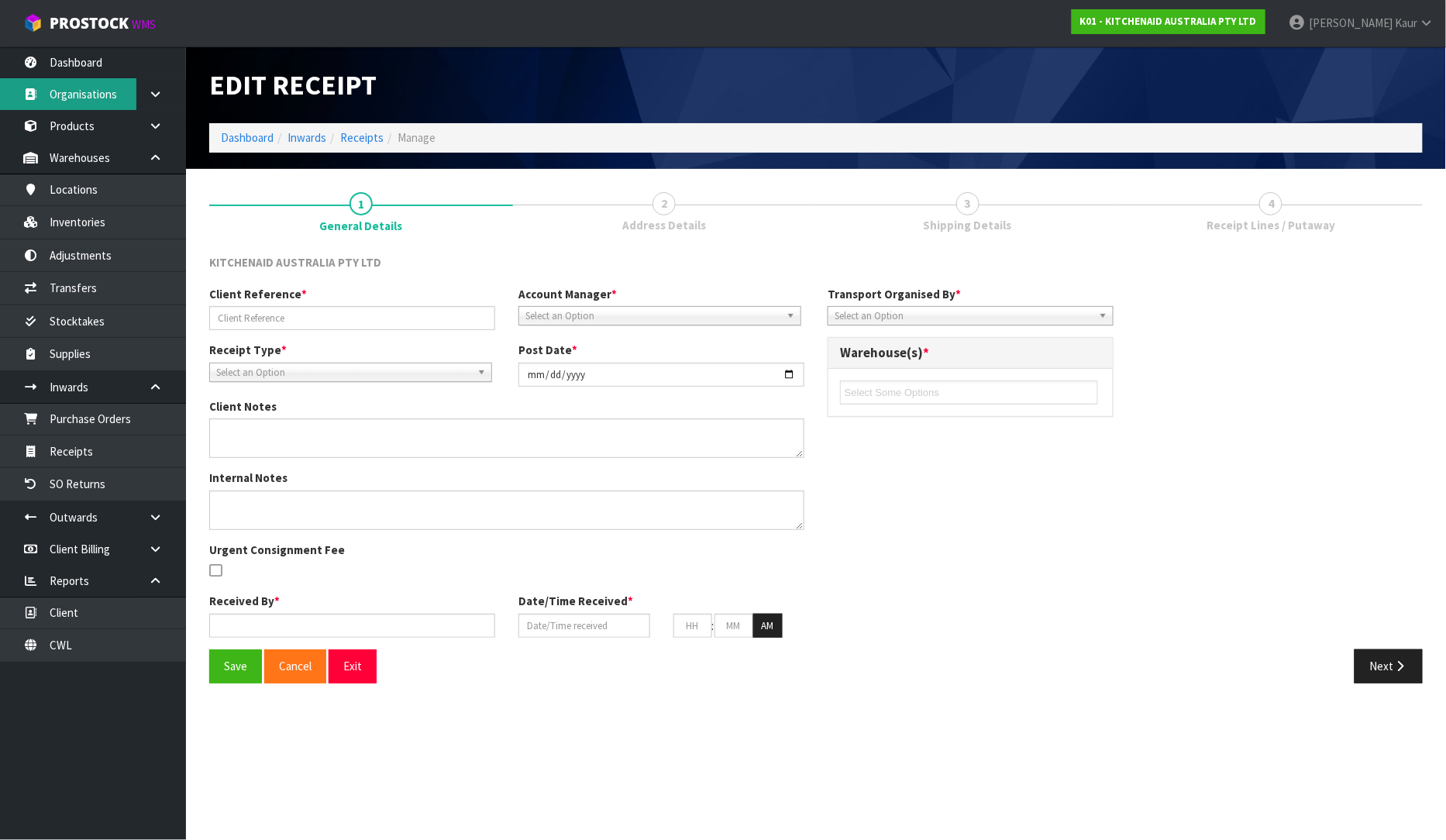
type input "DO NOT SHIP TO [PERSON_NAME] OUT OF THE 383"
type input "[DATE]"
type textarea "FOR OFFICE USE ONLY CANCELLATION REASON:"
type input "[PERSON_NAME]"
type input "[DATE]"
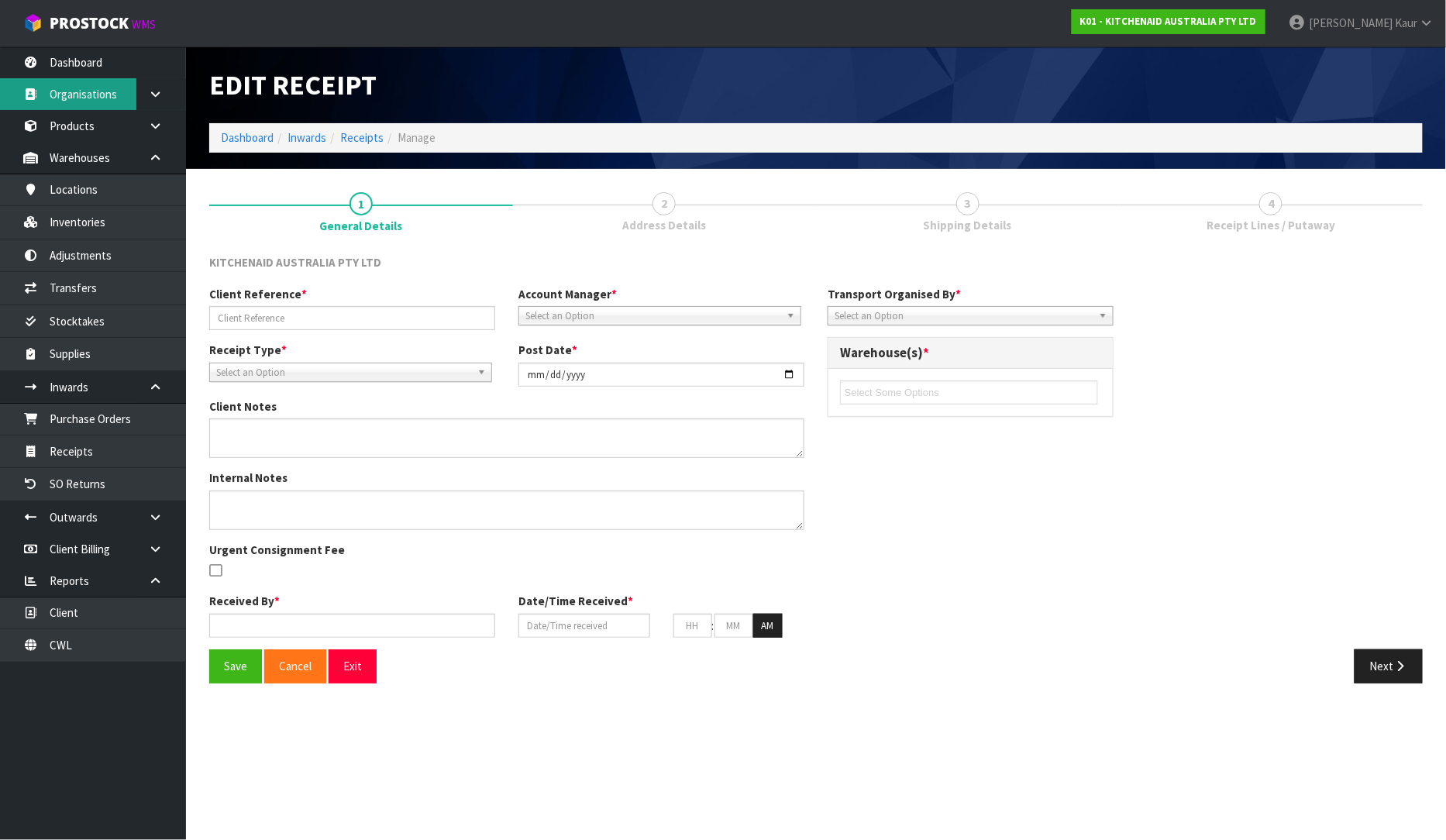
type input "01"
type input "11"
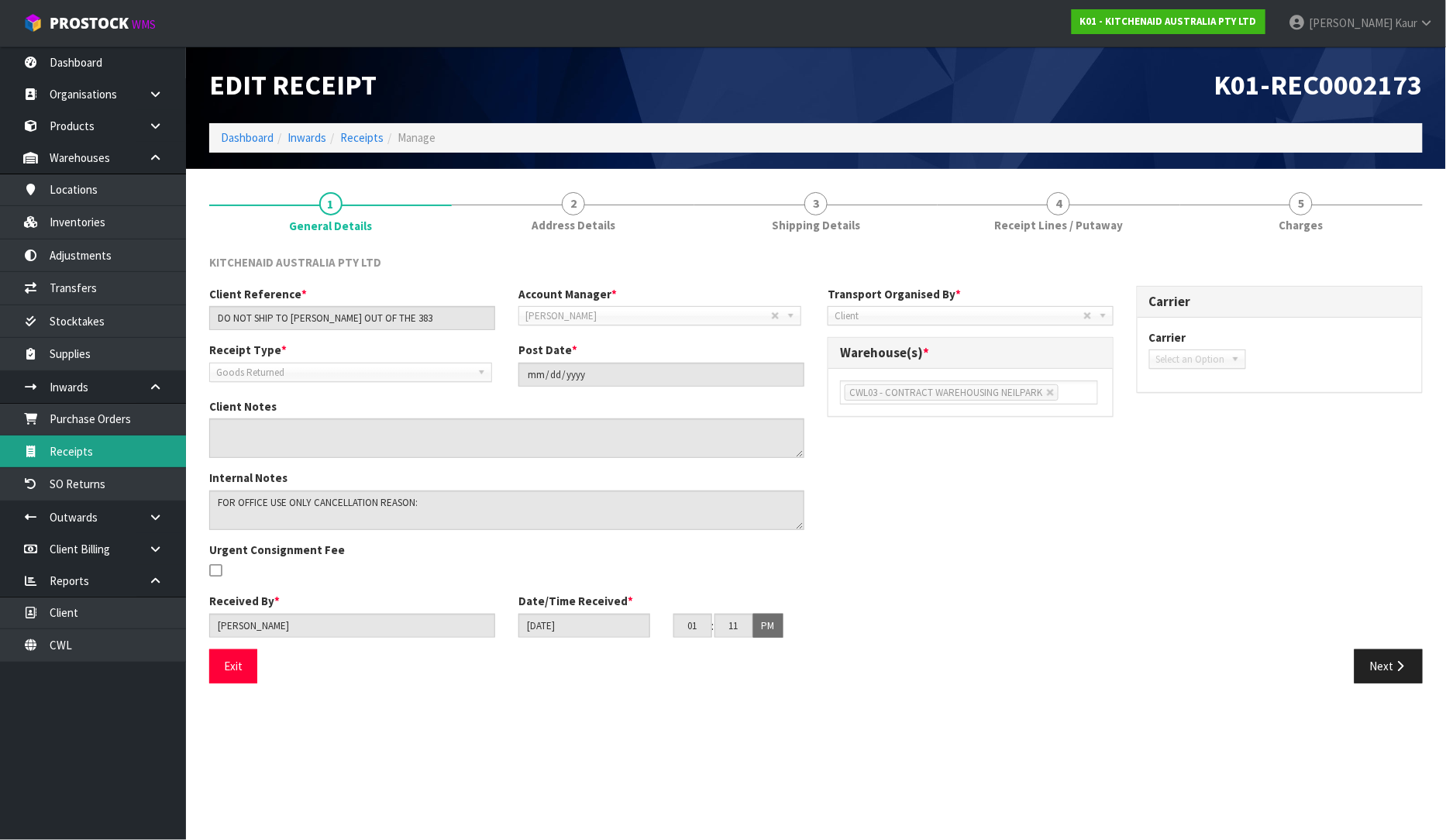
click at [76, 451] on link "Receipts" at bounding box center [93, 451] width 186 height 32
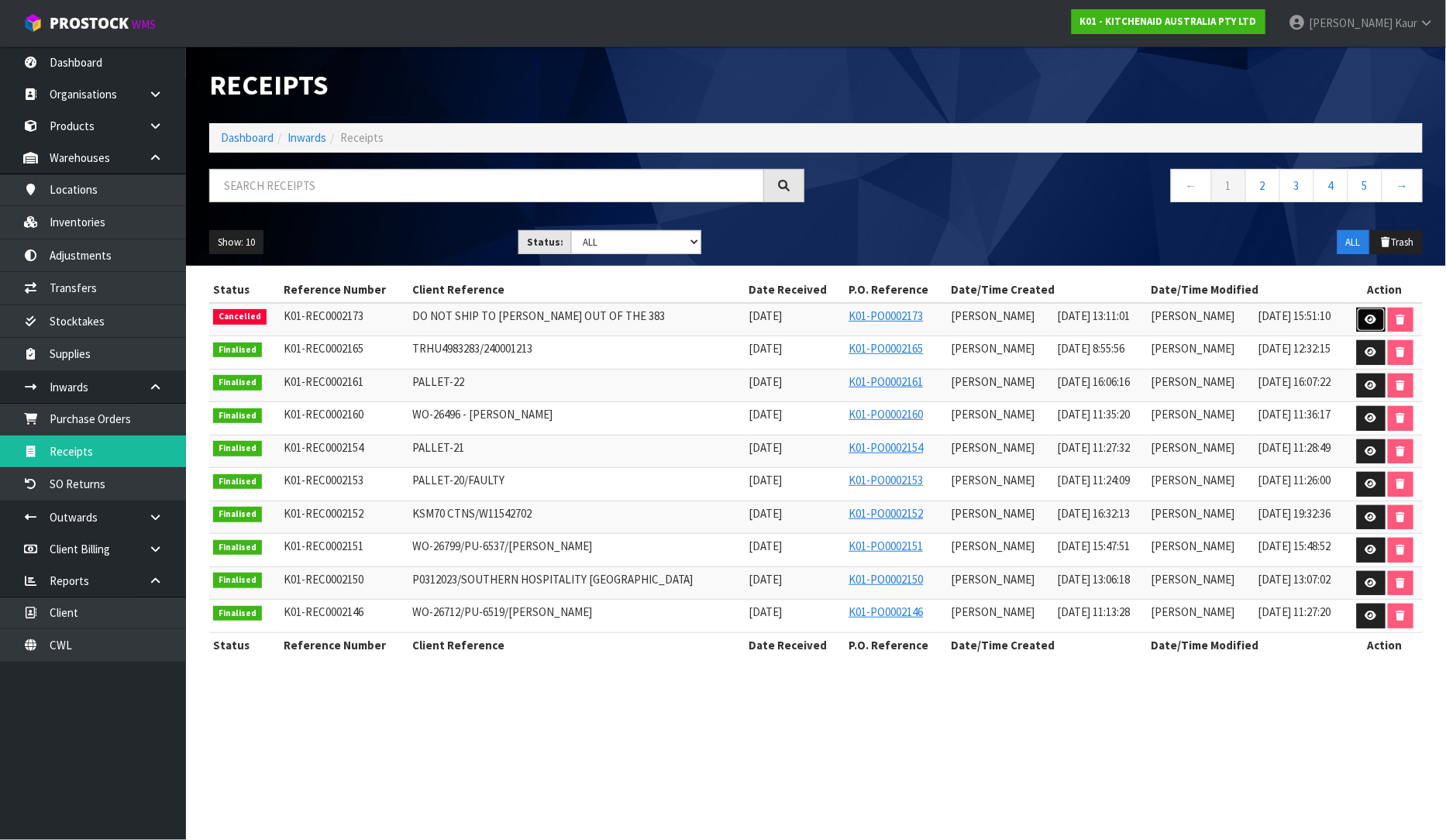
click at [1372, 318] on icon at bounding box center [1371, 319] width 12 height 10
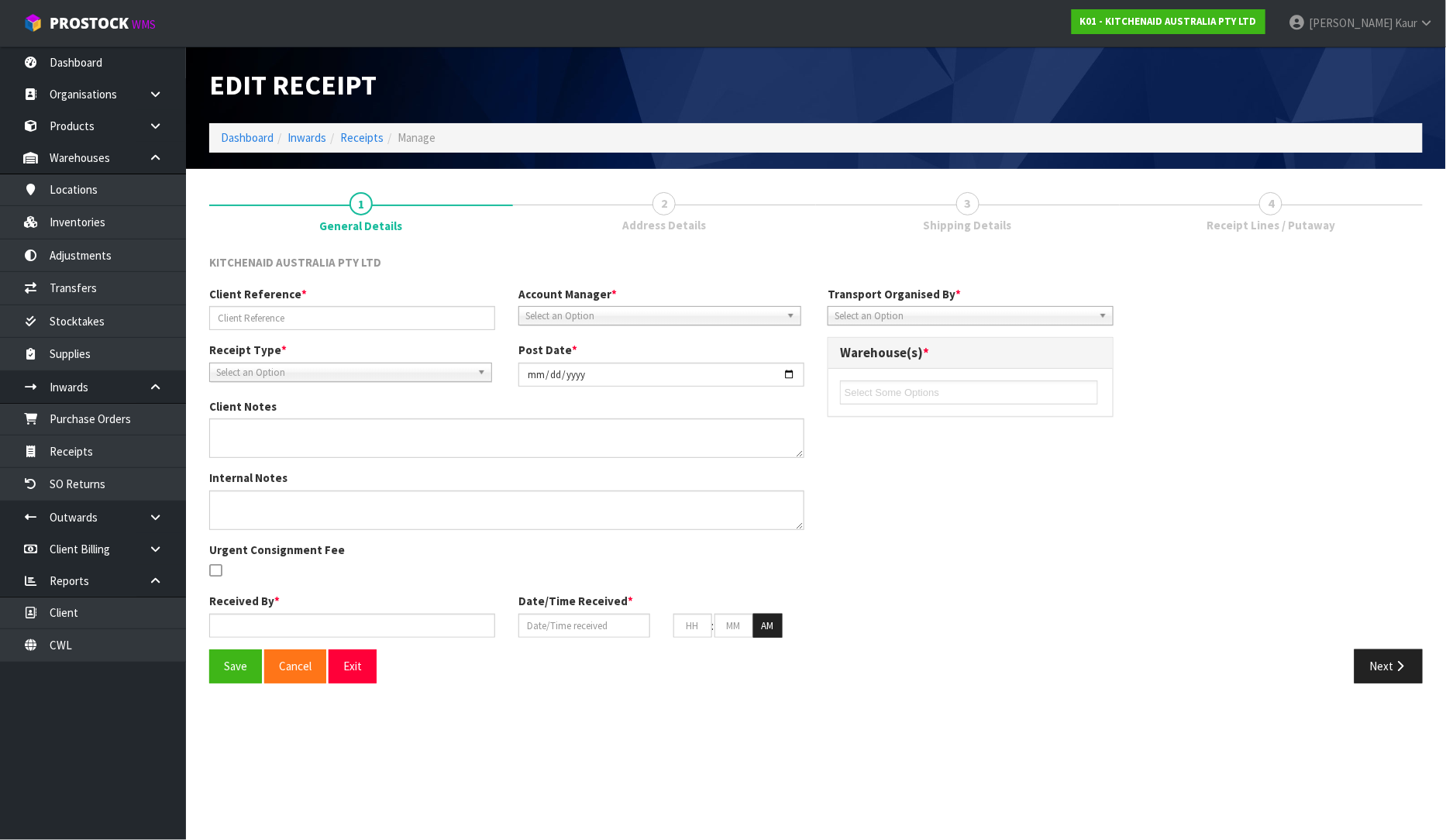
type input "DO NOT SHIP TO [PERSON_NAME] OUT OF THE 383"
type input "[DATE]"
type textarea "FOR OFFICE USE ONLY CANCELLATION REASON:"
type input "[PERSON_NAME]"
type input "[DATE]"
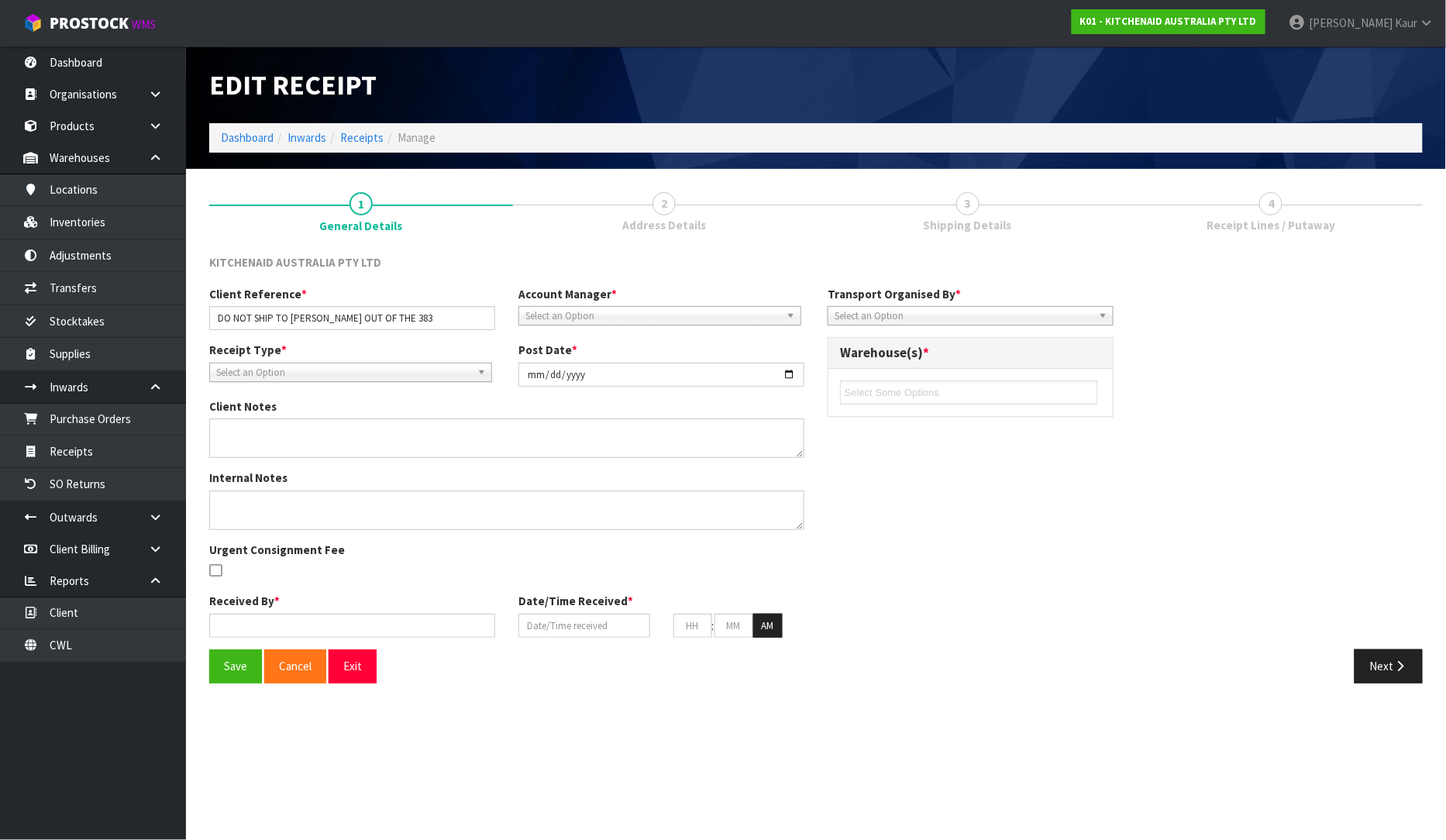
type input "01"
type input "11"
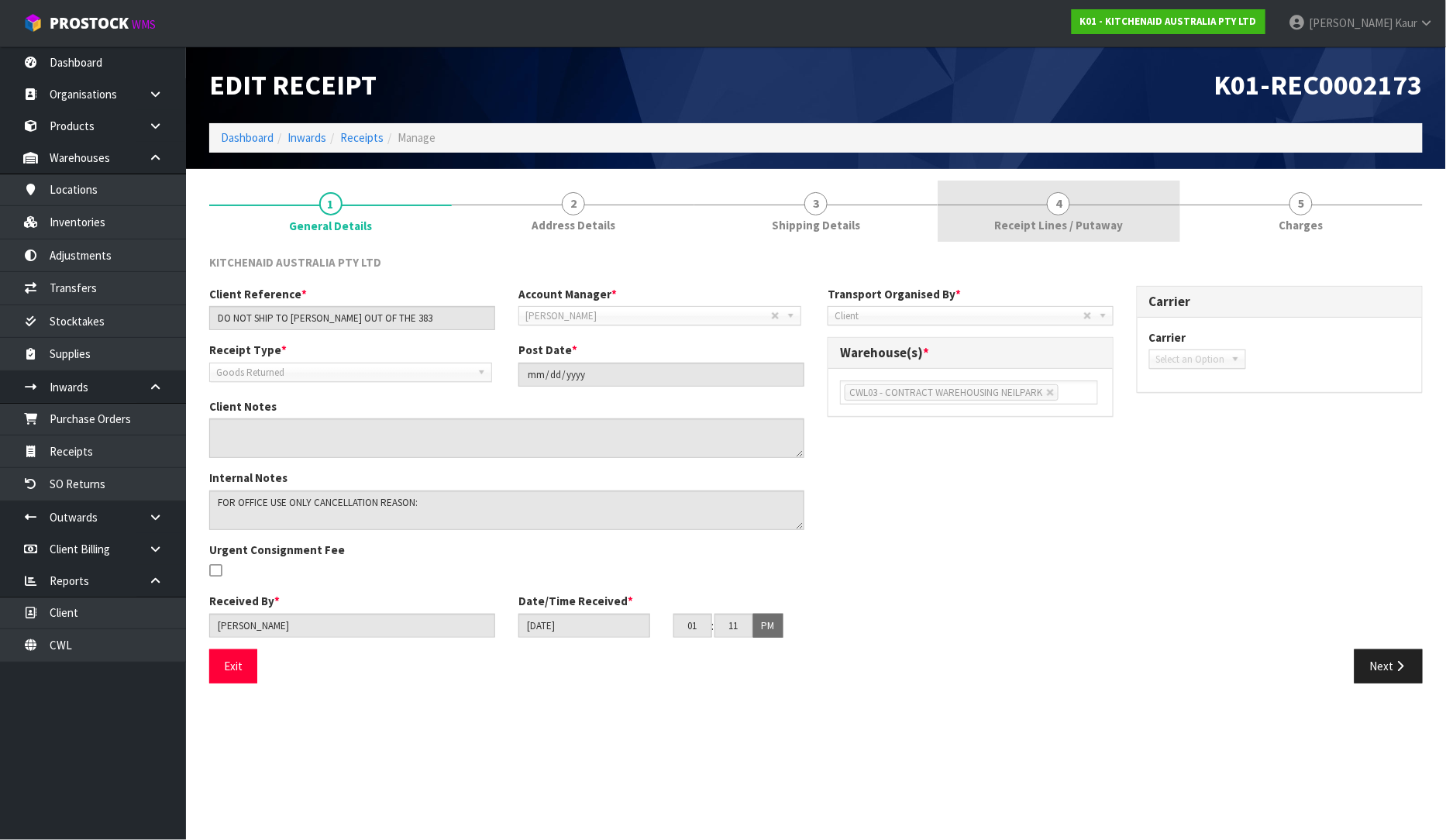
click at [1082, 208] on link "4 Receipt Lines / Putaway" at bounding box center [1058, 211] width 243 height 61
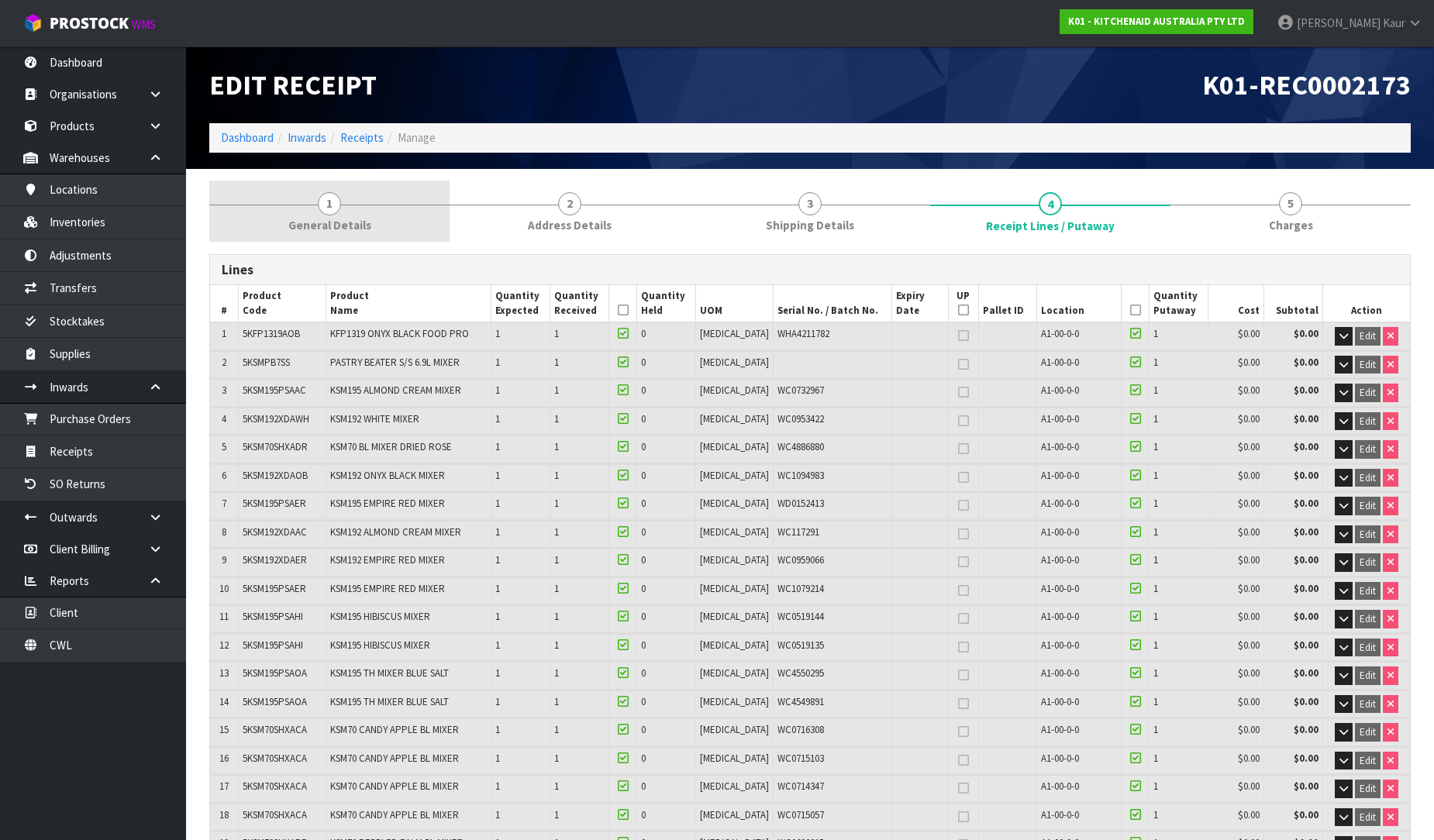
click at [323, 216] on link "1 General Details" at bounding box center [330, 211] width 240 height 61
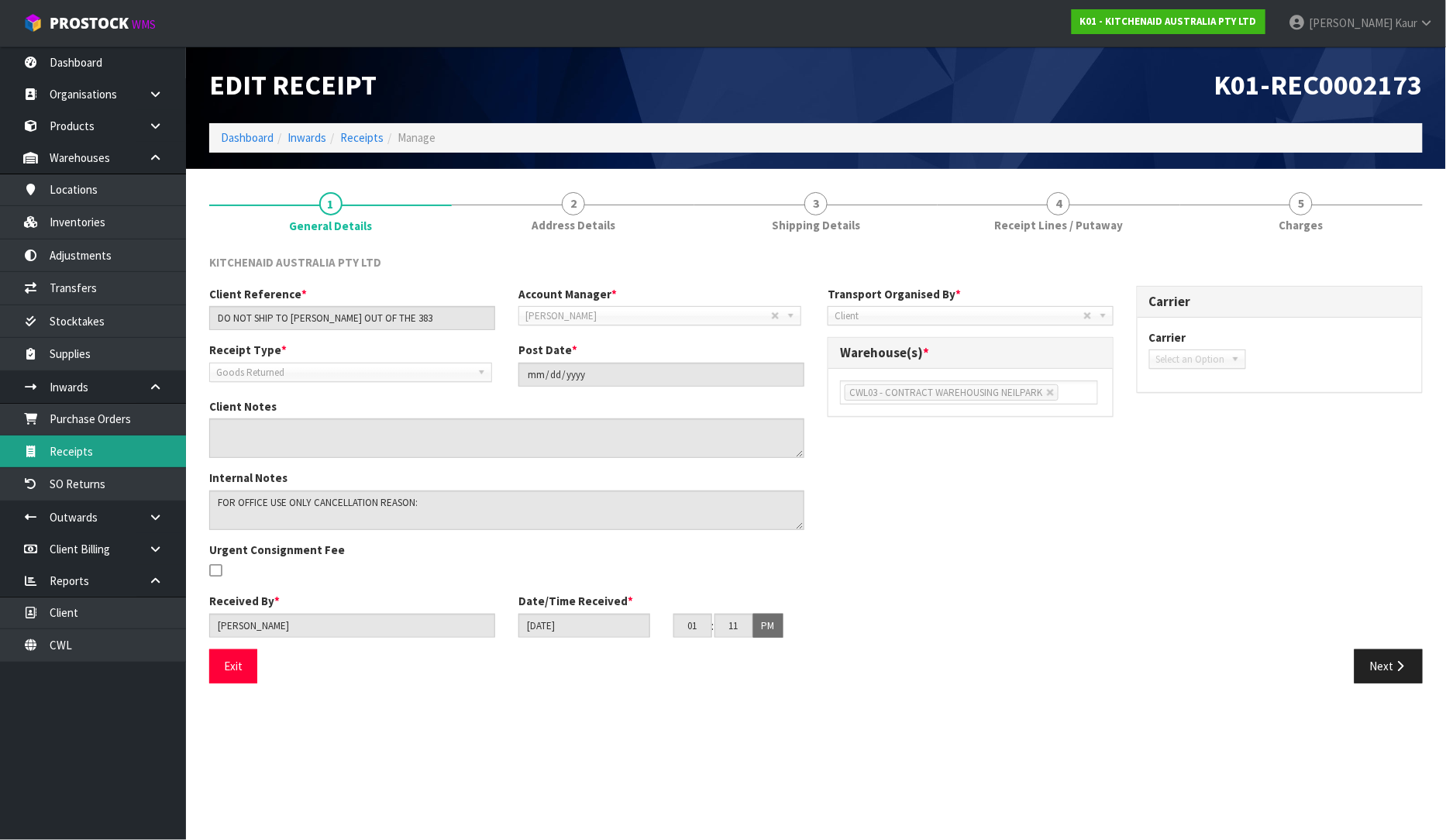
click at [75, 450] on link "Receipts" at bounding box center [93, 451] width 186 height 32
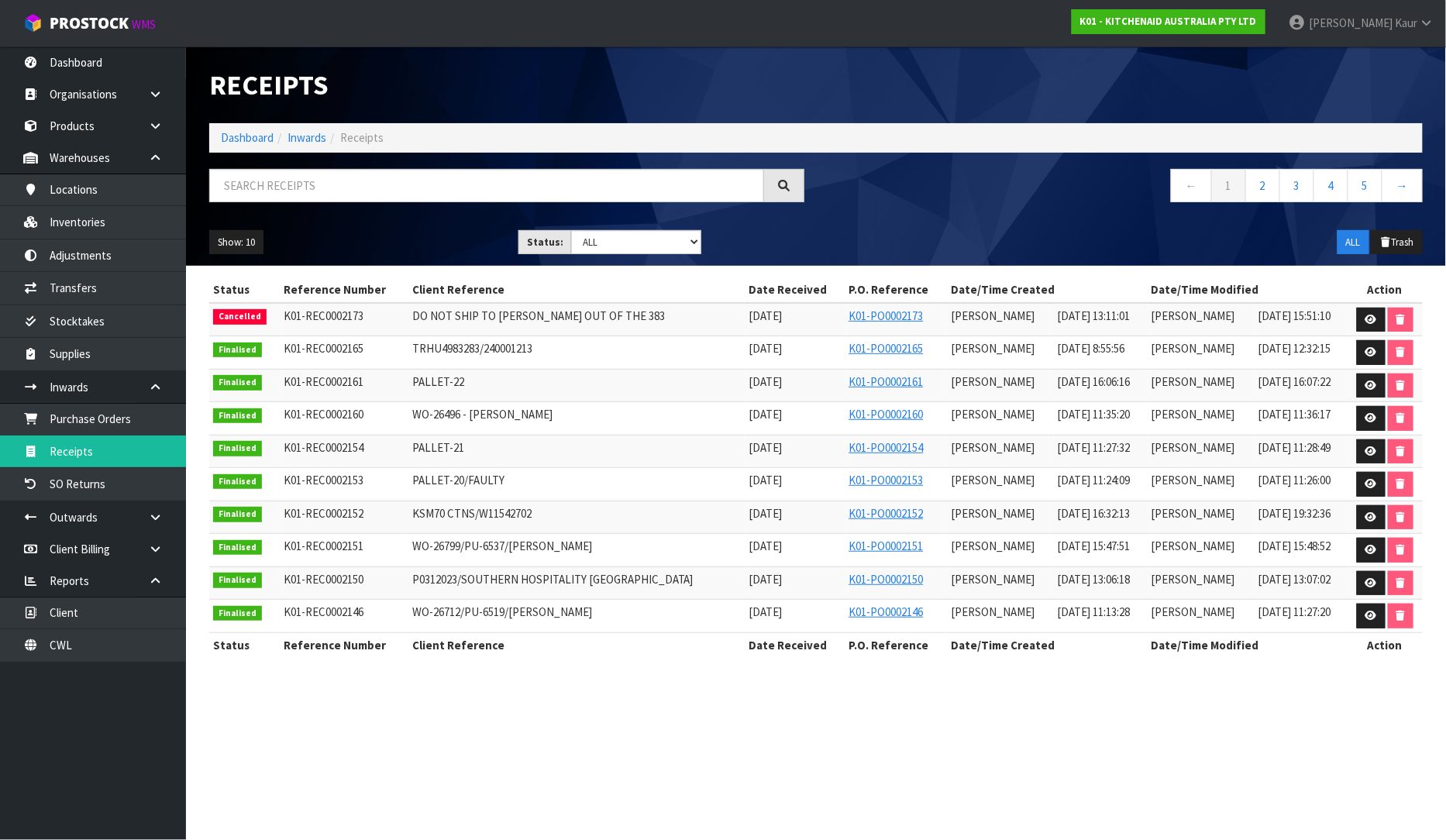
click at [1300, 58] on div "Receipts" at bounding box center [816, 85] width 1237 height 77
click at [1352, 91] on div "Receipts" at bounding box center [816, 85] width 1237 height 77
click at [1064, 72] on div "Receipts" at bounding box center [816, 85] width 1237 height 77
click at [861, 89] on div "Receipts" at bounding box center [816, 85] width 1237 height 77
click at [1368, 319] on icon at bounding box center [1371, 319] width 12 height 10
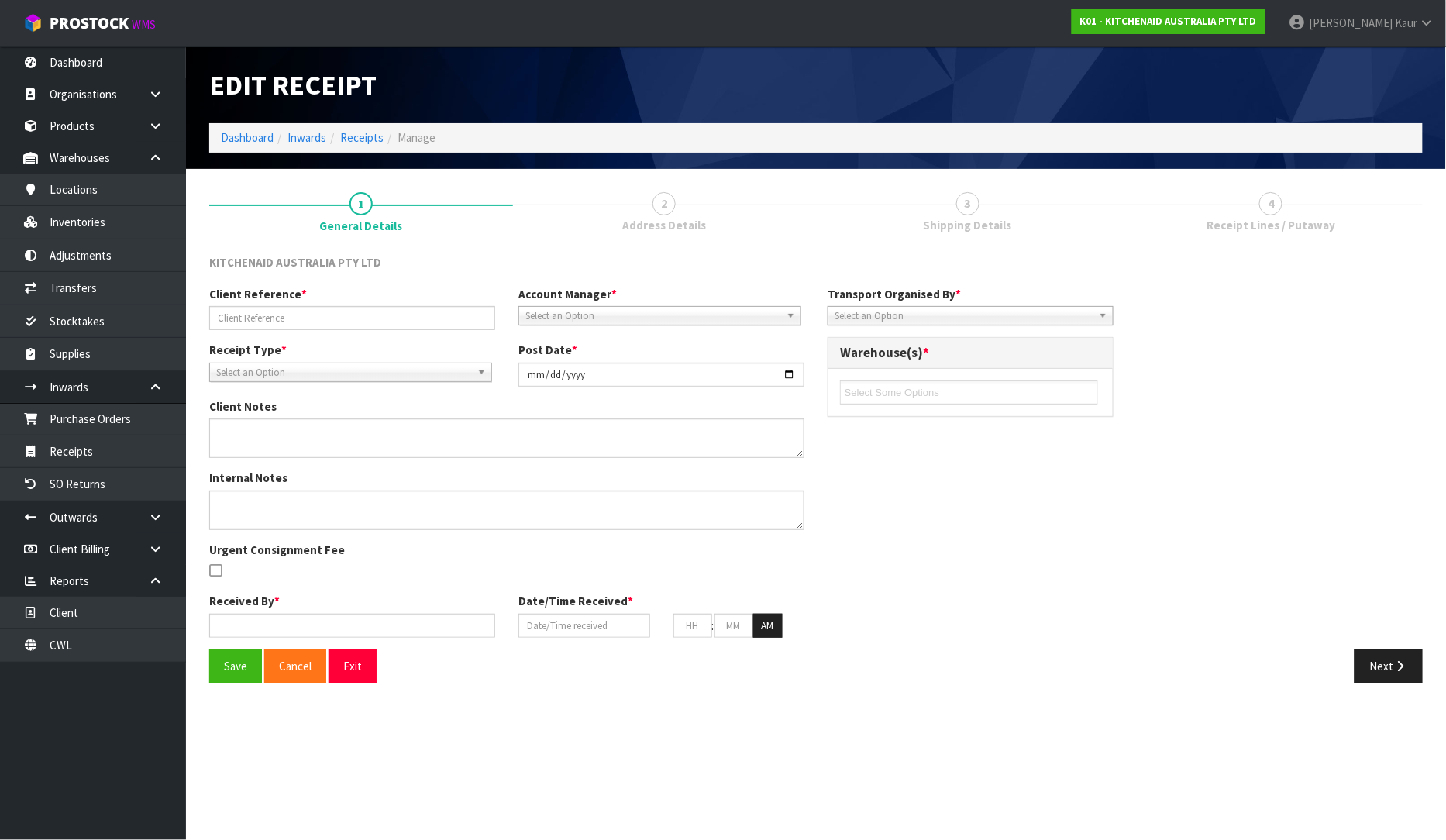
type input "DO NOT SHIP TO [PERSON_NAME] OUT OF THE 383"
type input "[DATE]"
type textarea "FOR OFFICE USE ONLY CANCELLATION REASON:"
type input "[PERSON_NAME]"
type input "[DATE]"
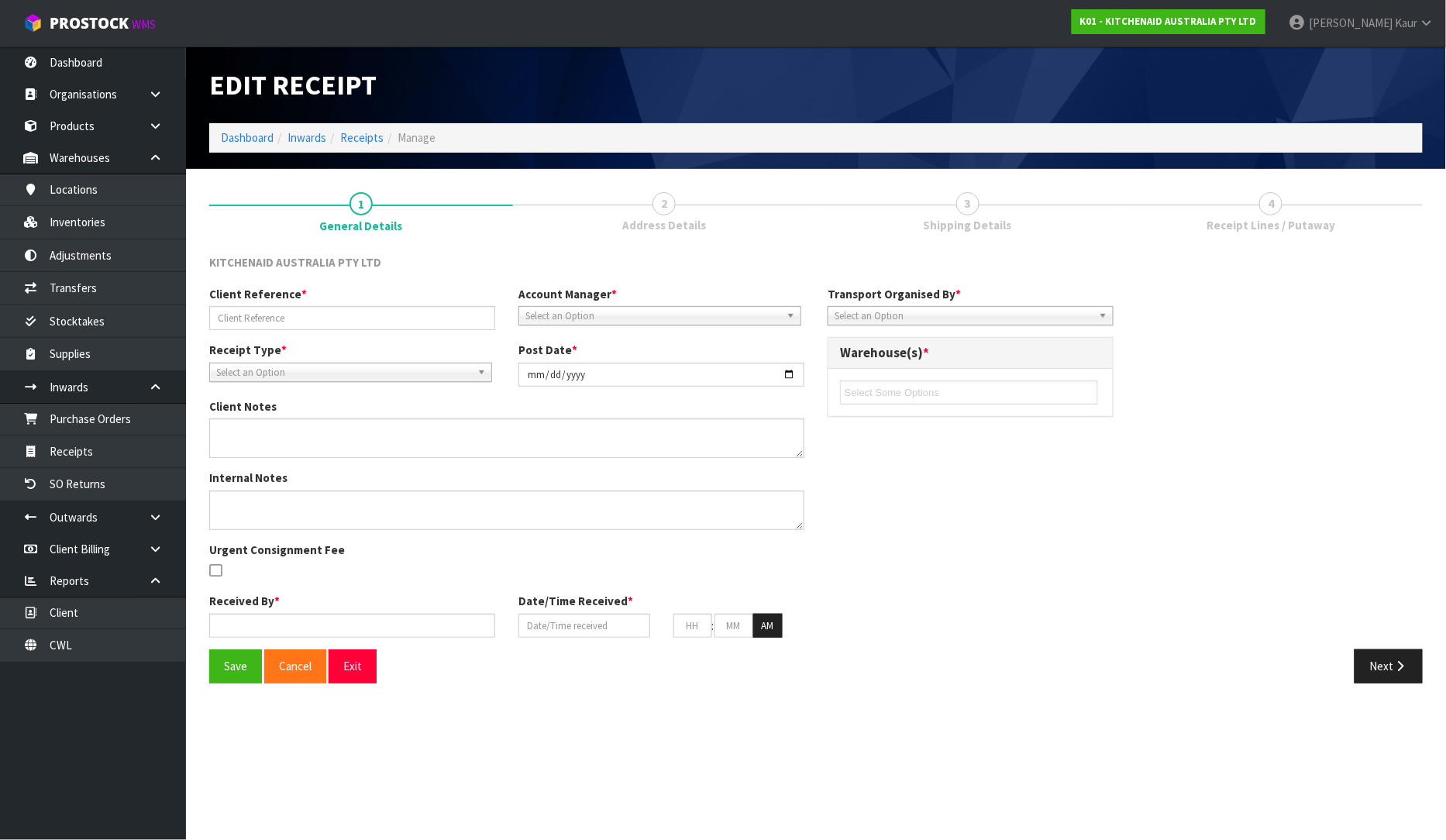
type input "01"
type input "11"
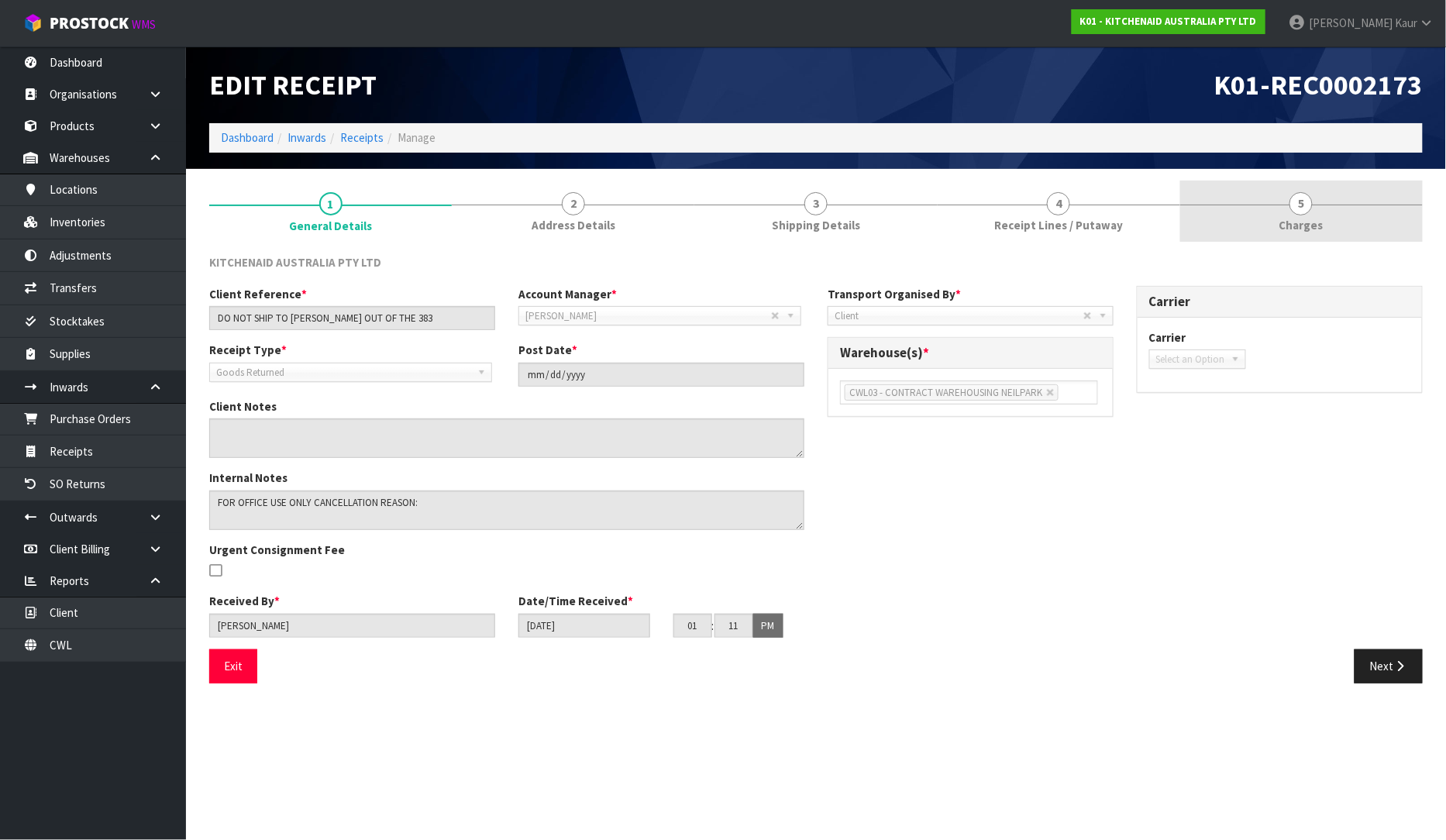
click at [1291, 218] on span "Charges" at bounding box center [1302, 225] width 44 height 16
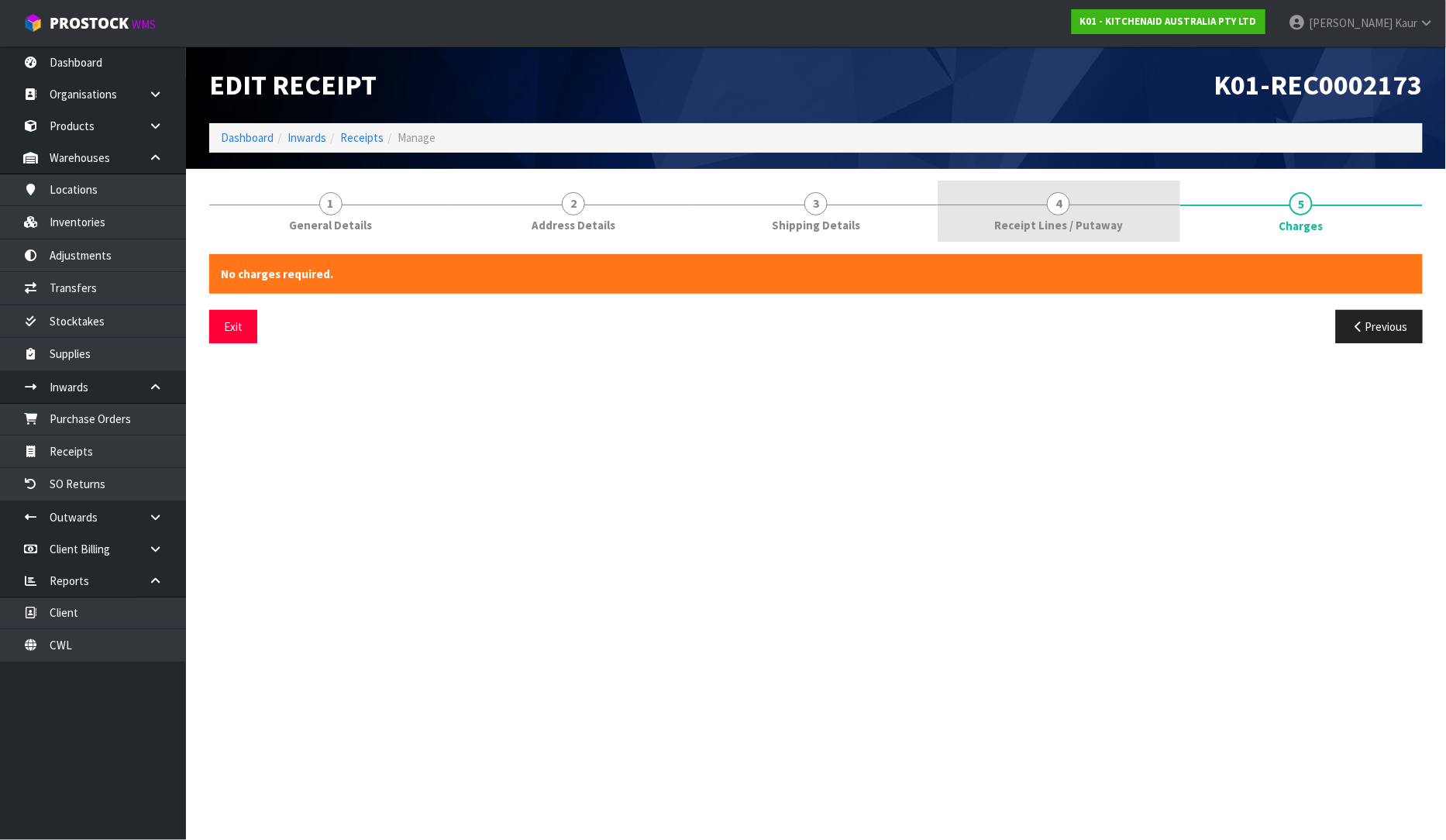
click at [1126, 206] on link "4 Receipt Lines / Putaway" at bounding box center [1058, 211] width 243 height 61
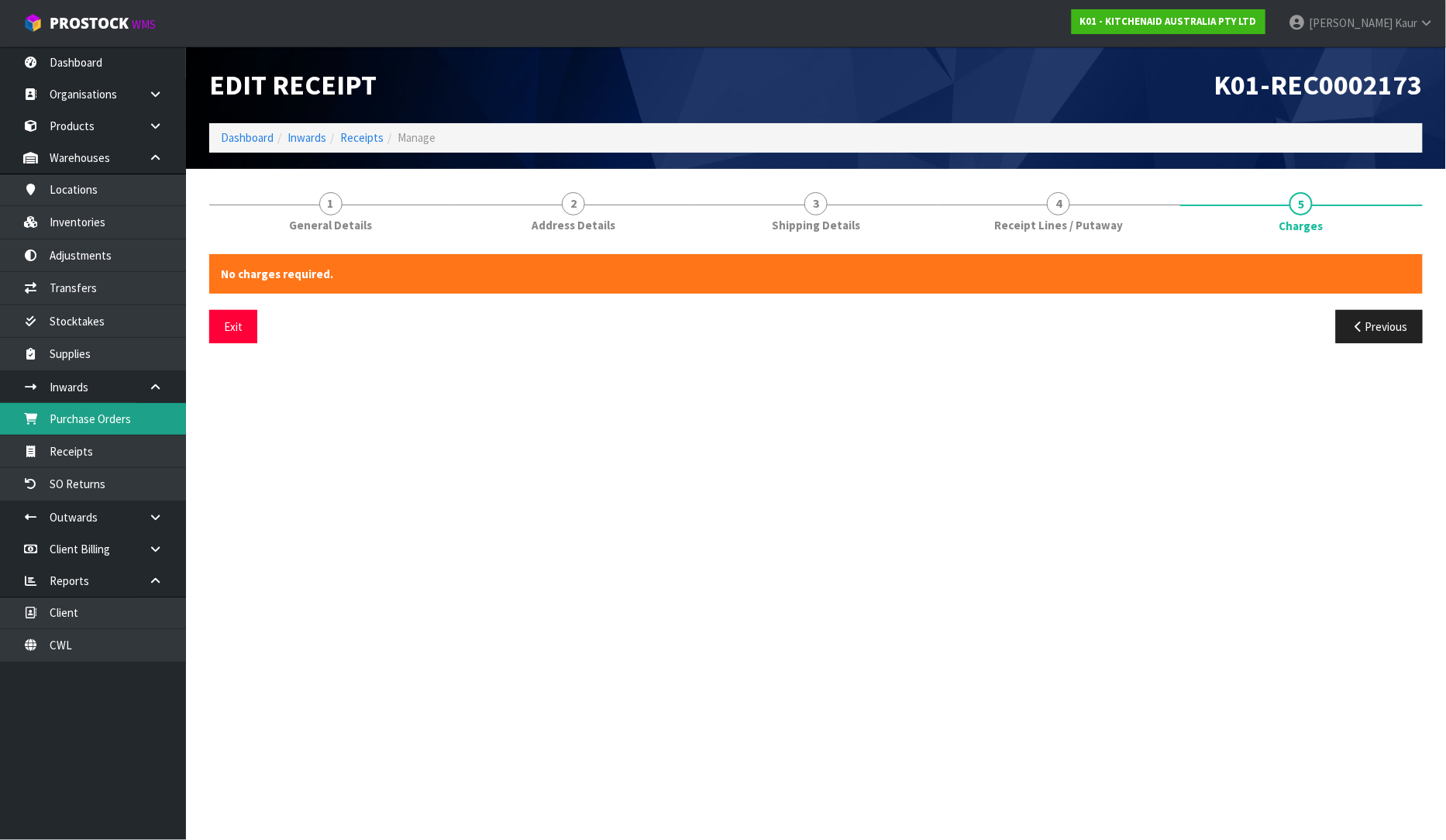
click at [306, 210] on link "1 General Details" at bounding box center [331, 211] width 243 height 61
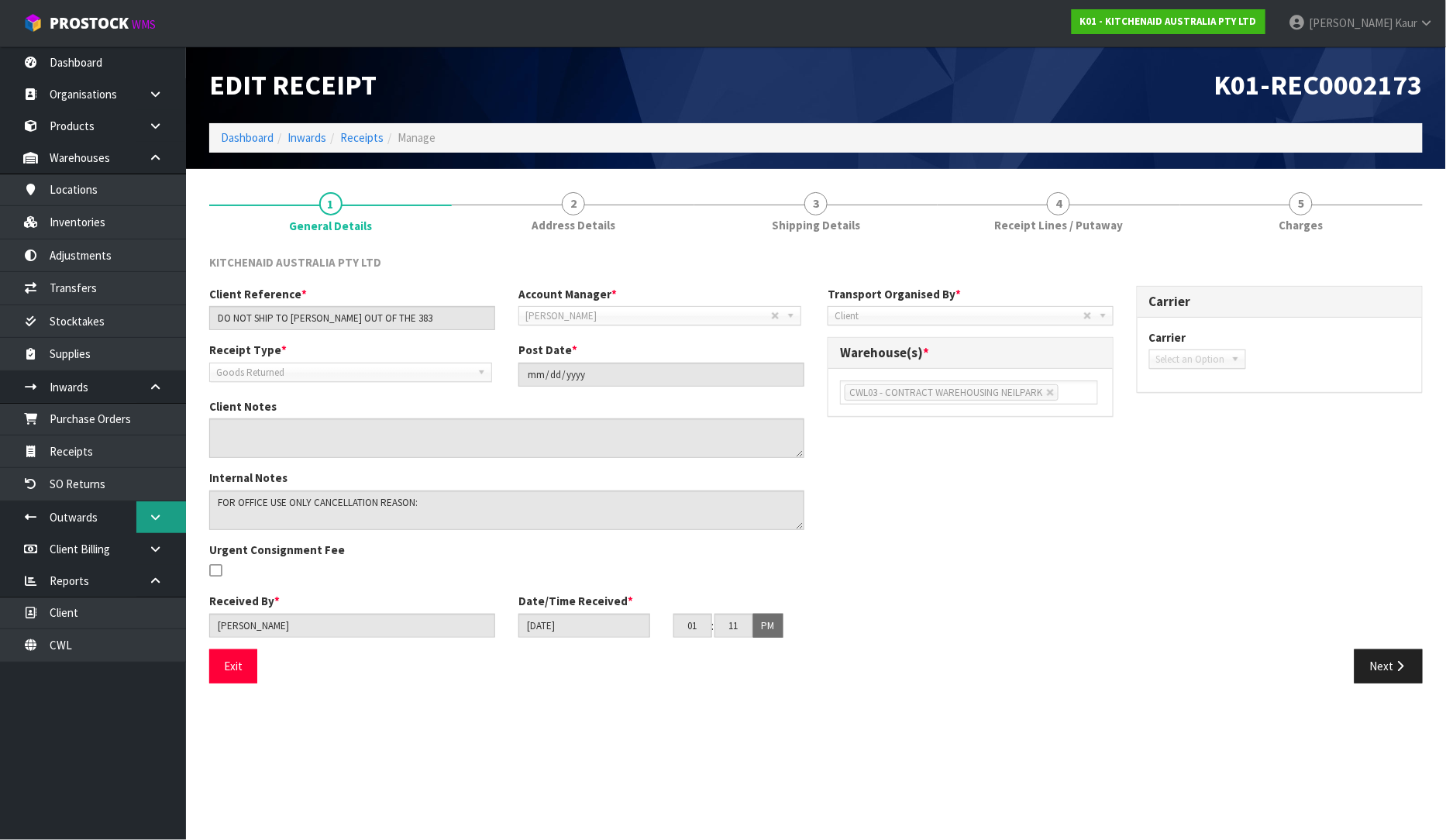
click at [153, 511] on icon at bounding box center [155, 517] width 14 height 12
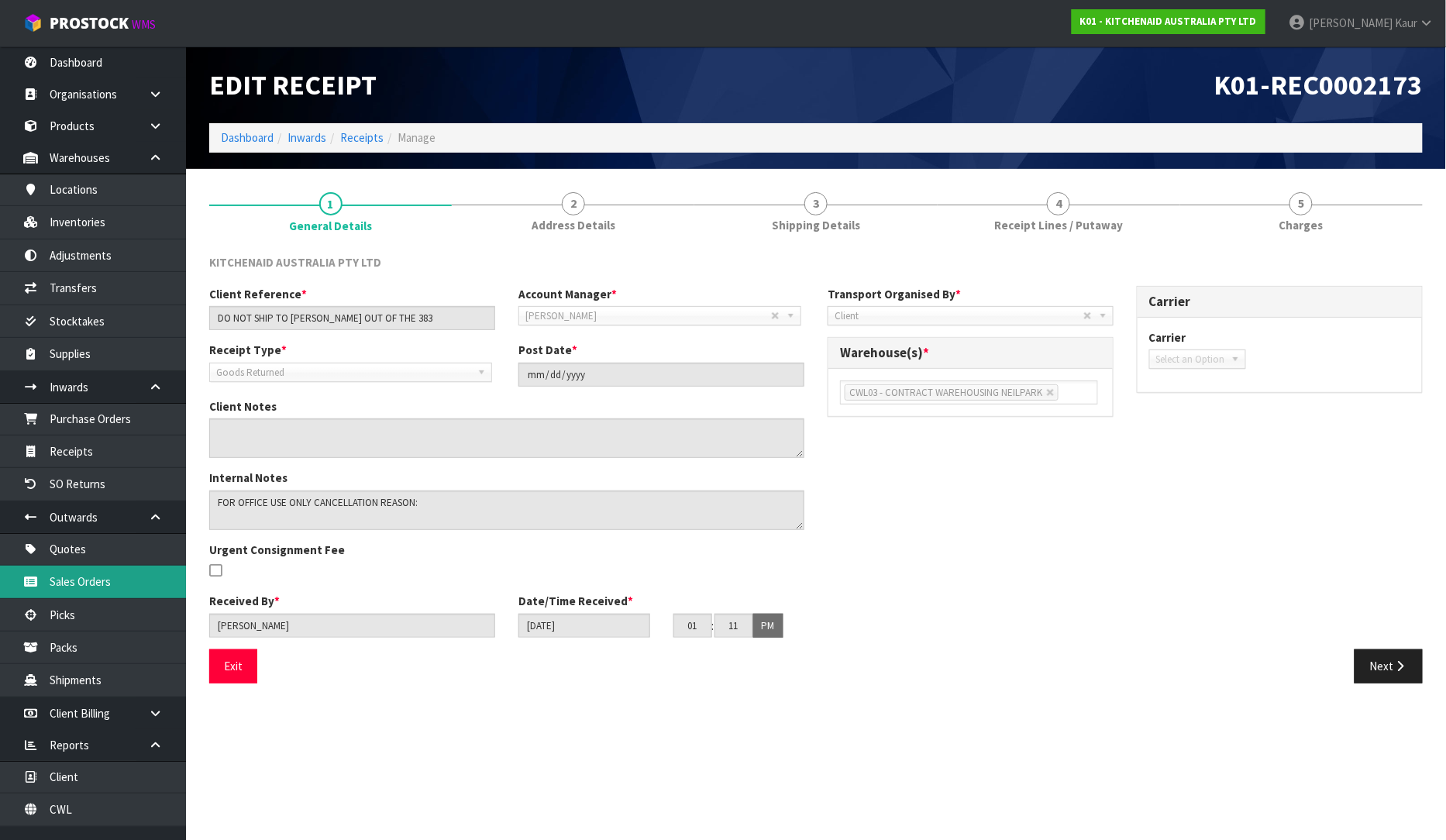
click at [118, 576] on link "Sales Orders" at bounding box center [93, 581] width 186 height 32
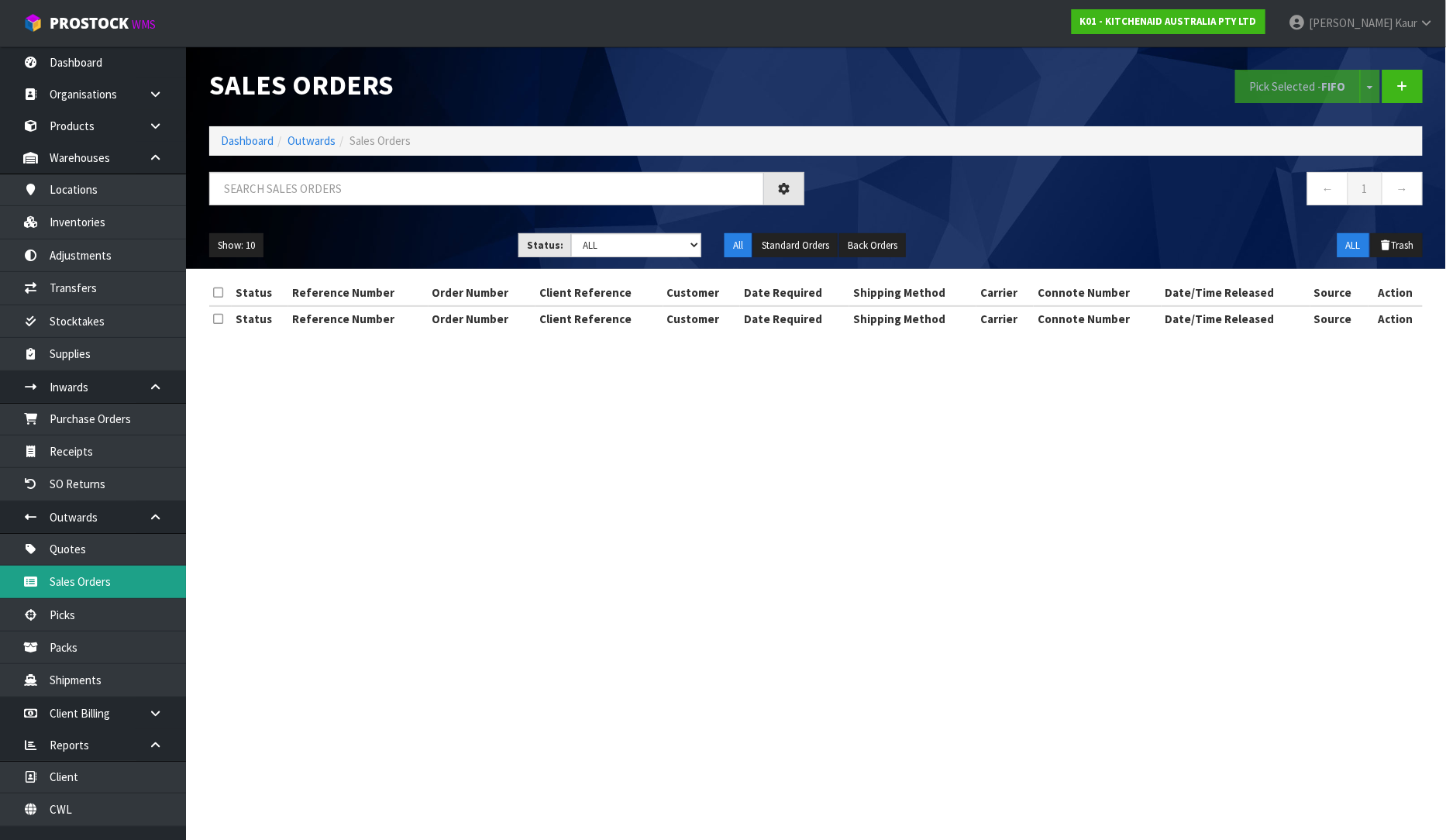
click at [47, 584] on link "Sales Orders" at bounding box center [93, 581] width 186 height 32
click at [107, 590] on link "Sales Orders" at bounding box center [93, 581] width 186 height 32
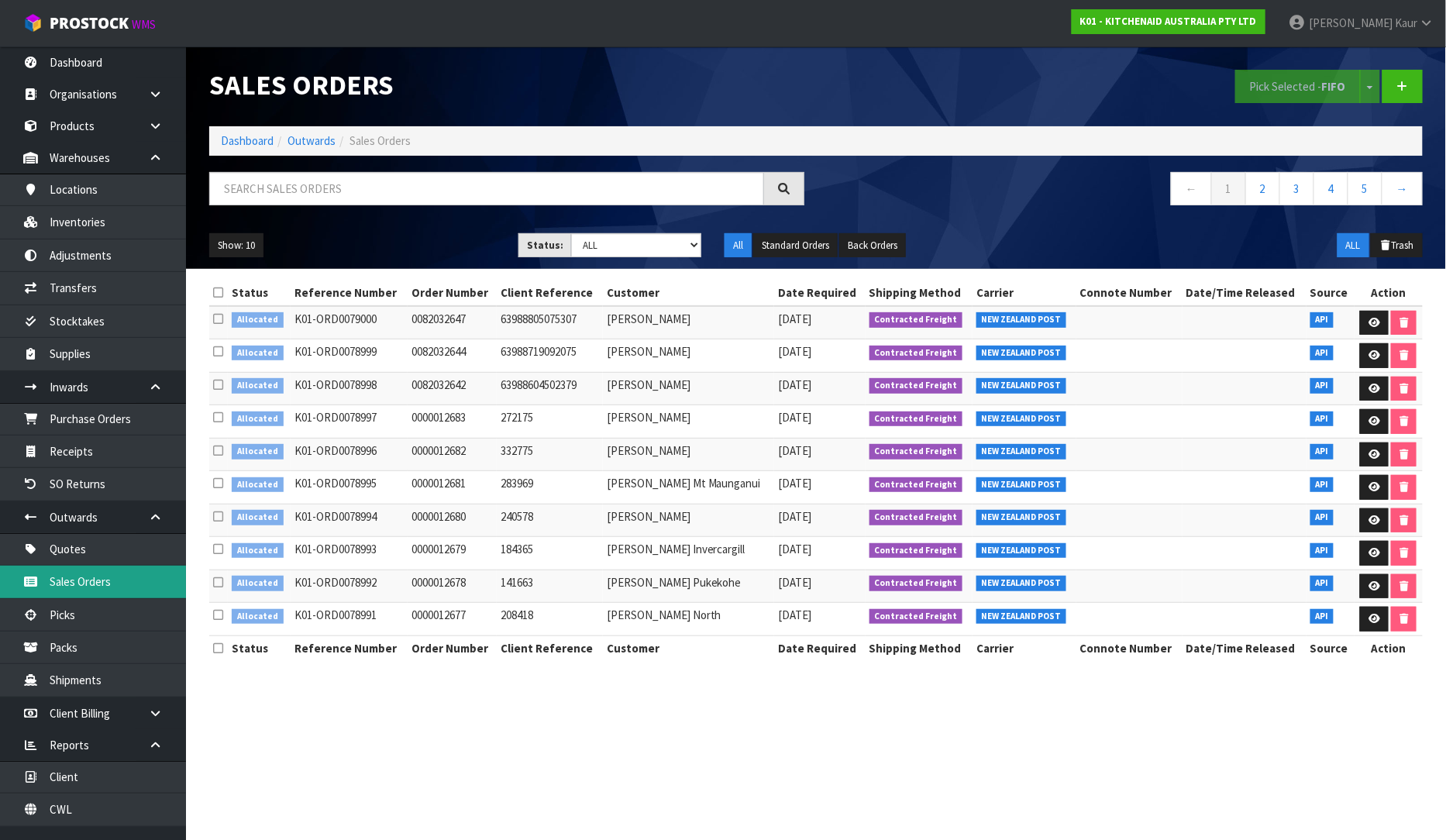
click at [118, 569] on link "Sales Orders" at bounding box center [93, 581] width 186 height 32
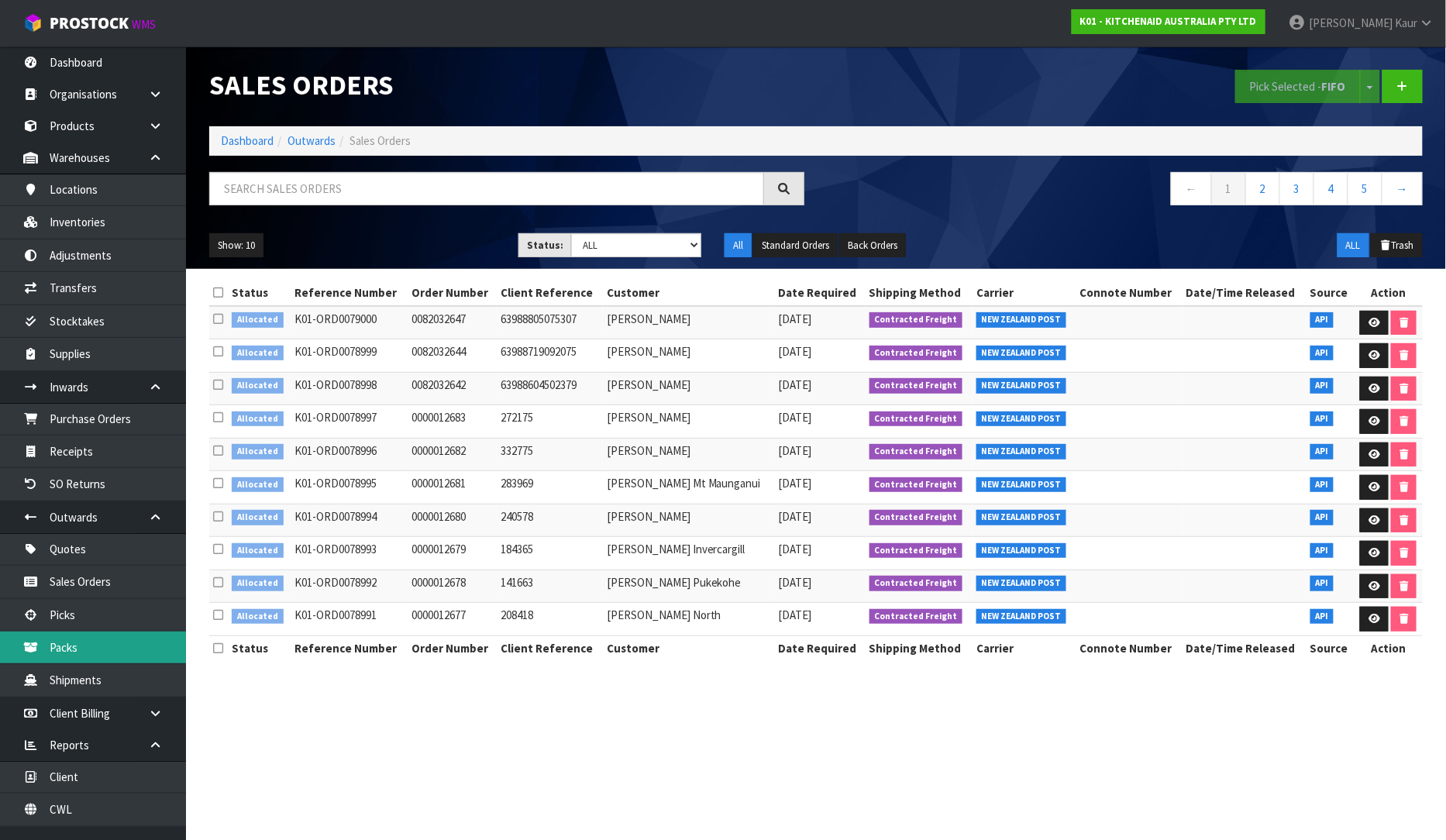
click at [103, 631] on link "Packs" at bounding box center [93, 647] width 186 height 32
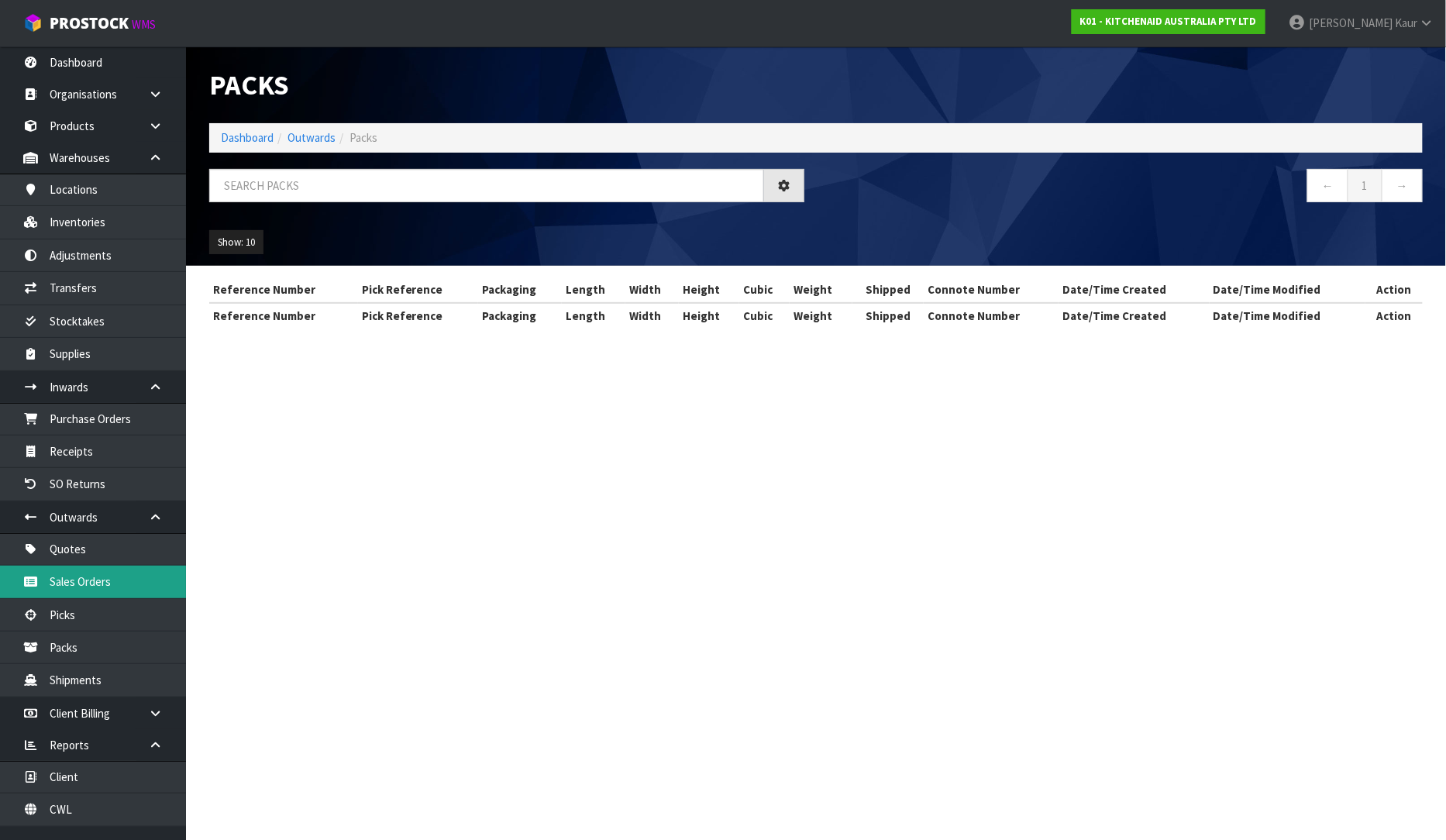
click at [107, 585] on link "Sales Orders" at bounding box center [93, 581] width 186 height 32
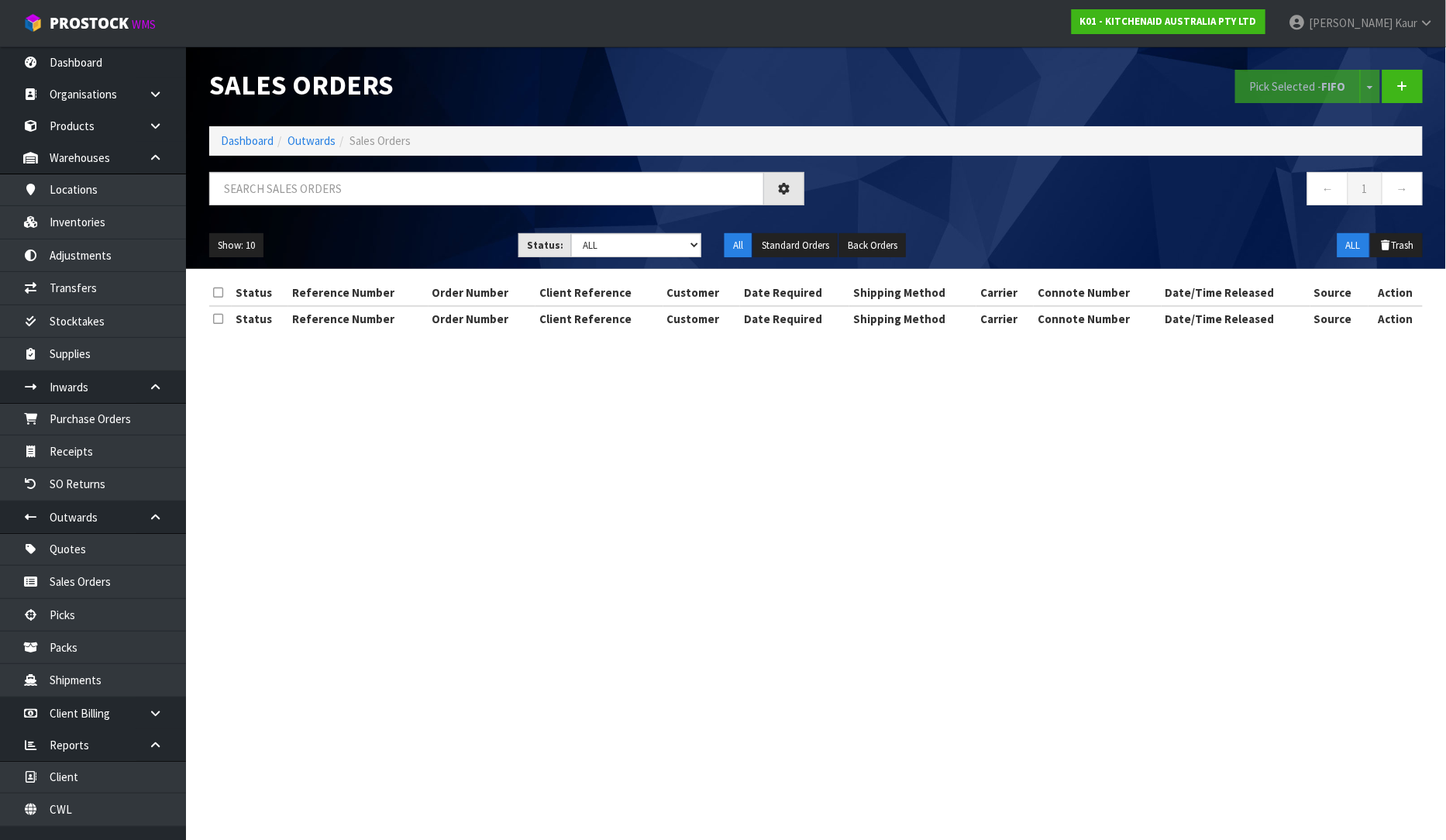
click at [700, 83] on h1 "Sales Orders" at bounding box center [507, 84] width 595 height 30
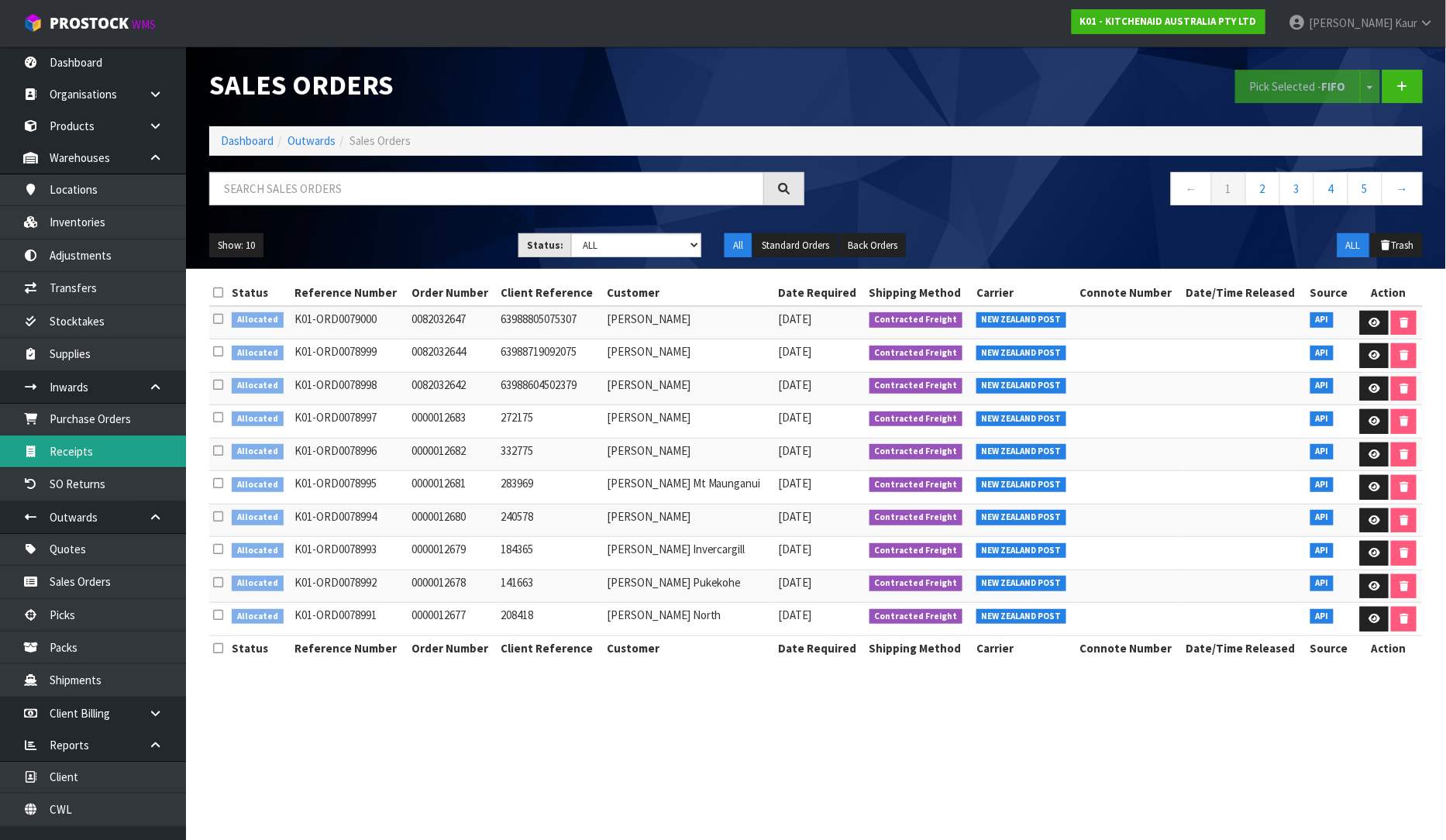
click at [119, 452] on link "Receipts" at bounding box center [93, 451] width 186 height 32
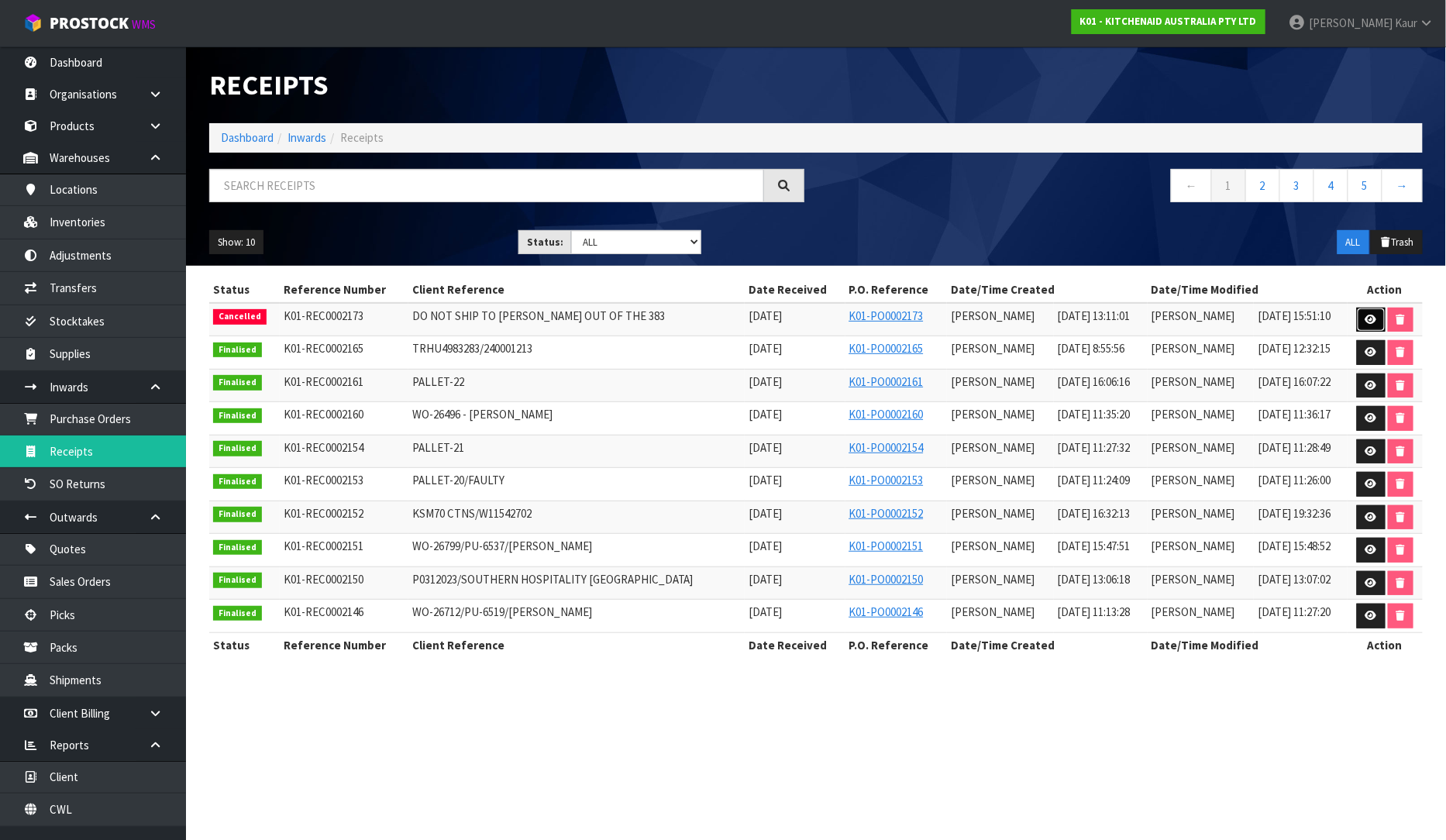
click at [1366, 316] on icon at bounding box center [1371, 319] width 12 height 10
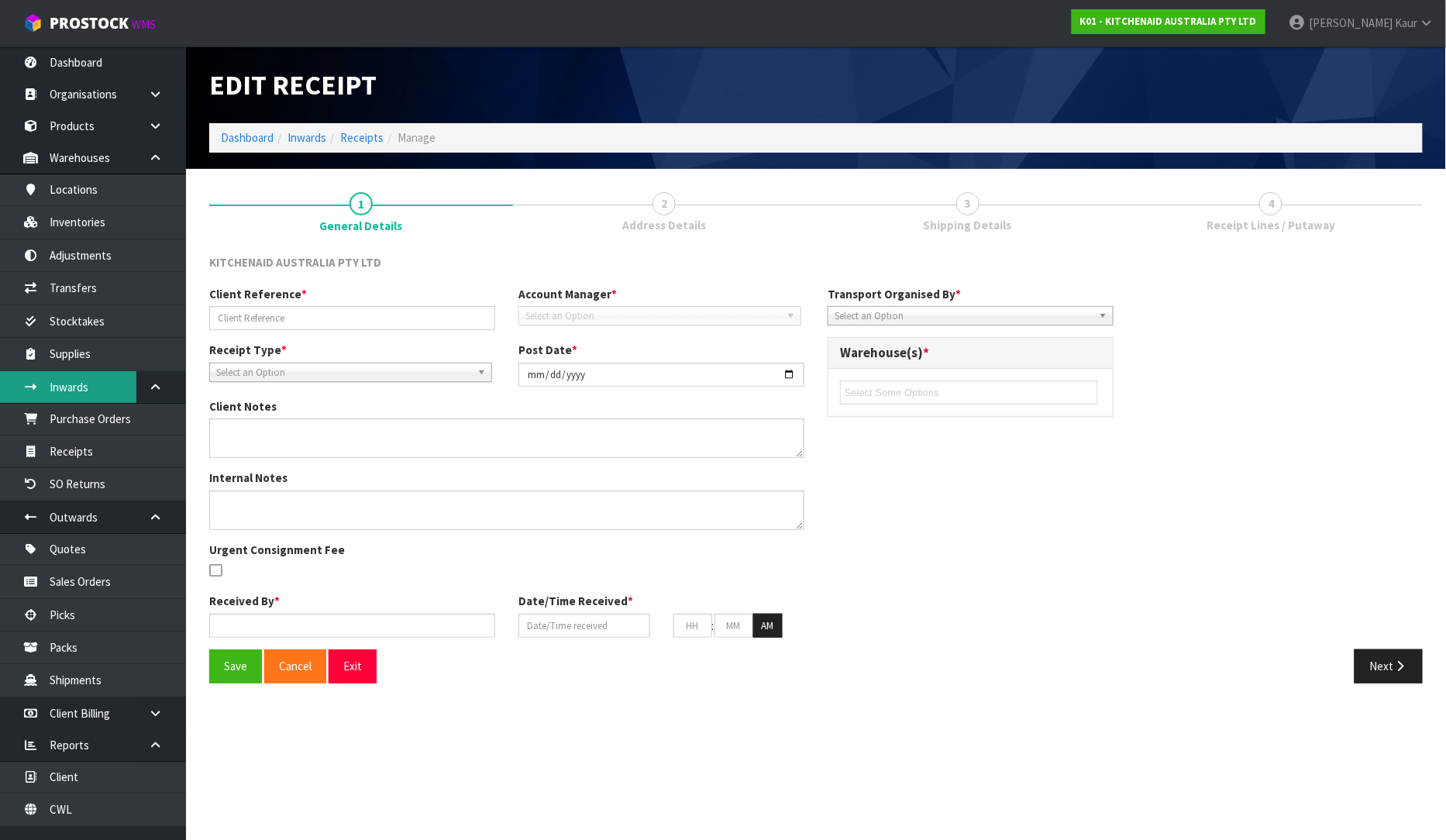
type input "DO NOT SHIP TO [PERSON_NAME] OUT OF THE 383"
type input "[DATE]"
type textarea "FOR OFFICE USE ONLY CANCELLATION REASON:"
type input "[PERSON_NAME]"
type input "[DATE]"
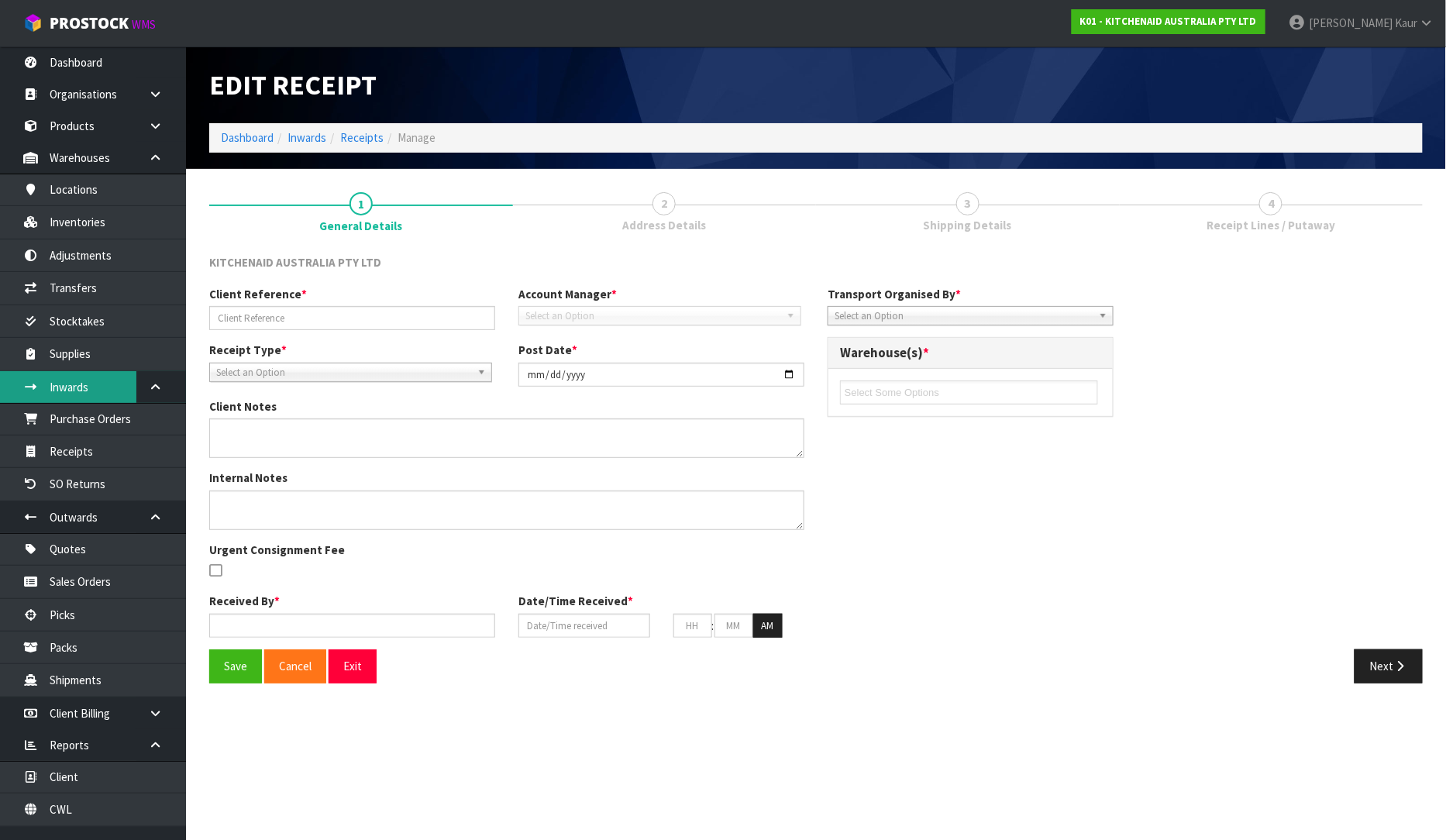
type input "01"
type input "11"
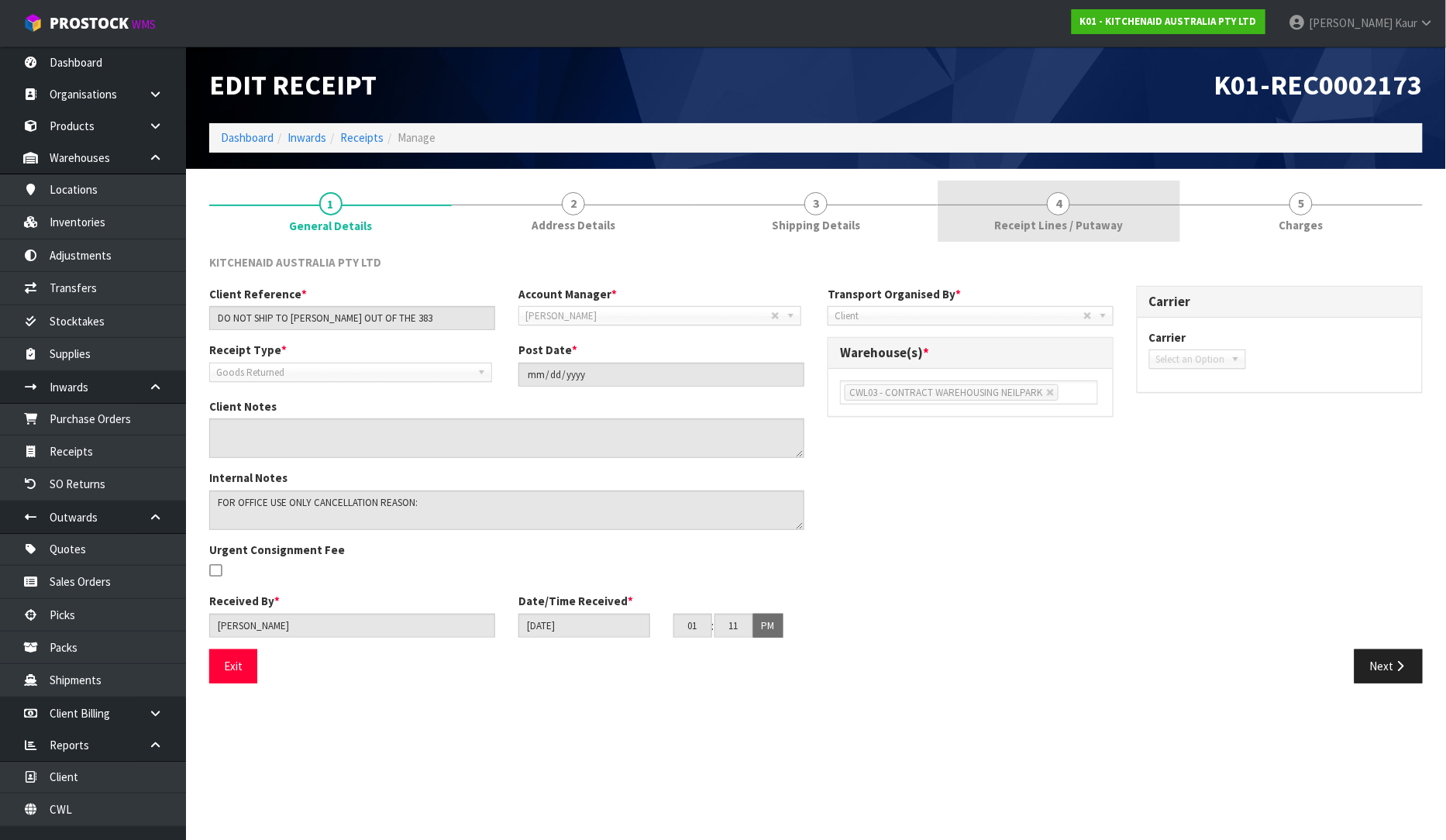
click at [1032, 219] on span "Receipt Lines / Putaway" at bounding box center [1058, 225] width 129 height 16
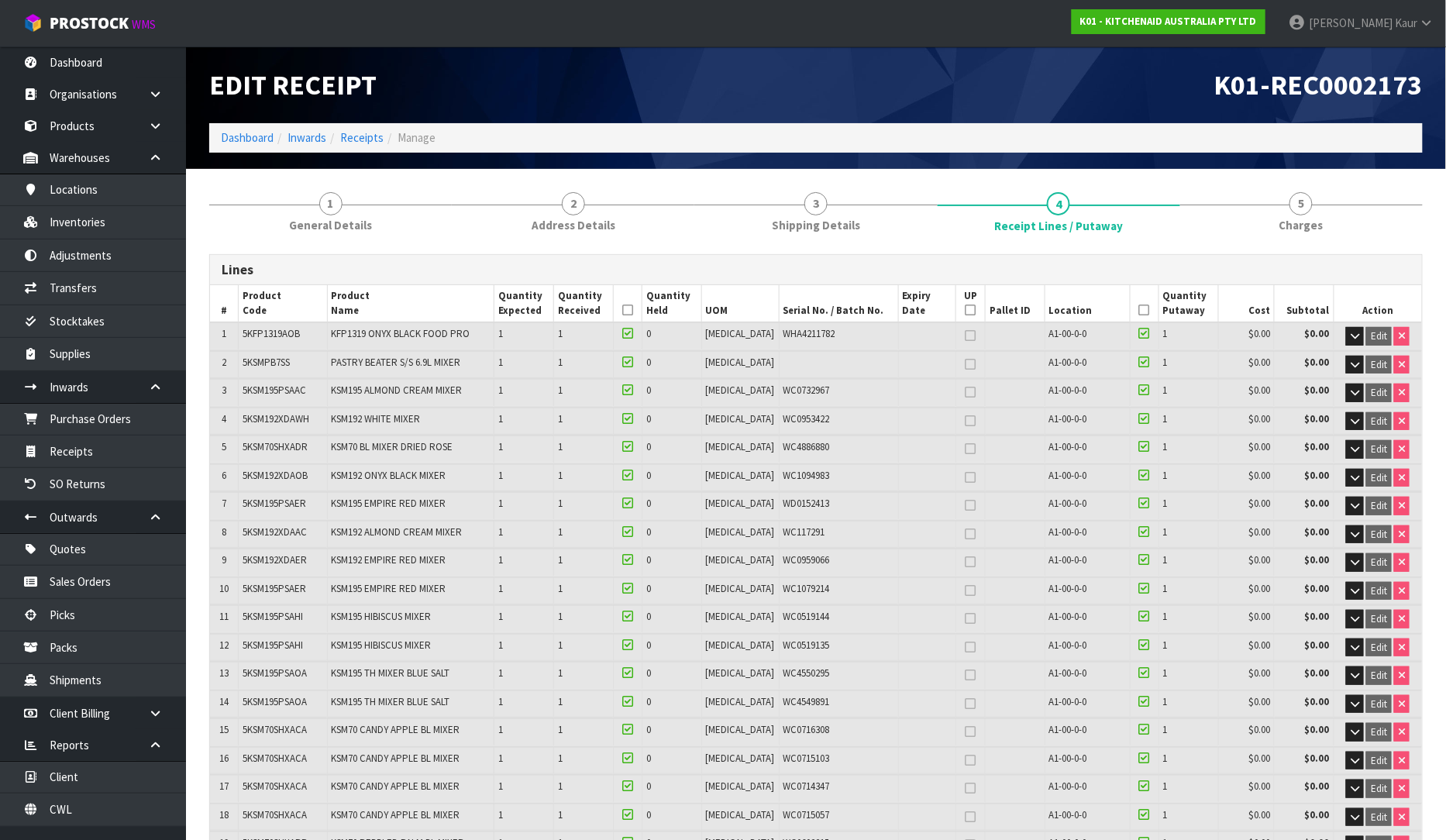
click at [572, 101] on div "Edit Receipt" at bounding box center [507, 85] width 619 height 77
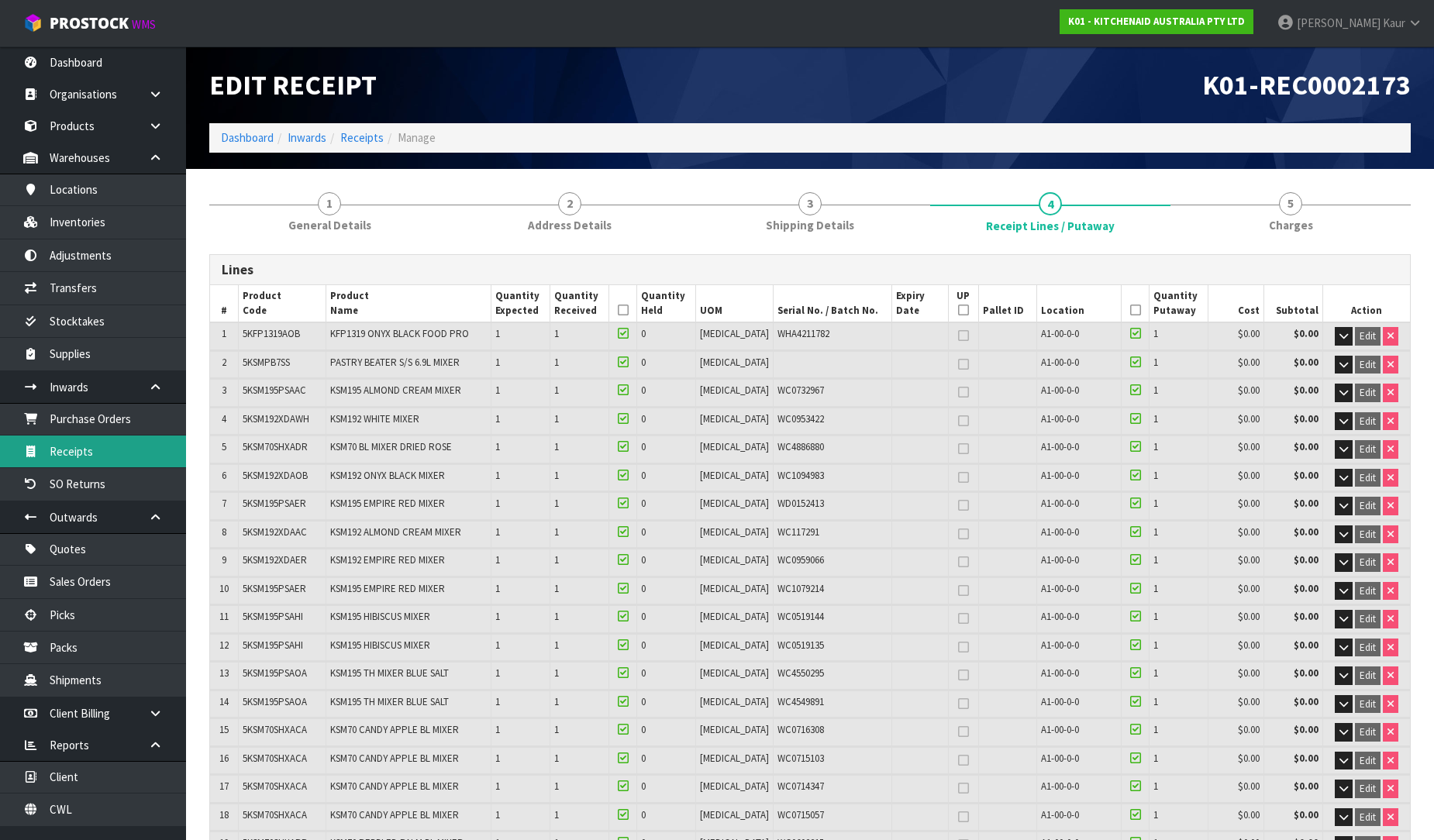
click at [79, 458] on link "Receipts" at bounding box center [93, 451] width 186 height 32
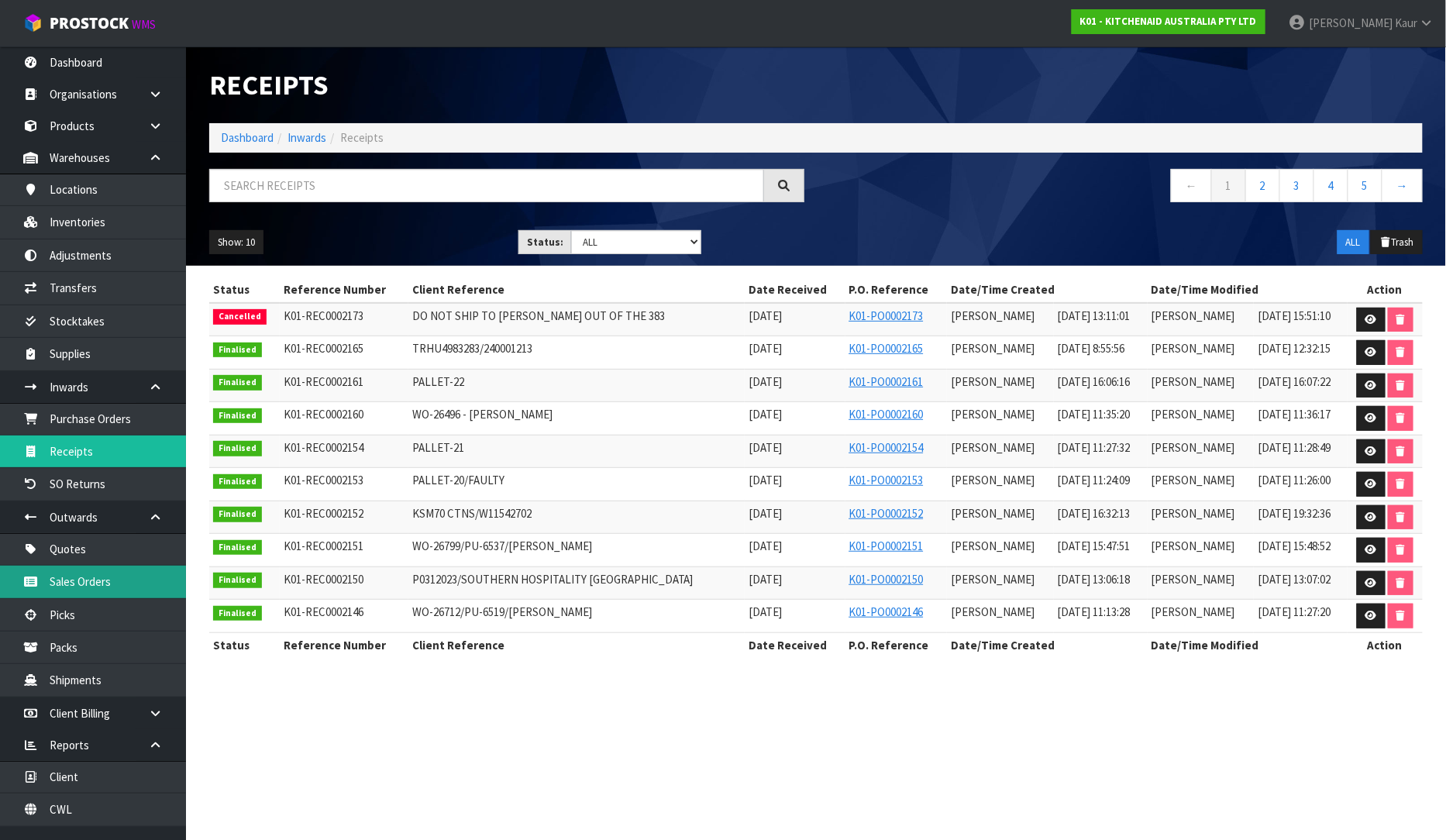
click at [118, 567] on link "Sales Orders" at bounding box center [93, 581] width 186 height 32
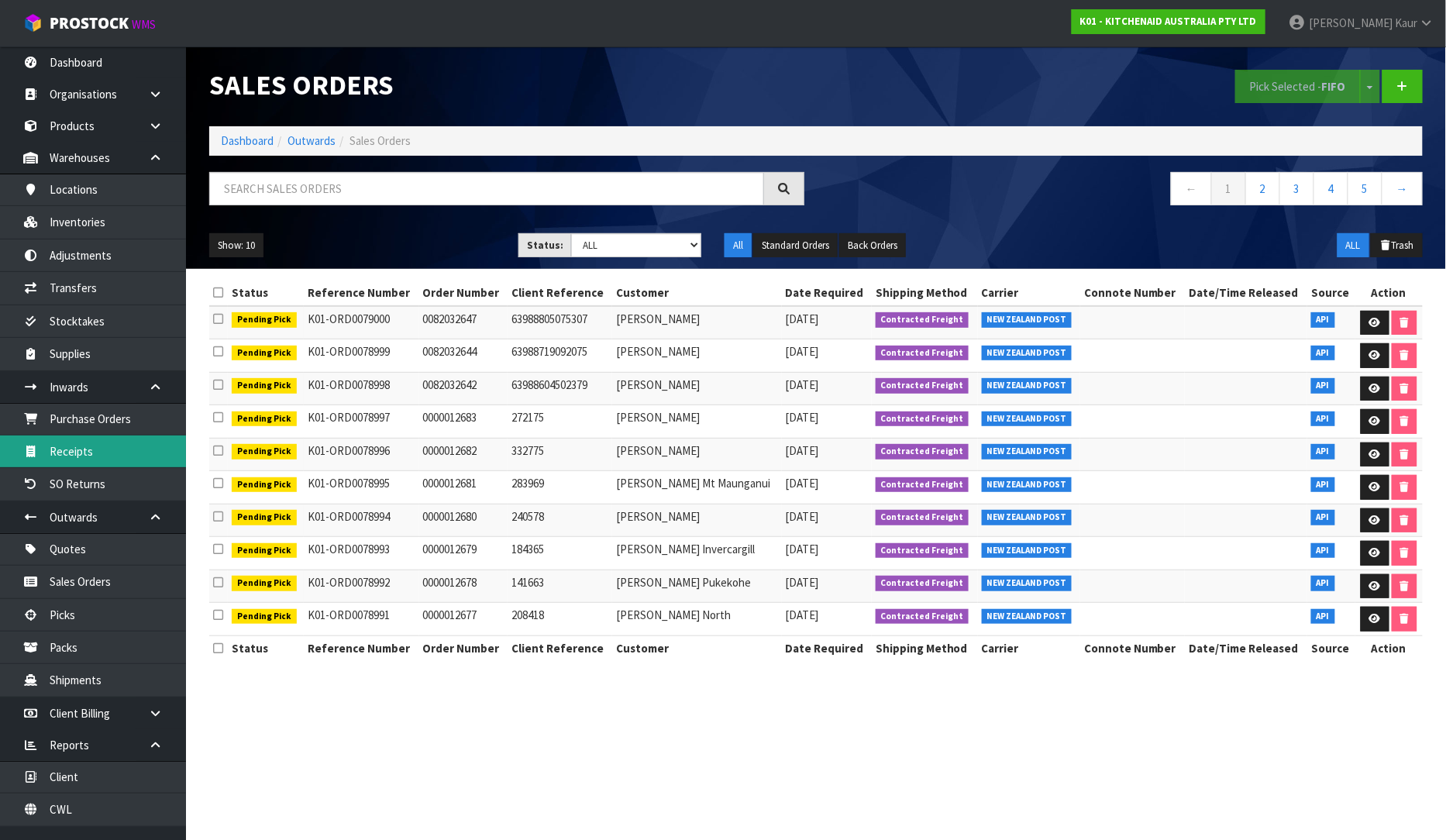
click at [85, 455] on link "Receipts" at bounding box center [93, 451] width 186 height 32
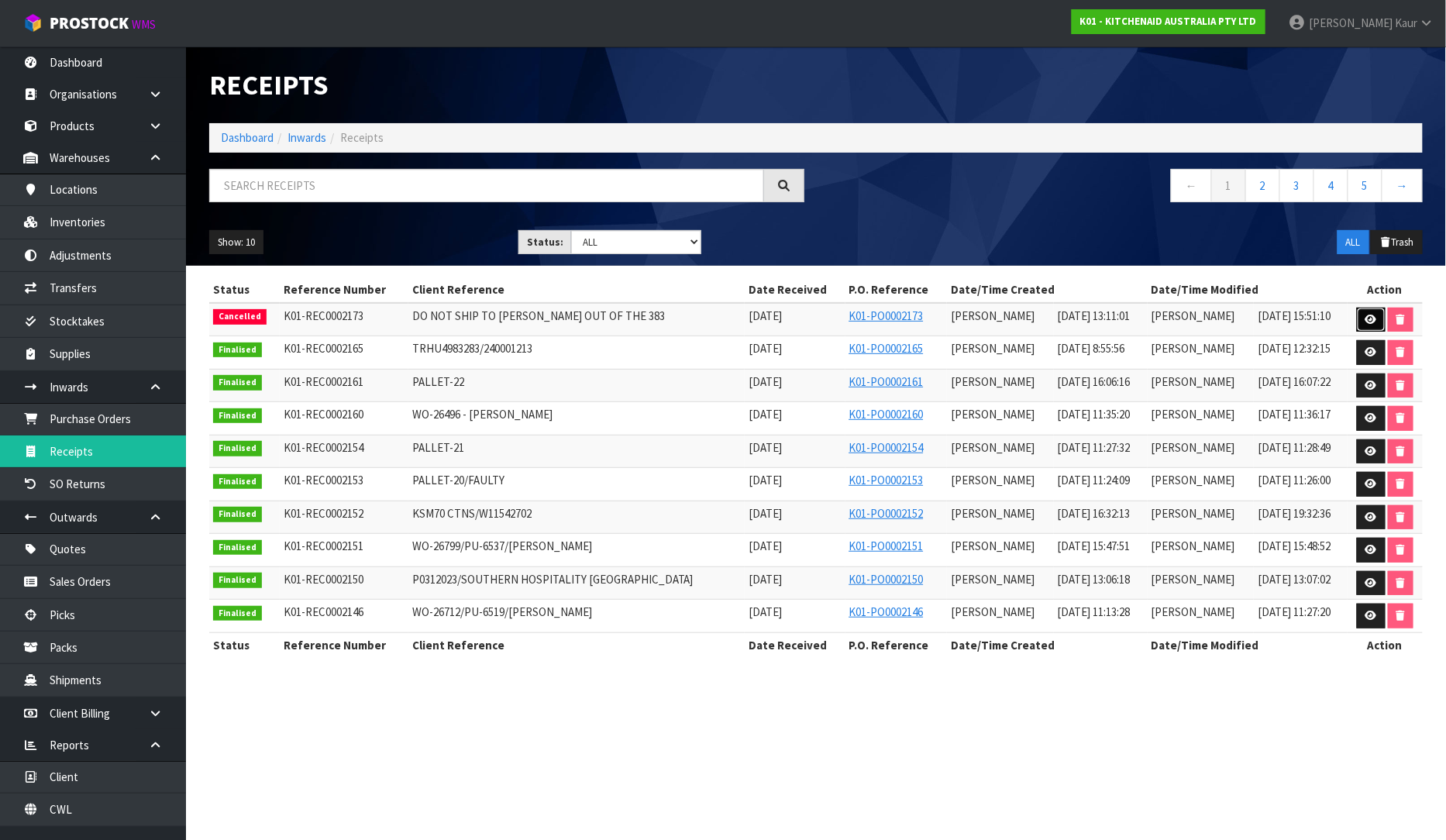
click at [1370, 321] on icon at bounding box center [1371, 319] width 12 height 10
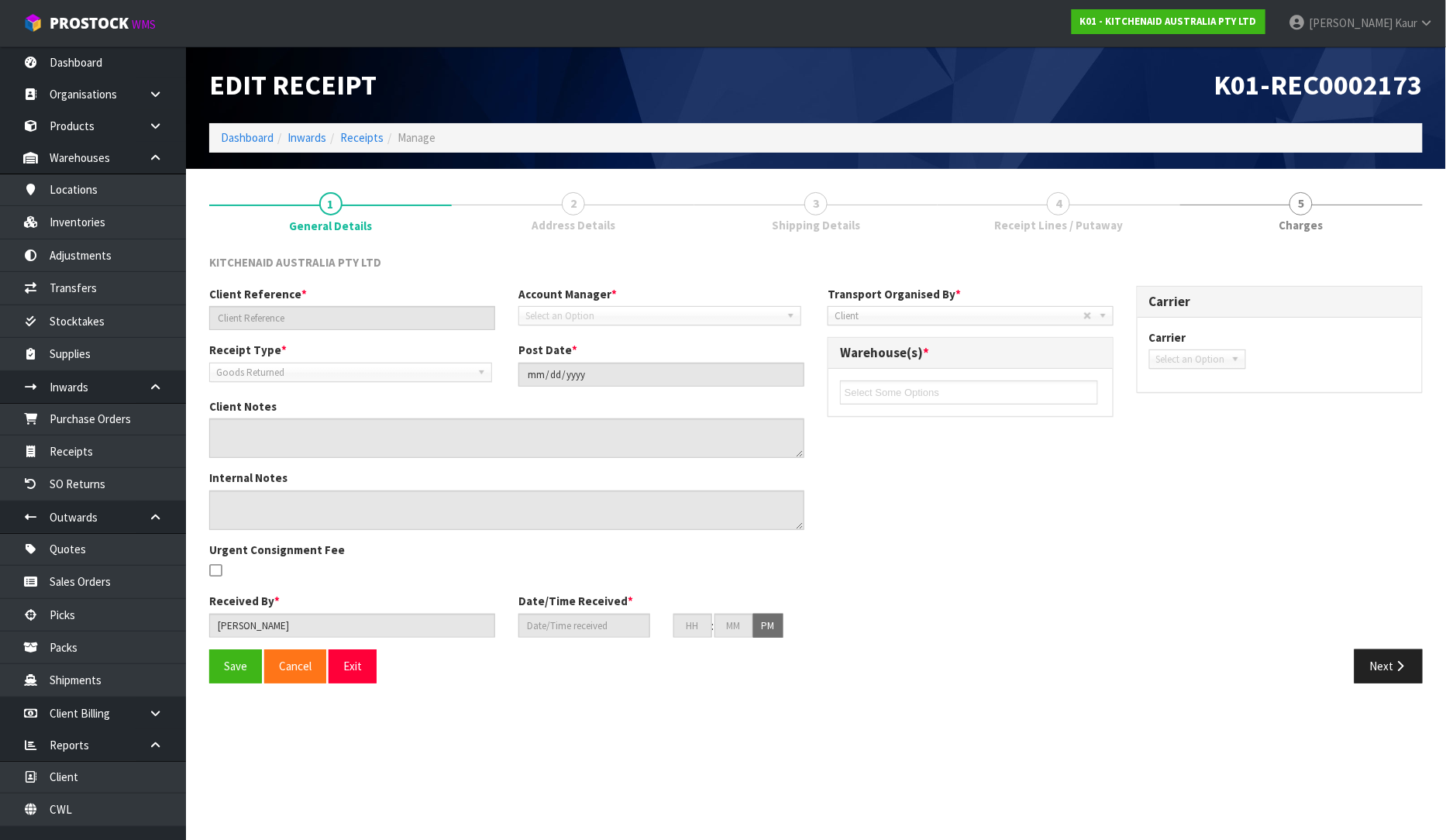
type input "DO NOT SHIP TO [PERSON_NAME] OUT OF THE 383"
type input "[DATE]"
type textarea "FOR OFFICE USE ONLY CANCELLATION REASON:"
type input "[PERSON_NAME]"
type input "[DATE]"
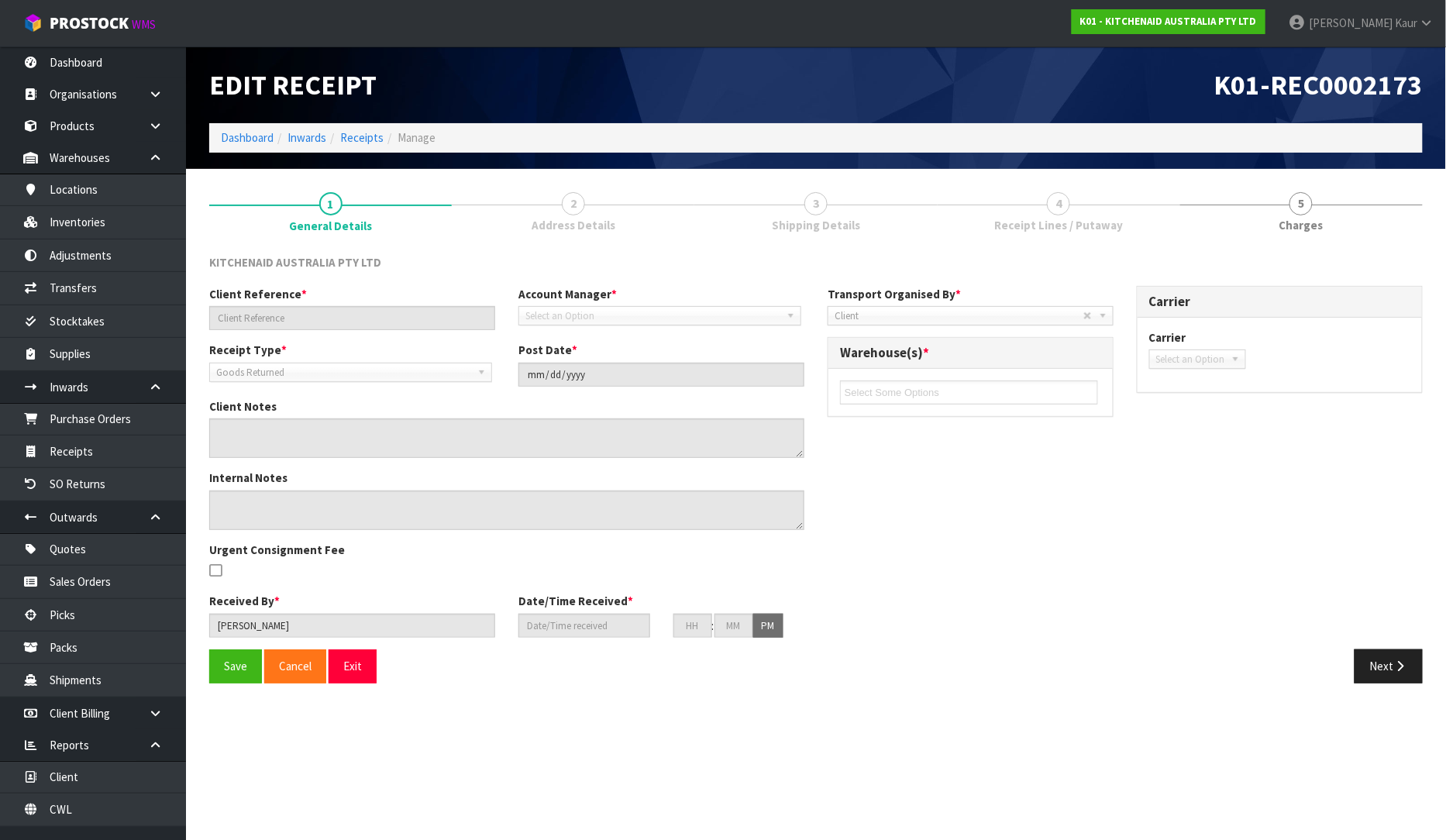
type input "01"
type input "11"
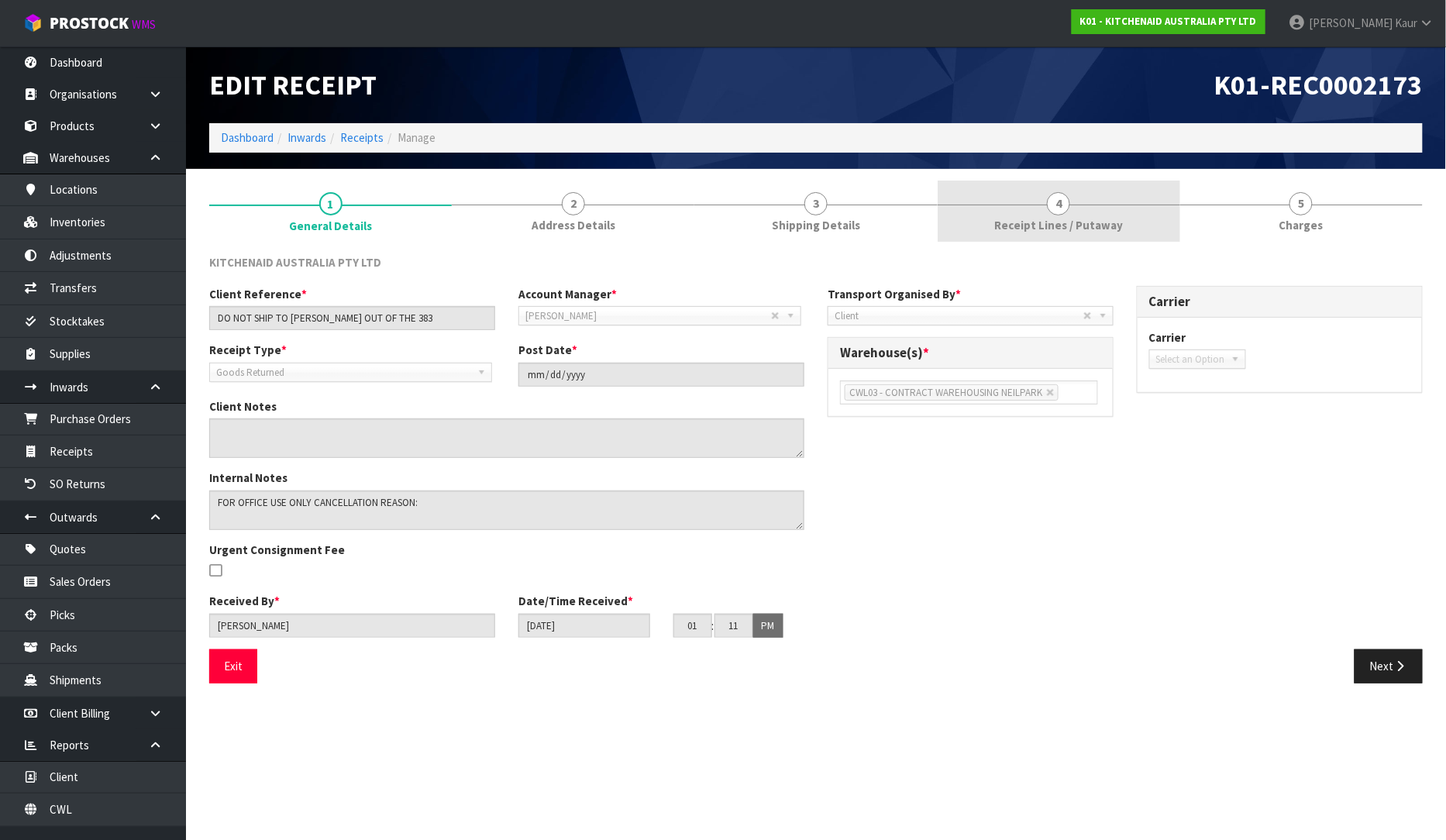
click at [1046, 216] on link "4 Receipt Lines / Putaway" at bounding box center [1058, 211] width 243 height 61
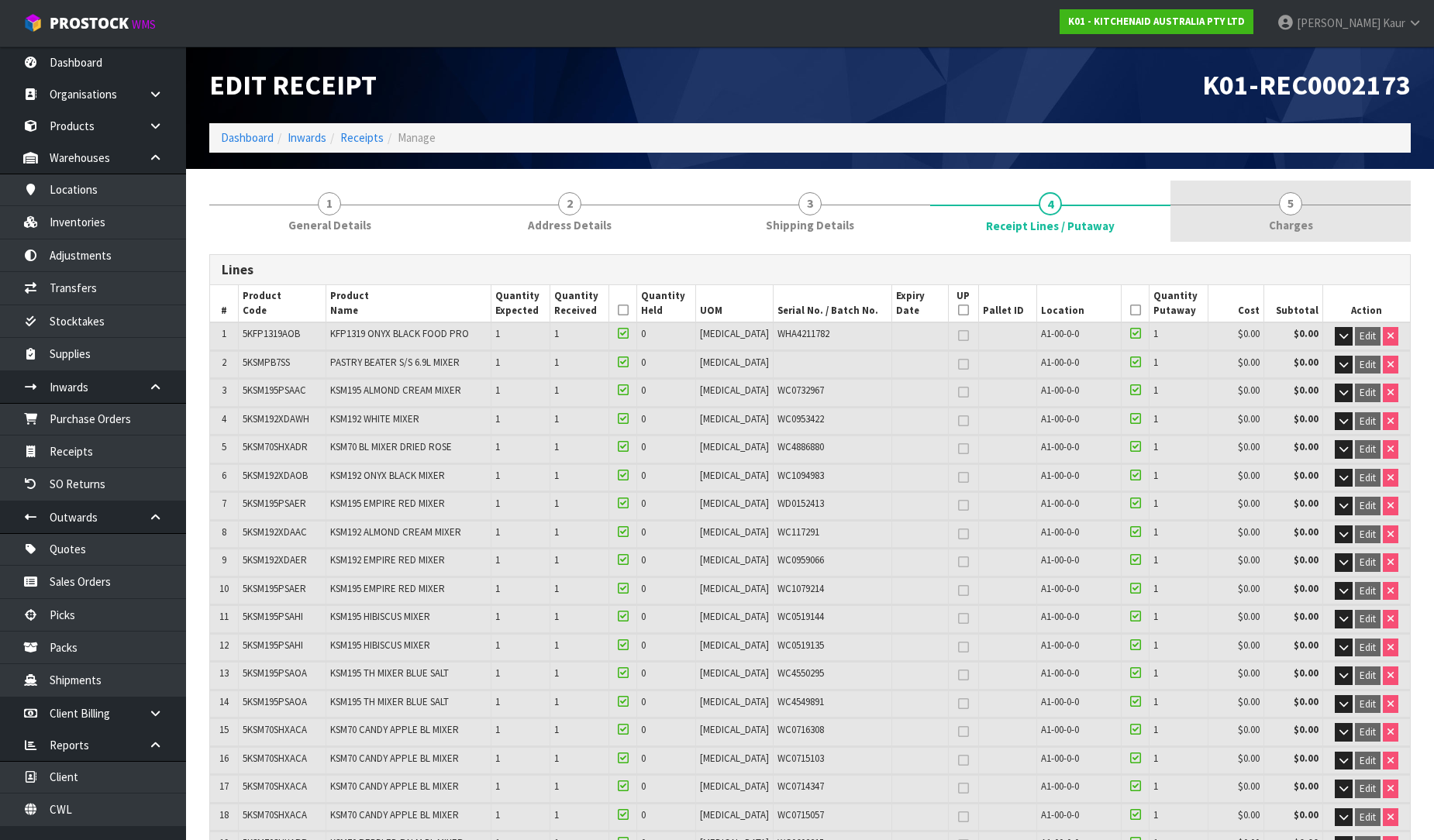
click at [1311, 222] on link "5 [GEOGRAPHIC_DATA]" at bounding box center [1290, 211] width 240 height 61
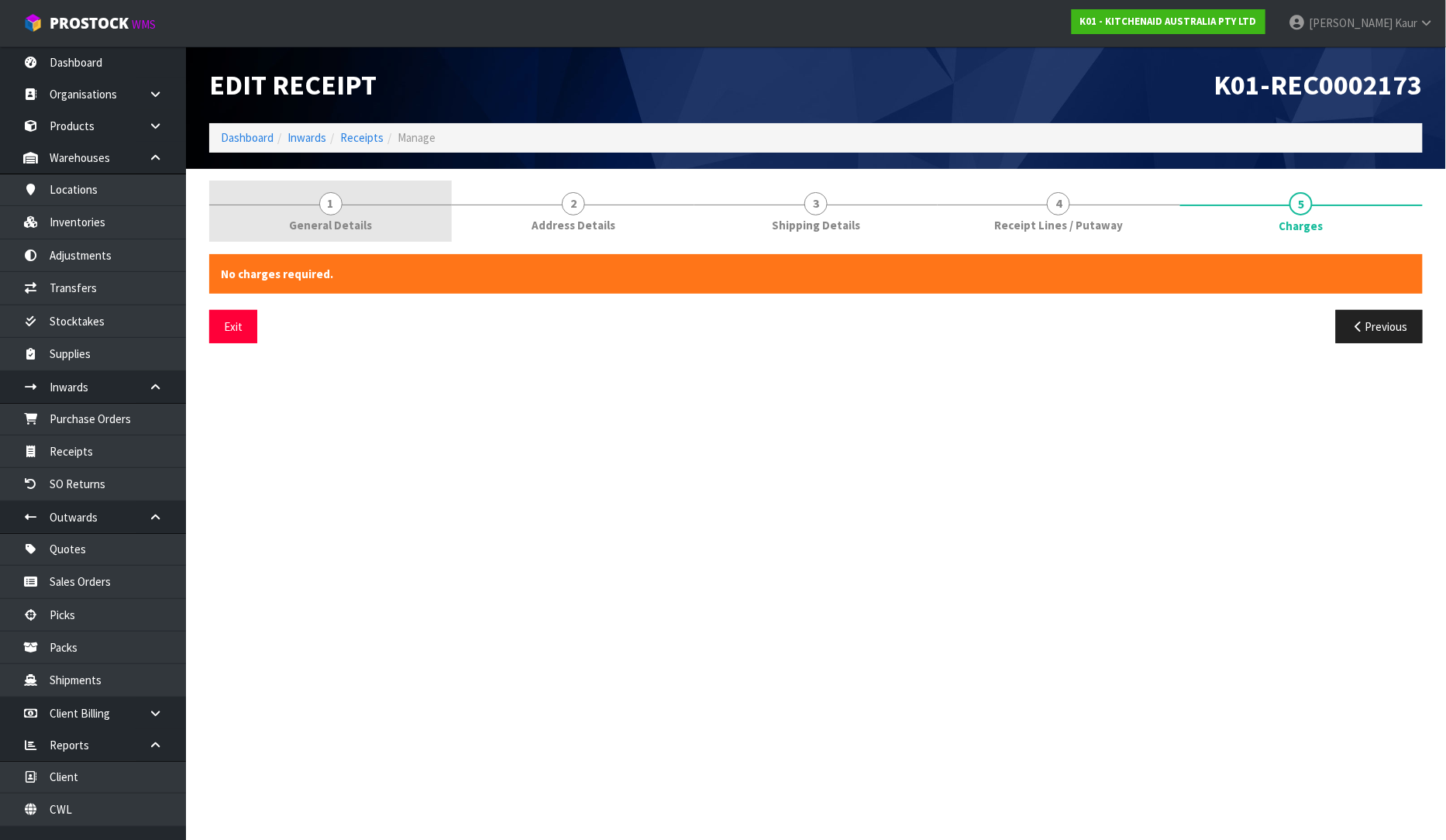
click at [318, 229] on span "General Details" at bounding box center [330, 225] width 83 height 16
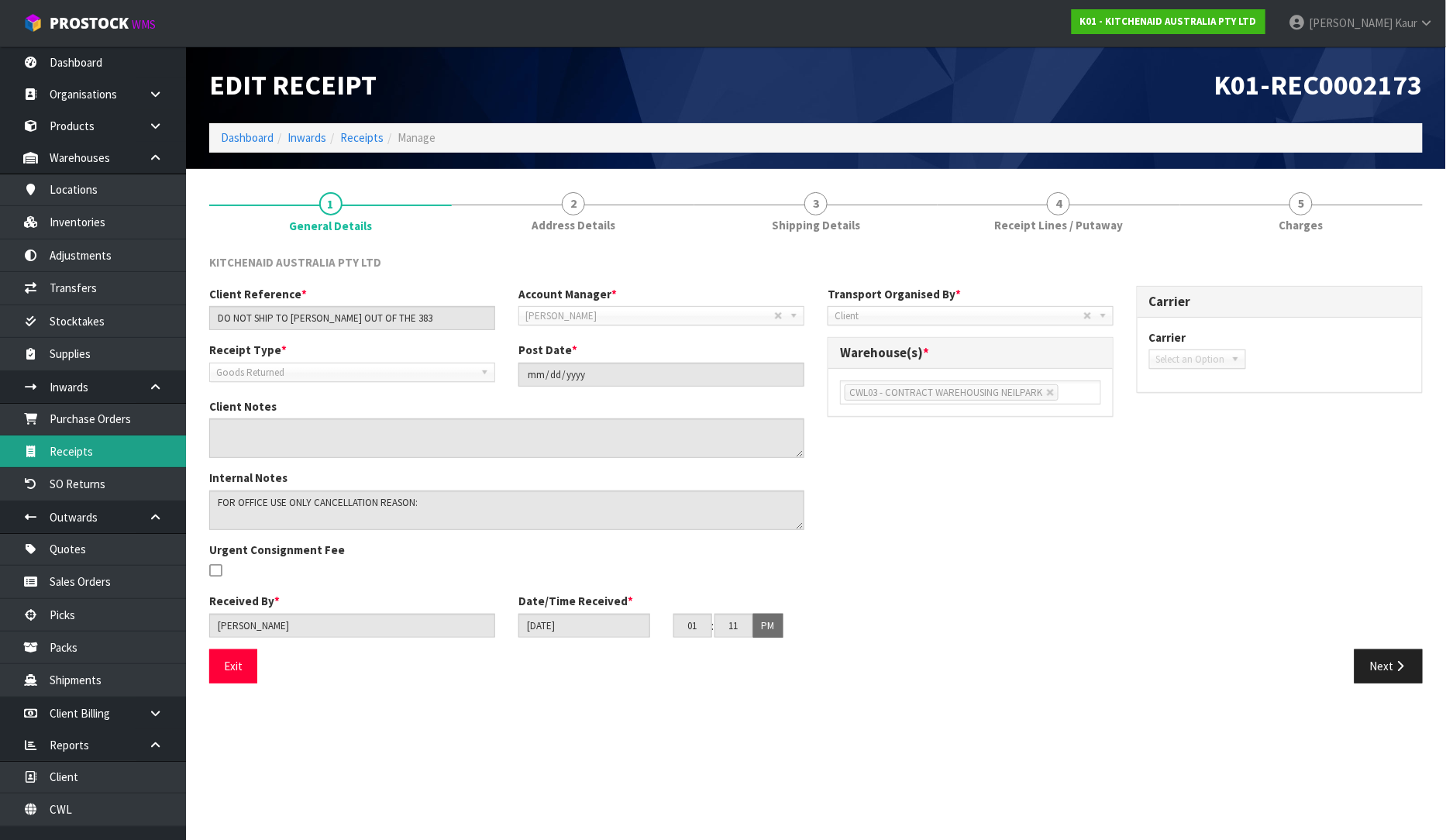
click at [122, 463] on link "Receipts" at bounding box center [93, 451] width 186 height 32
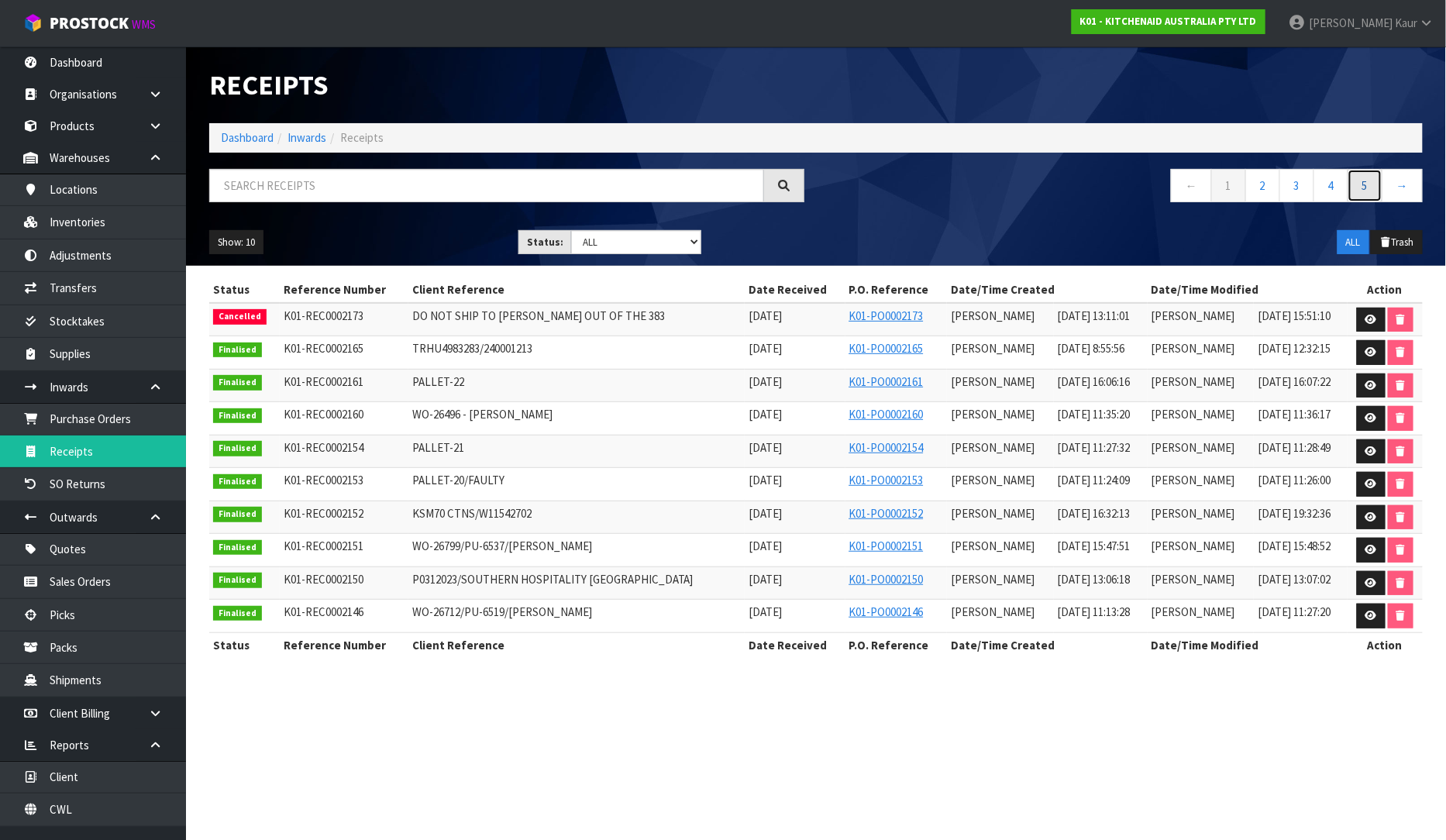
click at [1358, 175] on link "5" at bounding box center [1365, 185] width 35 height 33
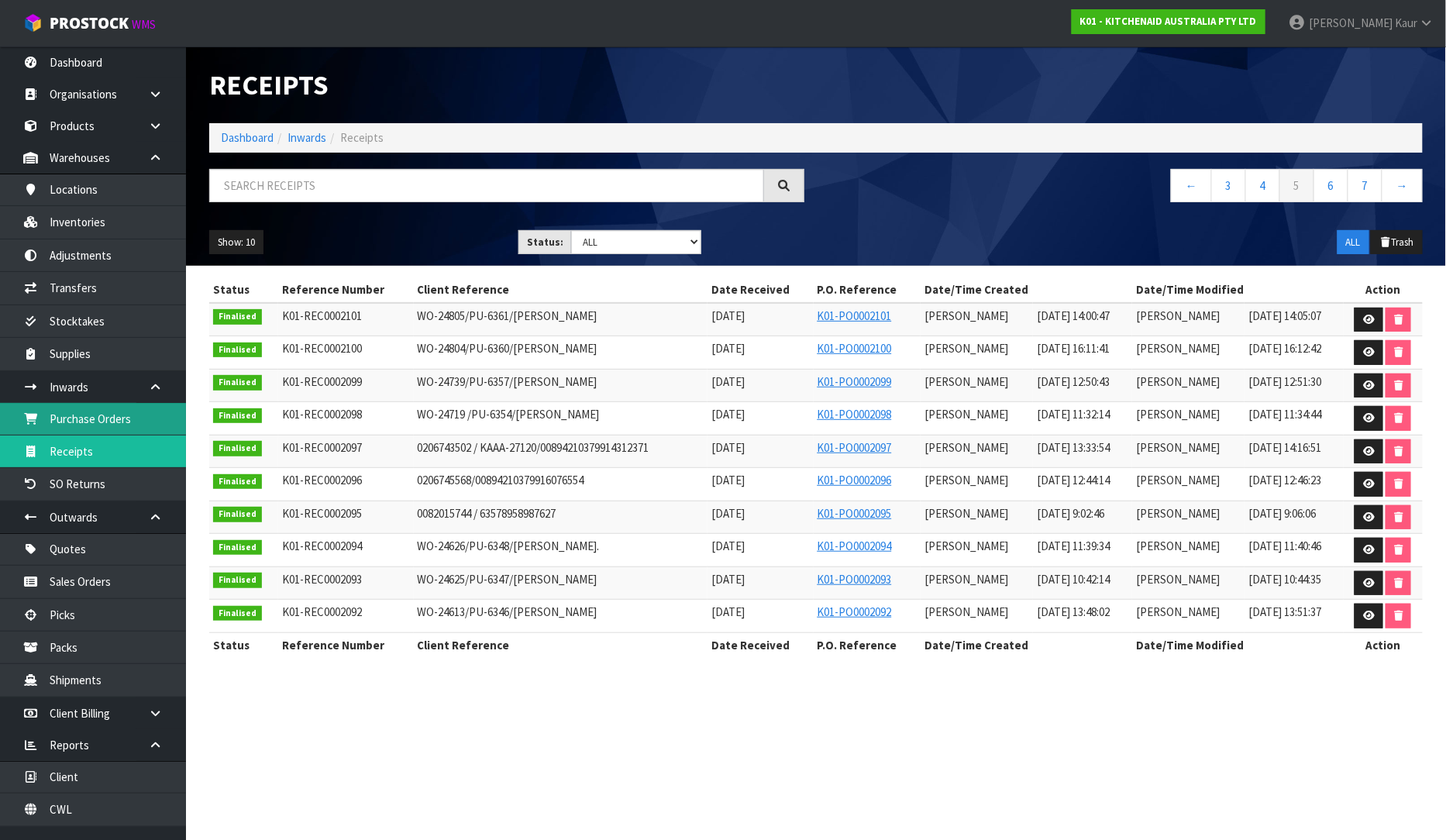
click at [140, 429] on link "Purchase Orders" at bounding box center [93, 418] width 186 height 32
